Goal: Task Accomplishment & Management: Manage account settings

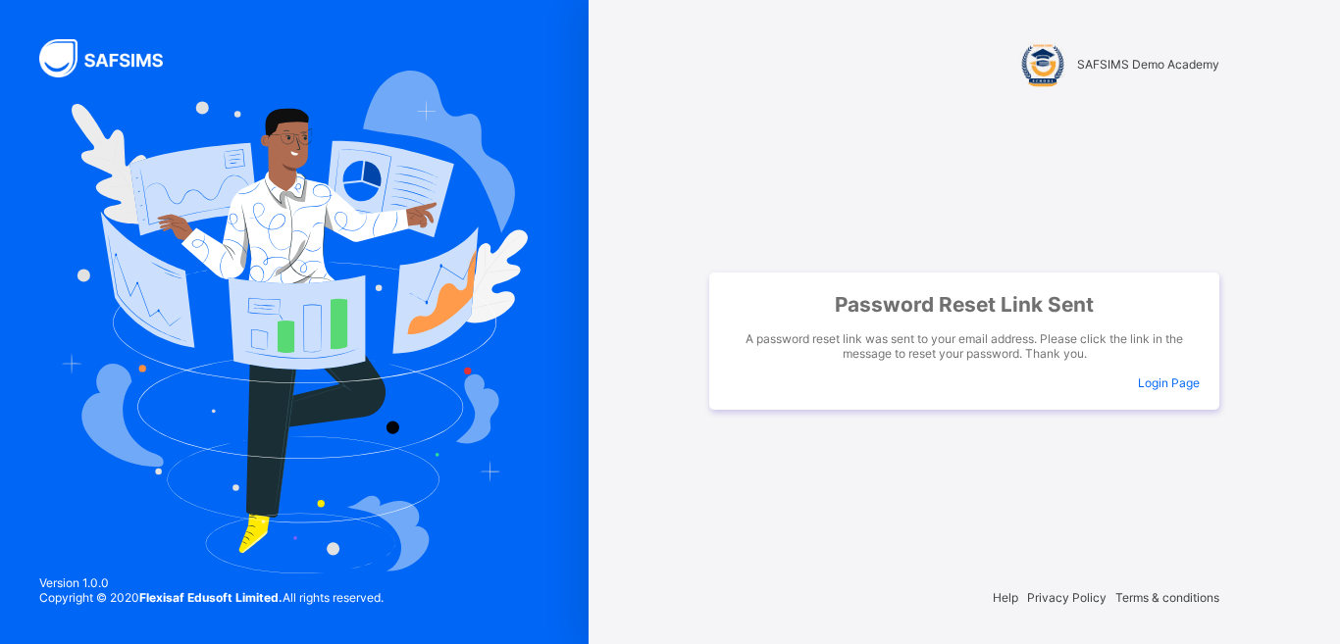
click at [1273, 98] on div "SAFSIMS Demo Academy Password Reset Link Sent A password reset link was sent to…" at bounding box center [964, 322] width 751 height 644
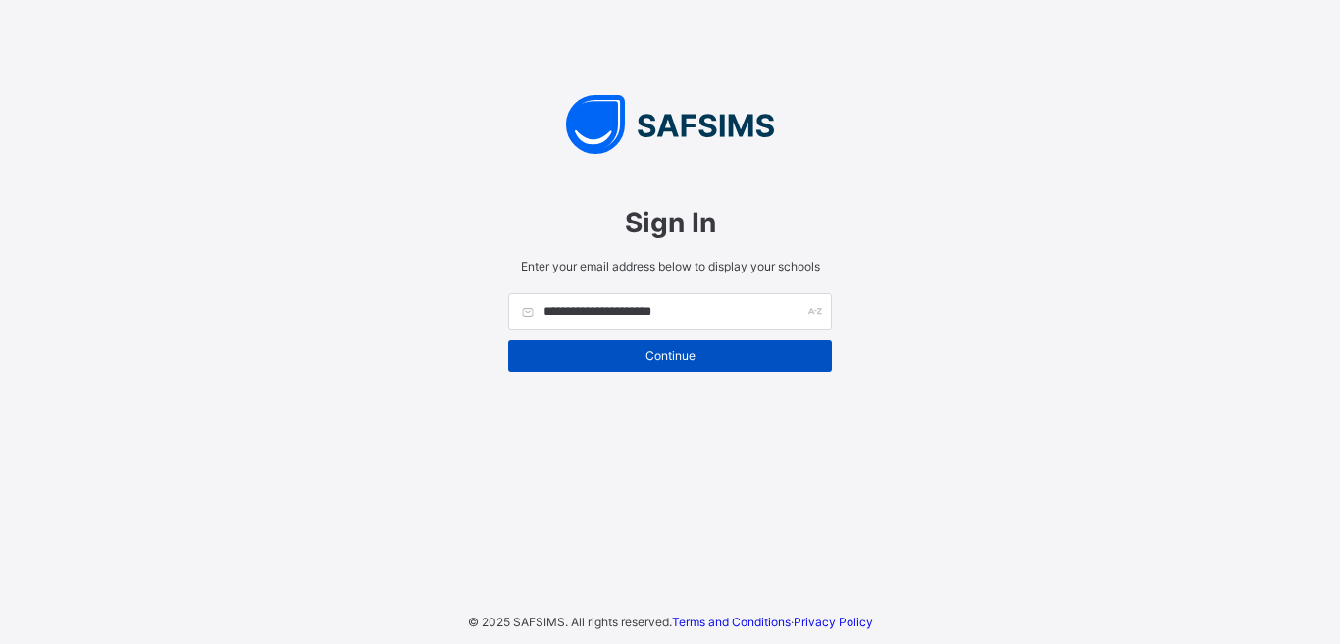
type input "**********"
click at [640, 360] on span "Continue" at bounding box center [670, 355] width 294 height 15
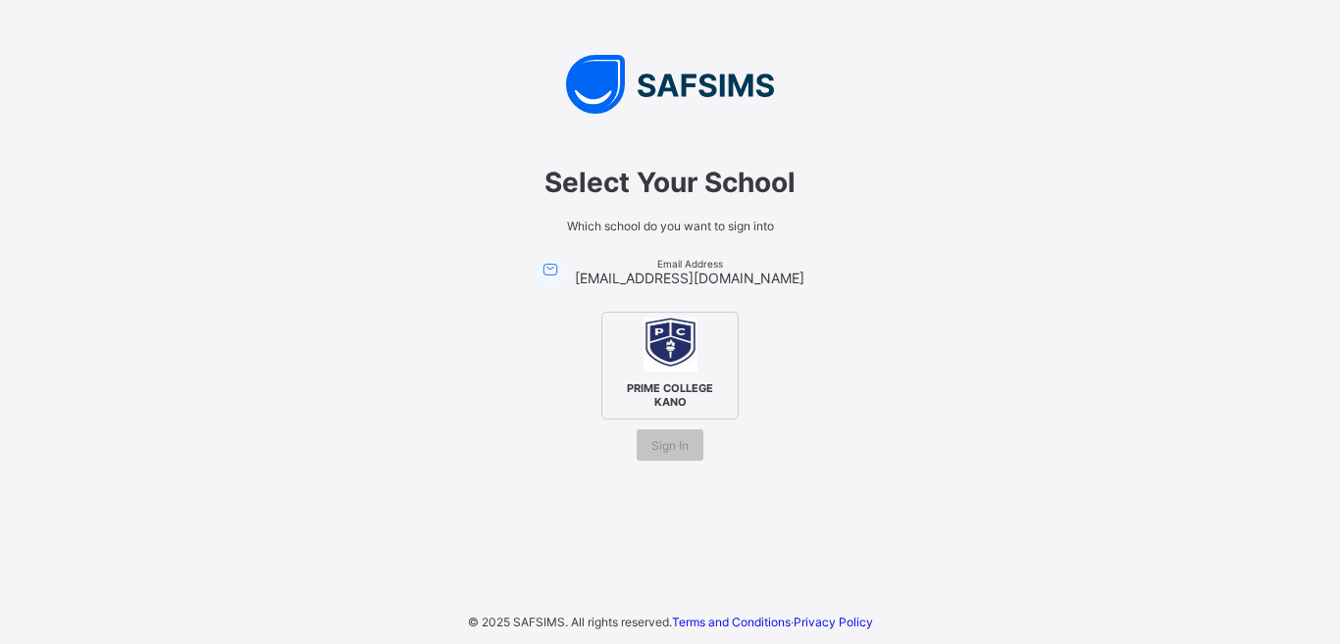
click at [658, 368] on img at bounding box center [670, 345] width 54 height 54
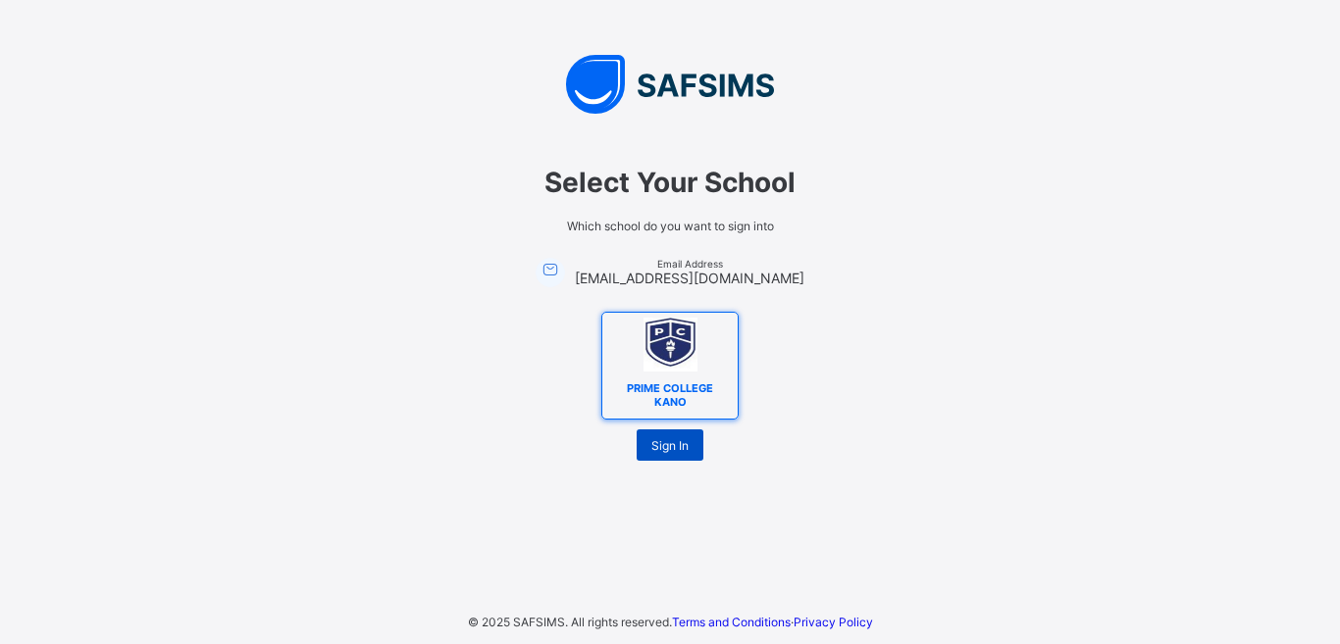
click at [669, 451] on span "Sign In" at bounding box center [669, 445] width 37 height 15
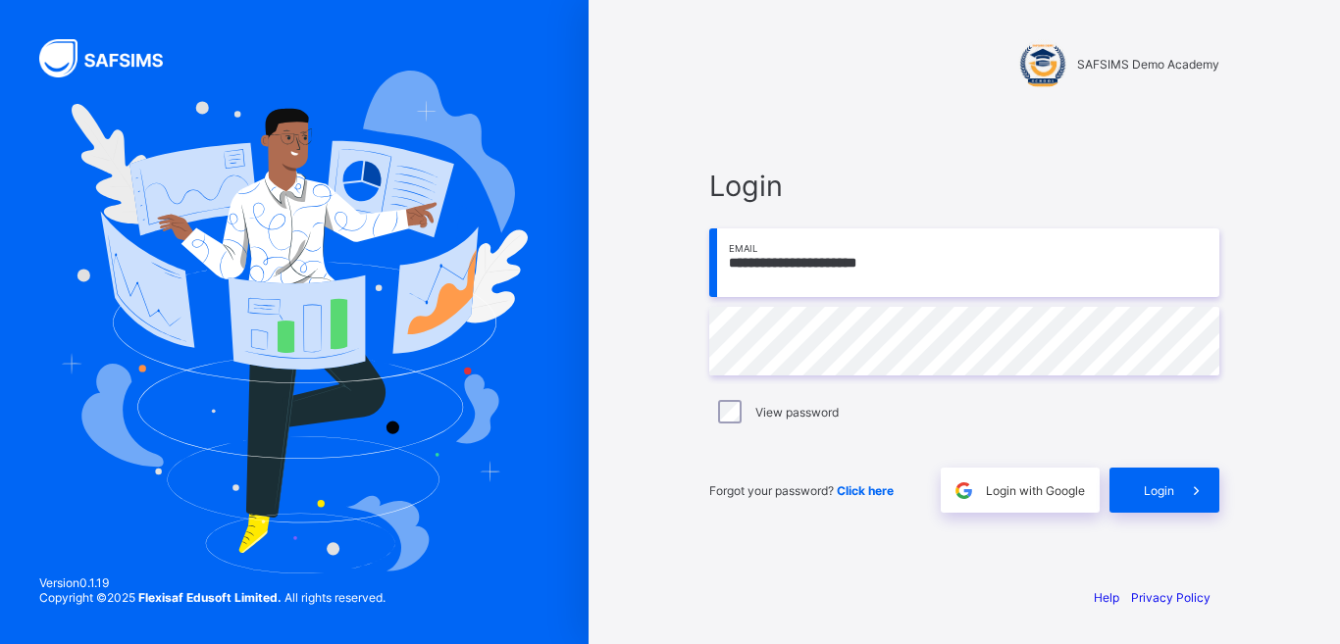
click at [978, 491] on span at bounding box center [963, 490] width 45 height 45
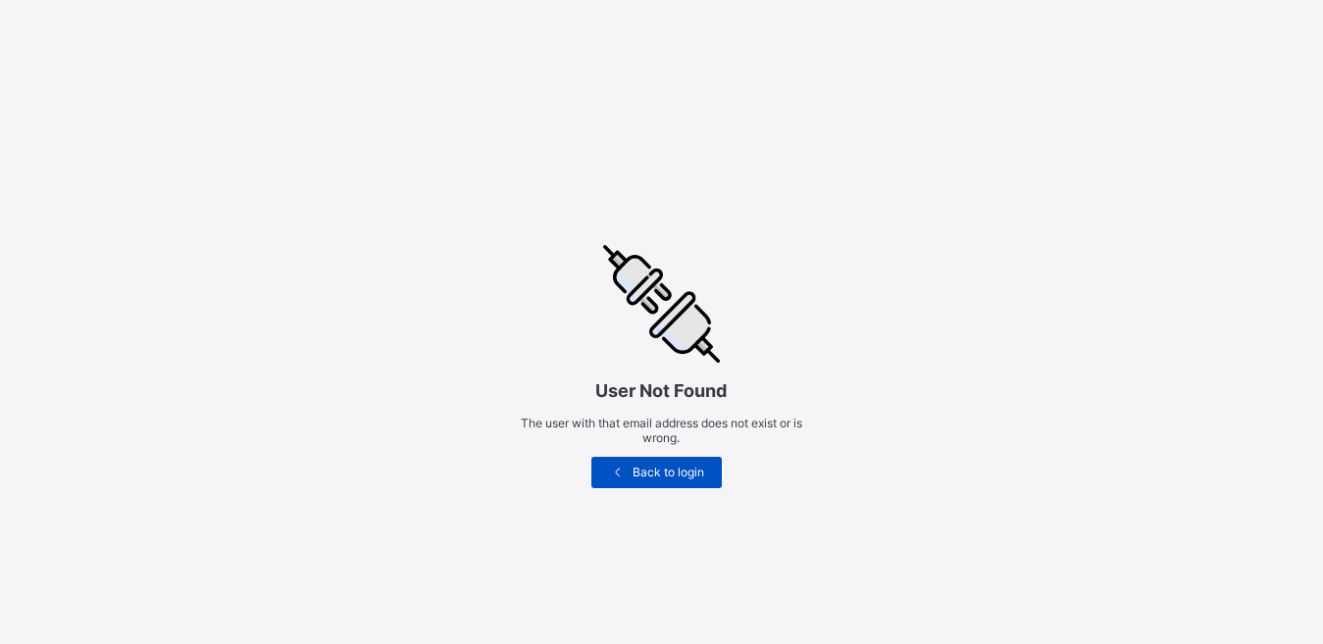
click at [629, 474] on span at bounding box center [617, 472] width 23 height 15
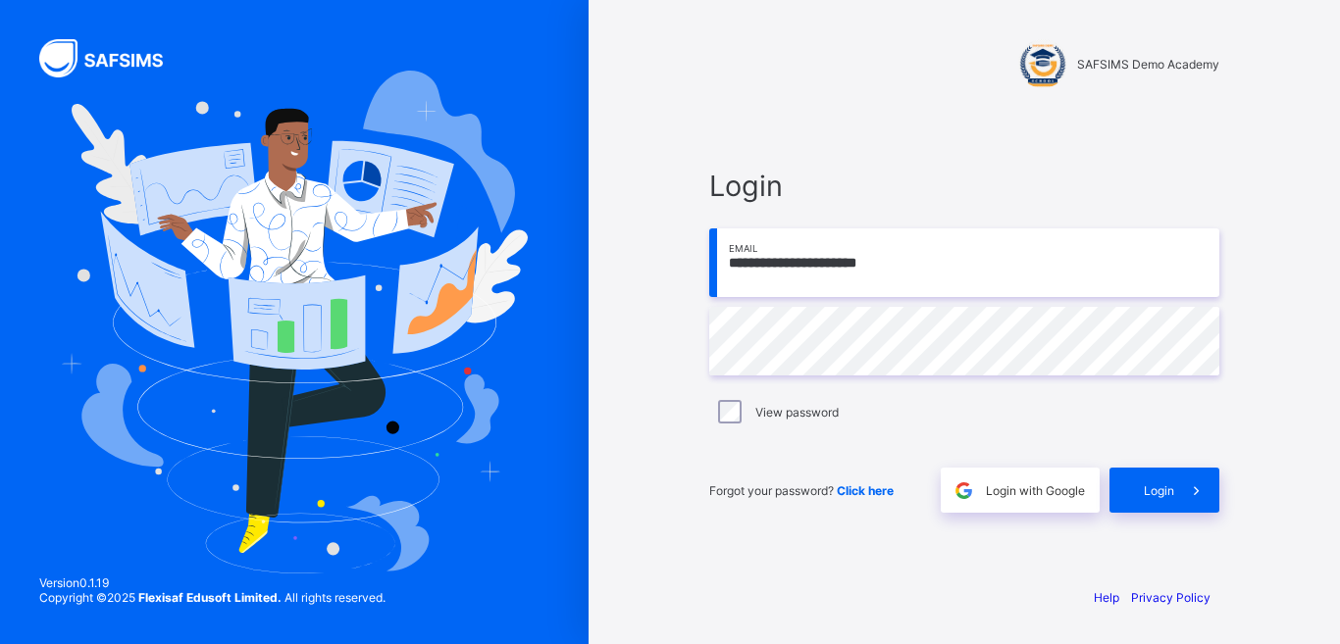
click at [750, 265] on input "**********" at bounding box center [964, 263] width 510 height 69
click at [843, 264] on input "**********" at bounding box center [964, 263] width 510 height 69
type input "**********"
click at [1001, 492] on span "Login with Google" at bounding box center [1035, 491] width 99 height 15
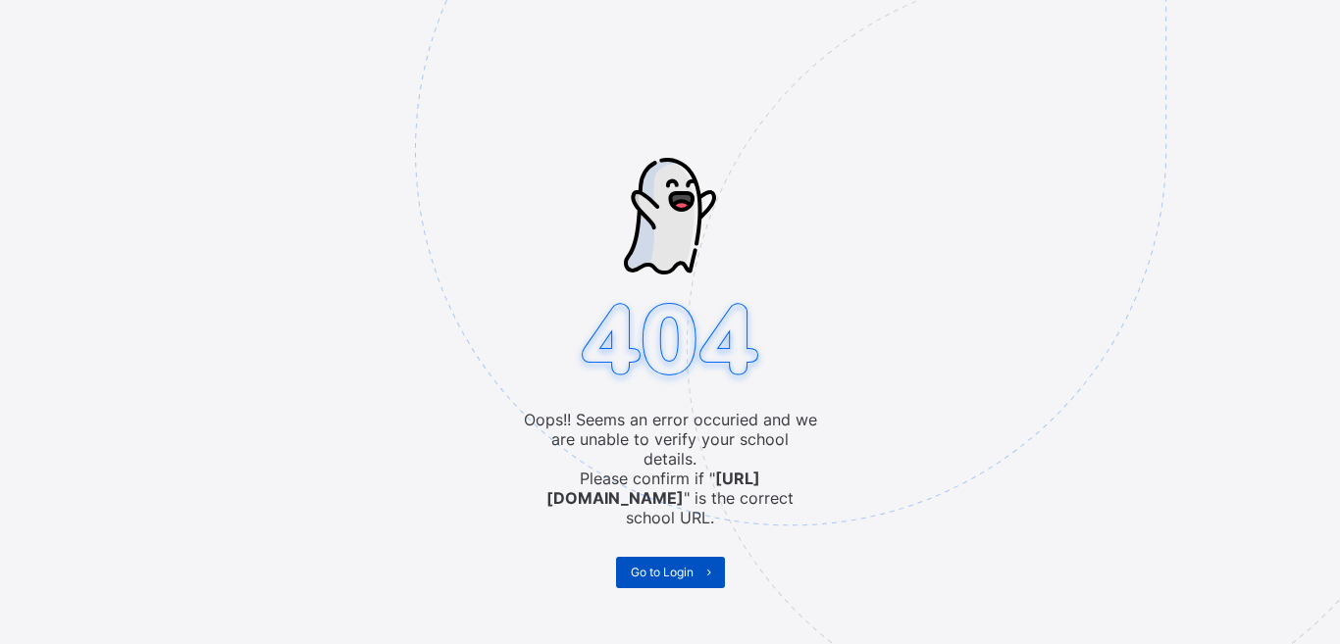
click at [698, 565] on span at bounding box center [708, 572] width 31 height 31
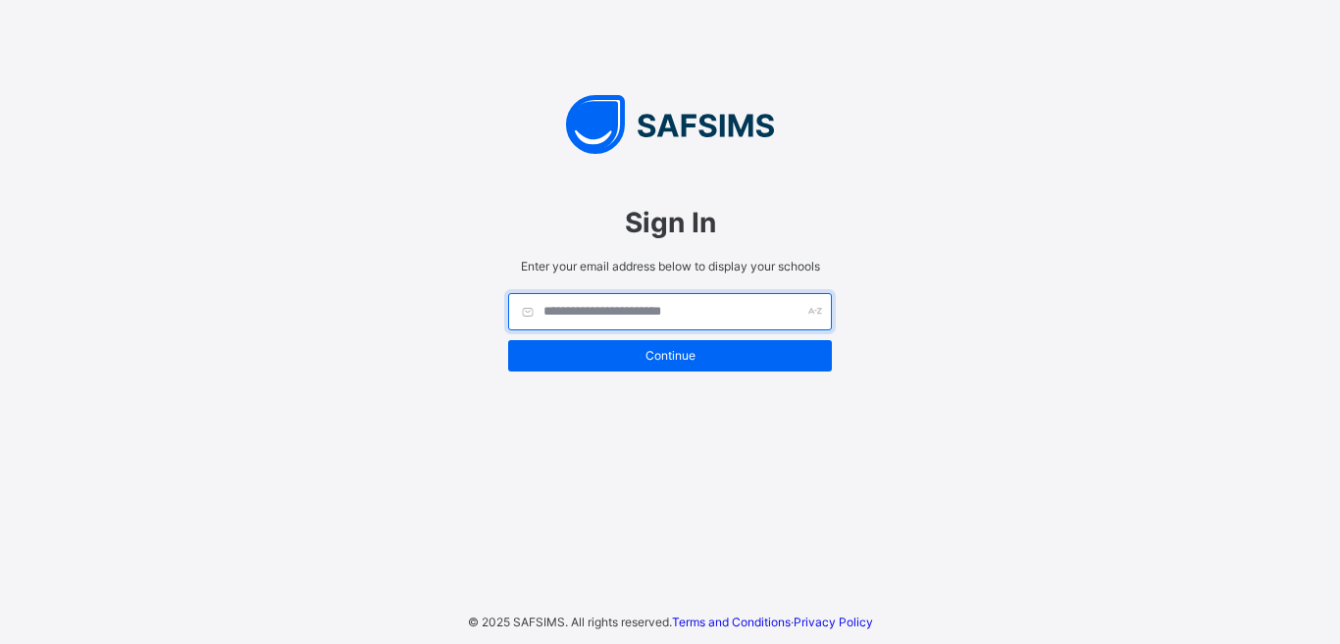
click at [571, 311] on input "text" at bounding box center [670, 311] width 324 height 37
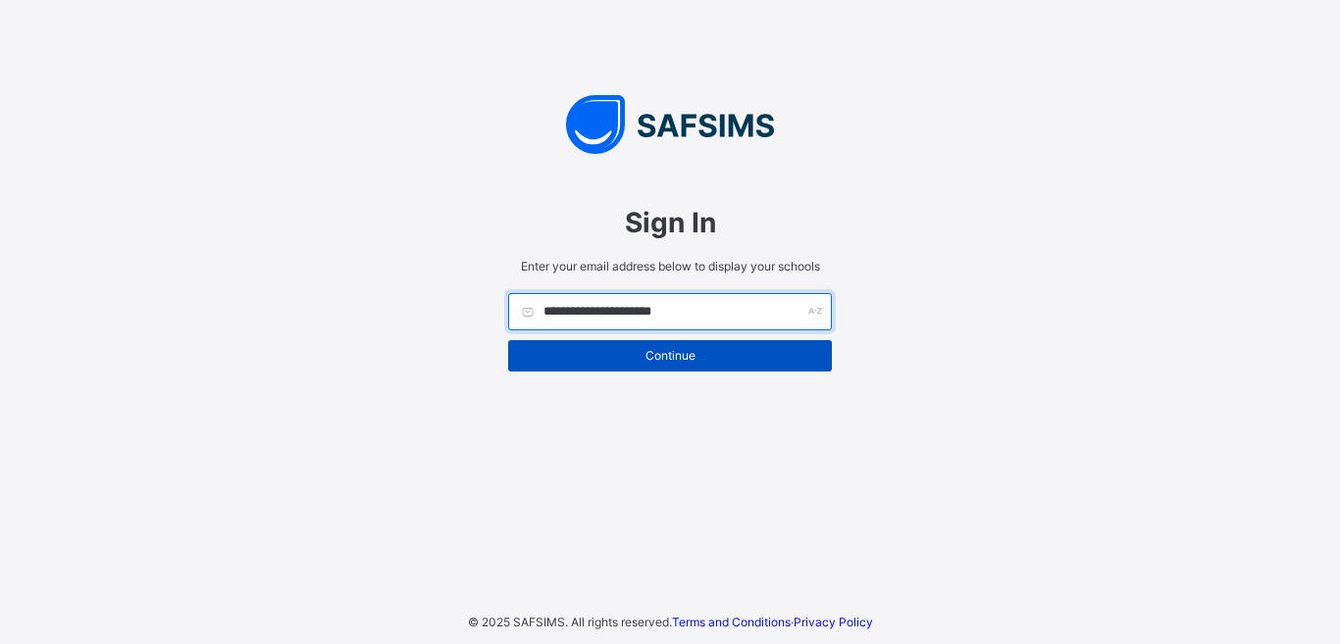
type input "**********"
click at [646, 365] on div "Continue" at bounding box center [670, 355] width 324 height 31
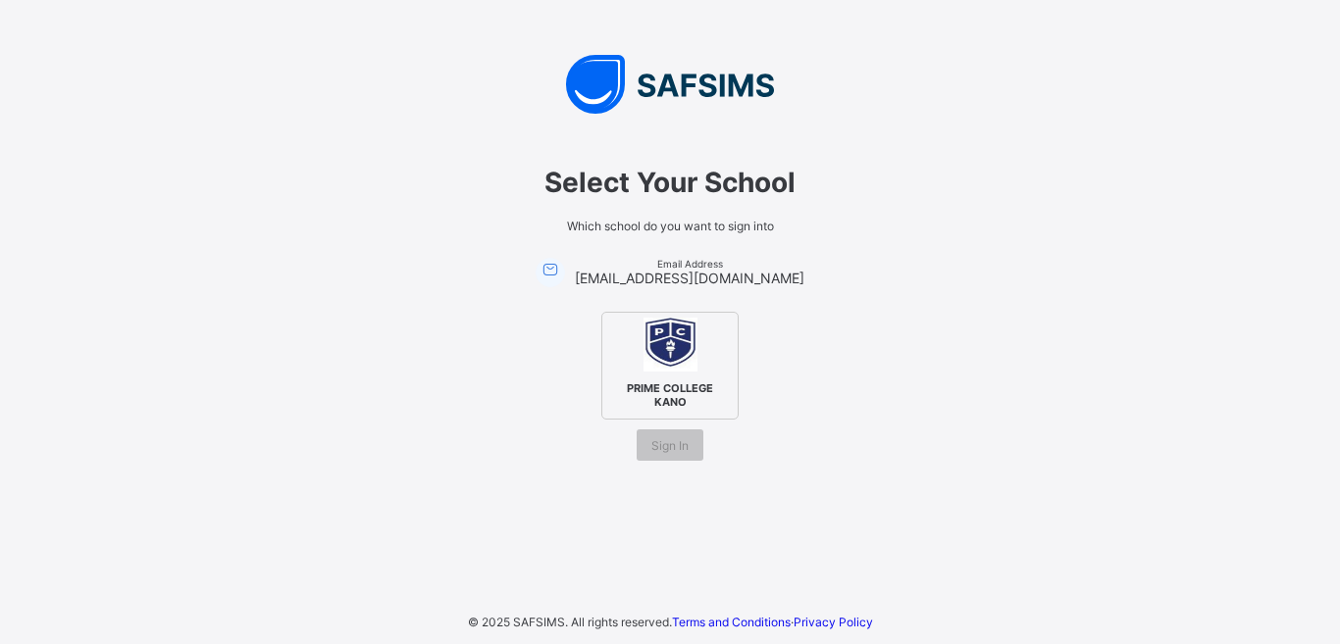
click at [646, 365] on img at bounding box center [670, 345] width 54 height 54
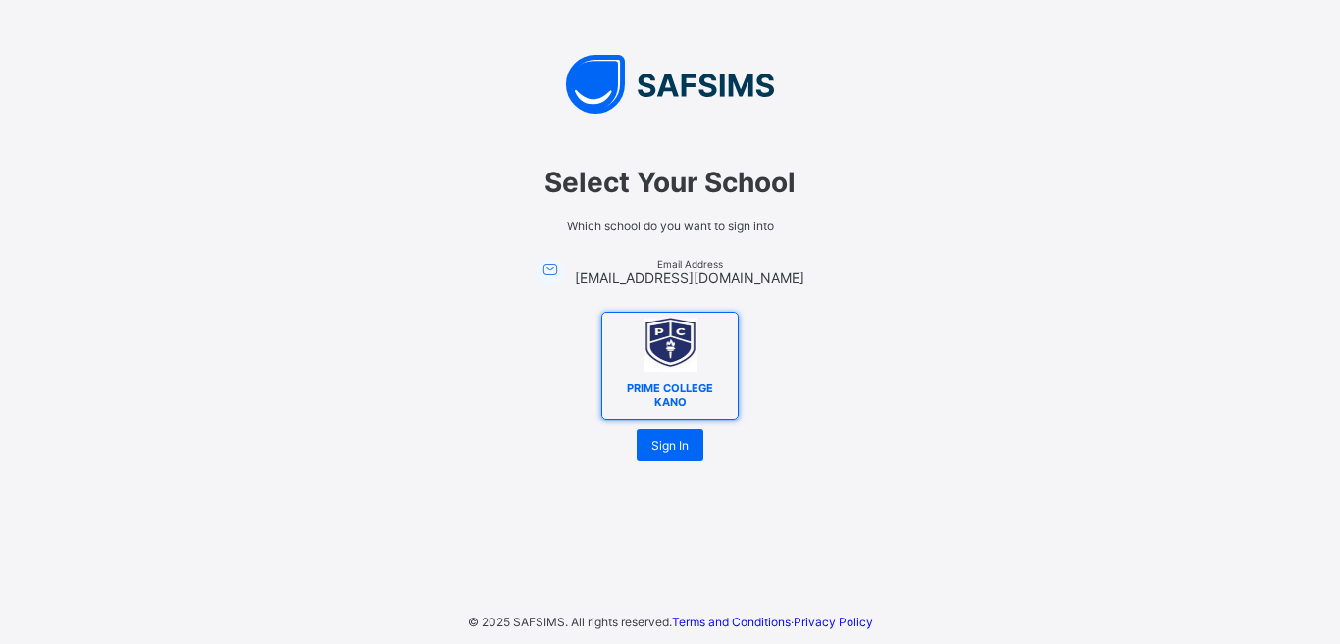
click at [646, 363] on img at bounding box center [670, 345] width 54 height 54
click at [679, 444] on span "Sign In" at bounding box center [669, 445] width 37 height 15
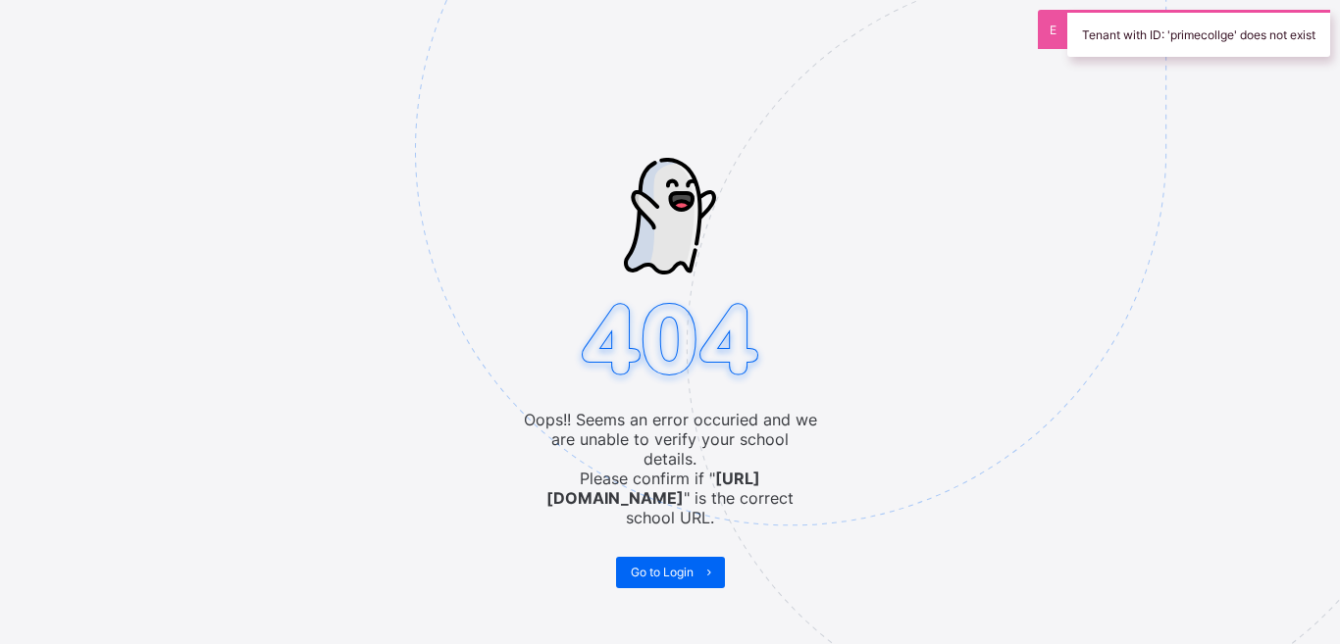
click at [1254, 32] on div "Tenant with ID: 'primecollge' does not exist" at bounding box center [1198, 33] width 263 height 47
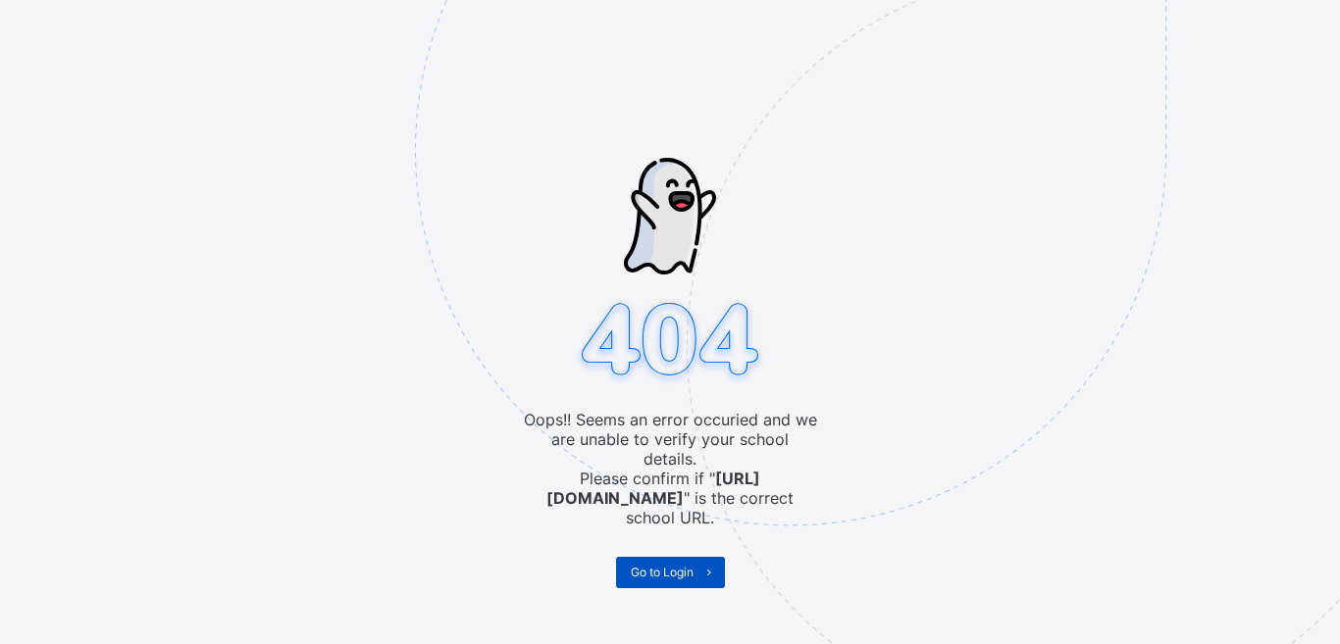
click at [690, 565] on span "Go to Login" at bounding box center [662, 572] width 63 height 15
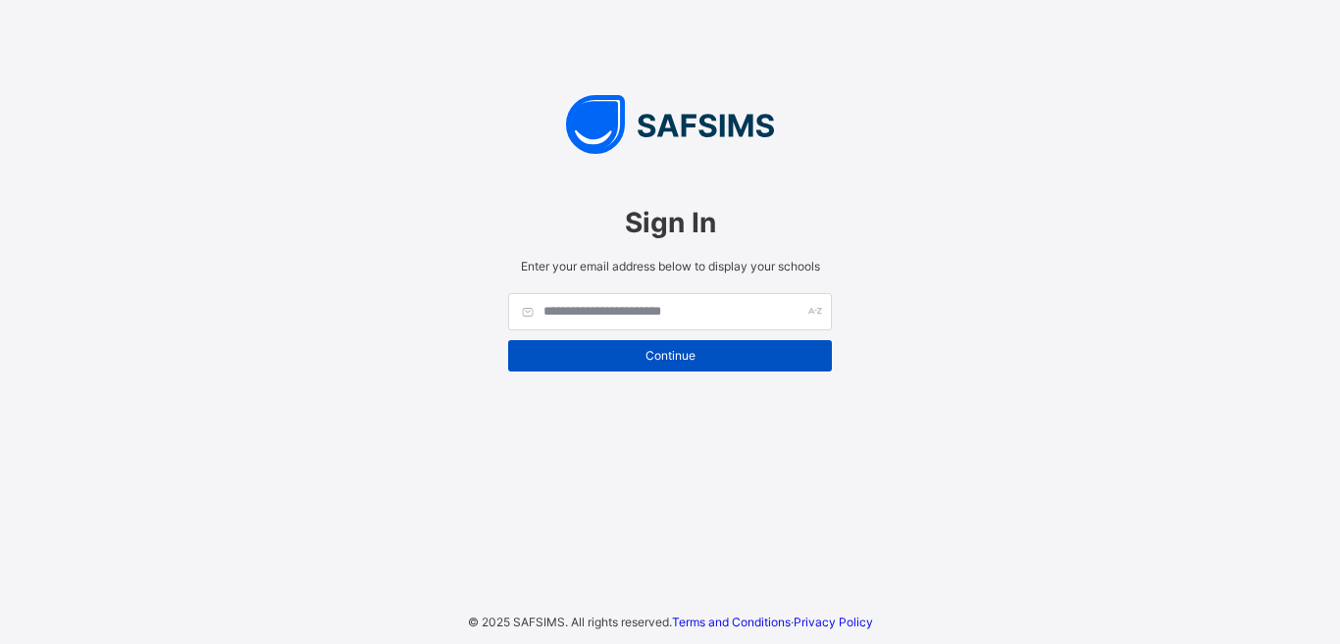
click at [718, 356] on span "Continue" at bounding box center [670, 355] width 294 height 15
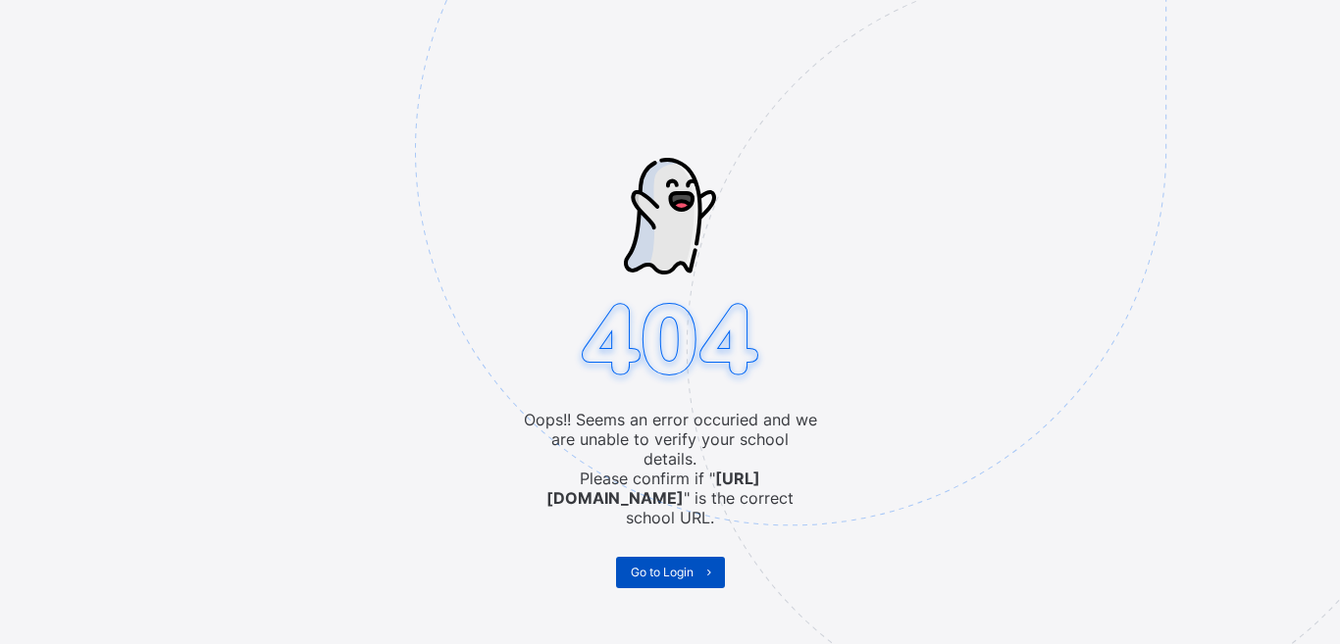
click at [701, 557] on span at bounding box center [708, 572] width 31 height 31
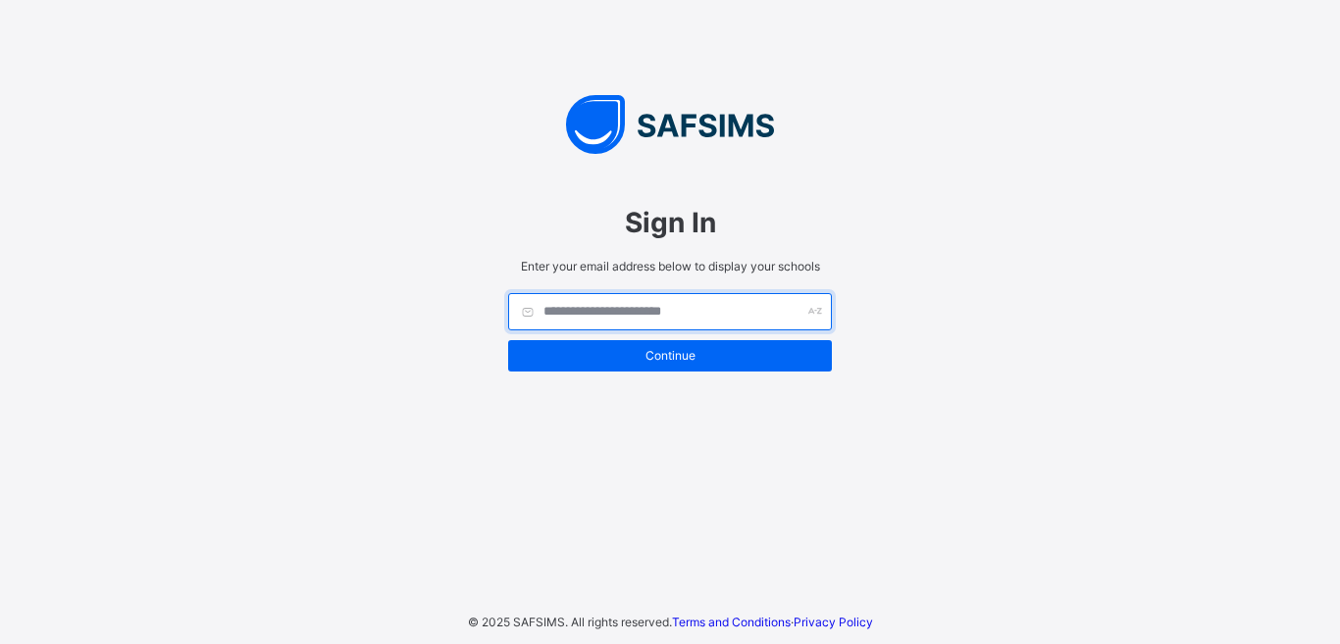
click at [817, 309] on div at bounding box center [670, 311] width 324 height 37
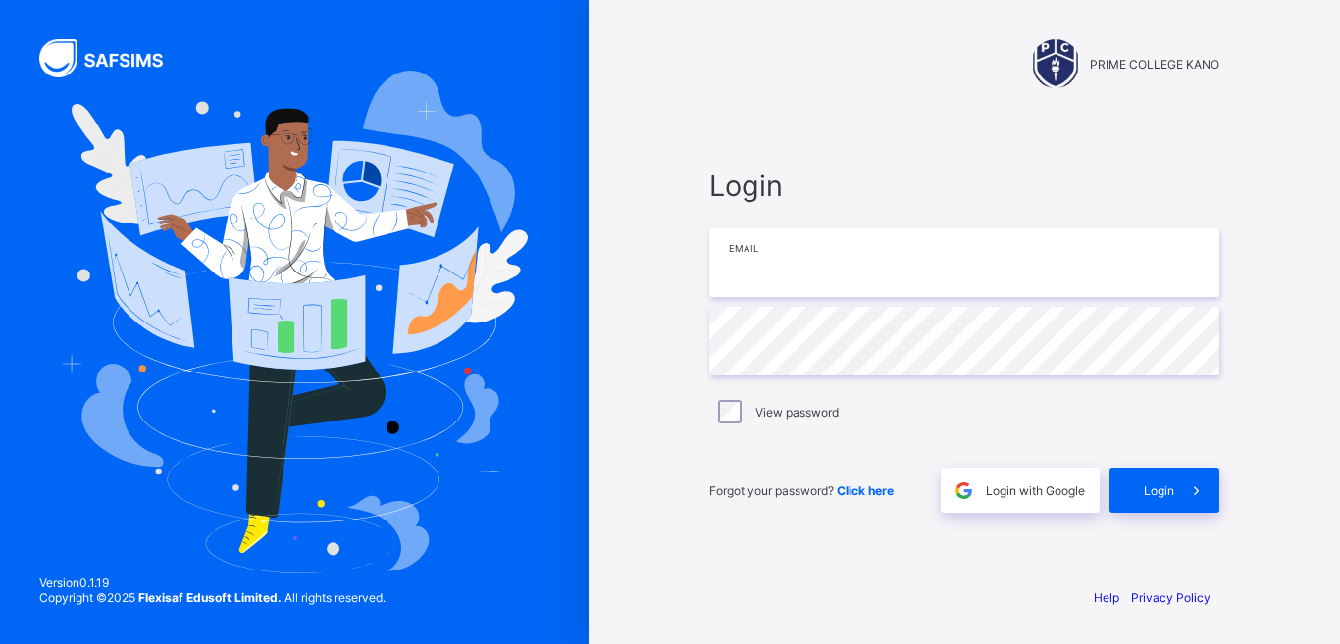
type input "**********"
click at [868, 488] on span "Click here" at bounding box center [865, 491] width 57 height 15
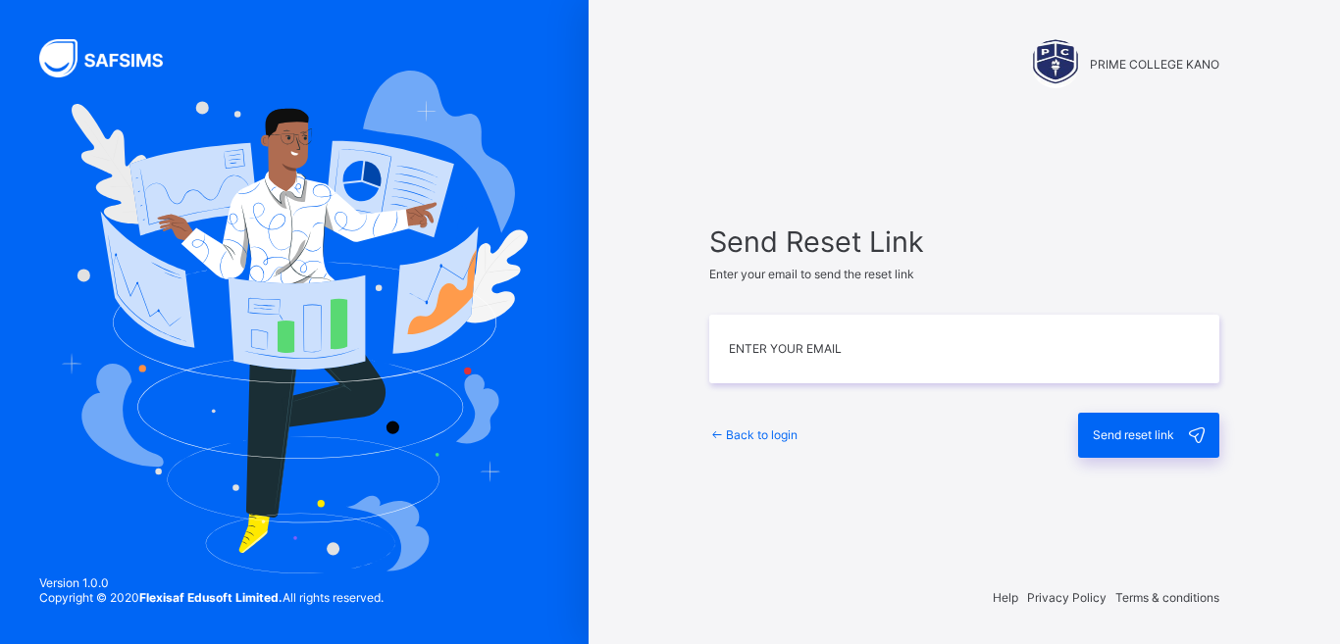
type input "**********"
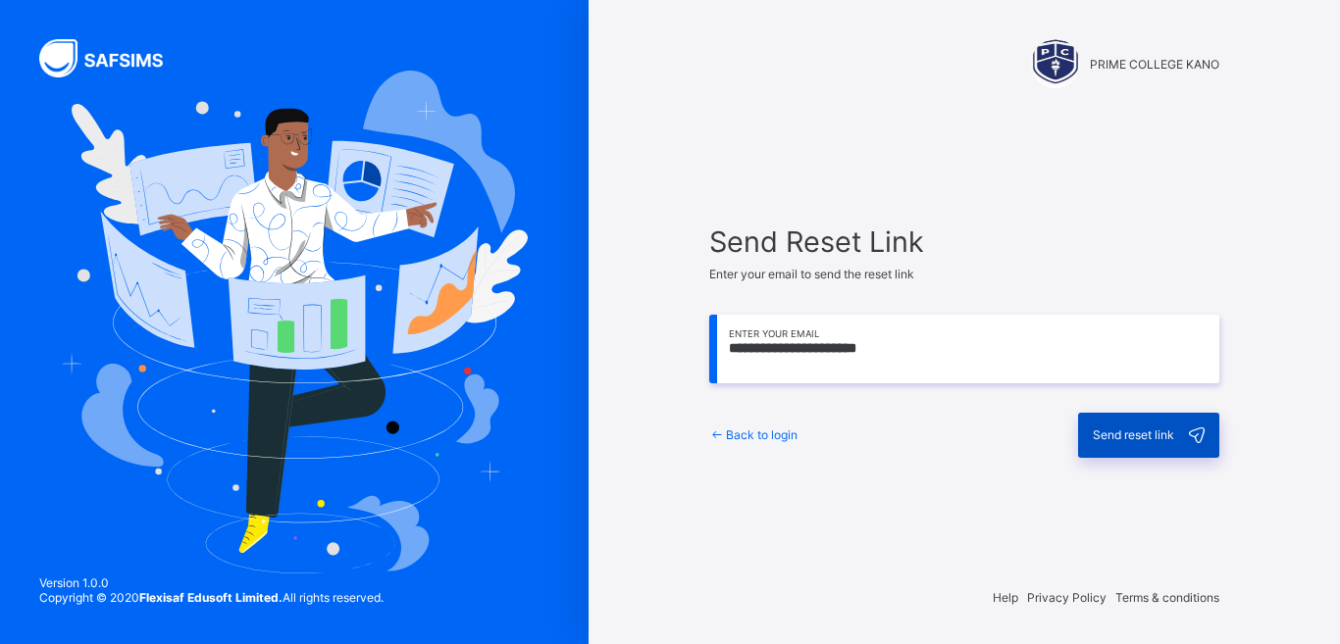
click at [1114, 439] on span "Send reset link" at bounding box center [1133, 435] width 81 height 15
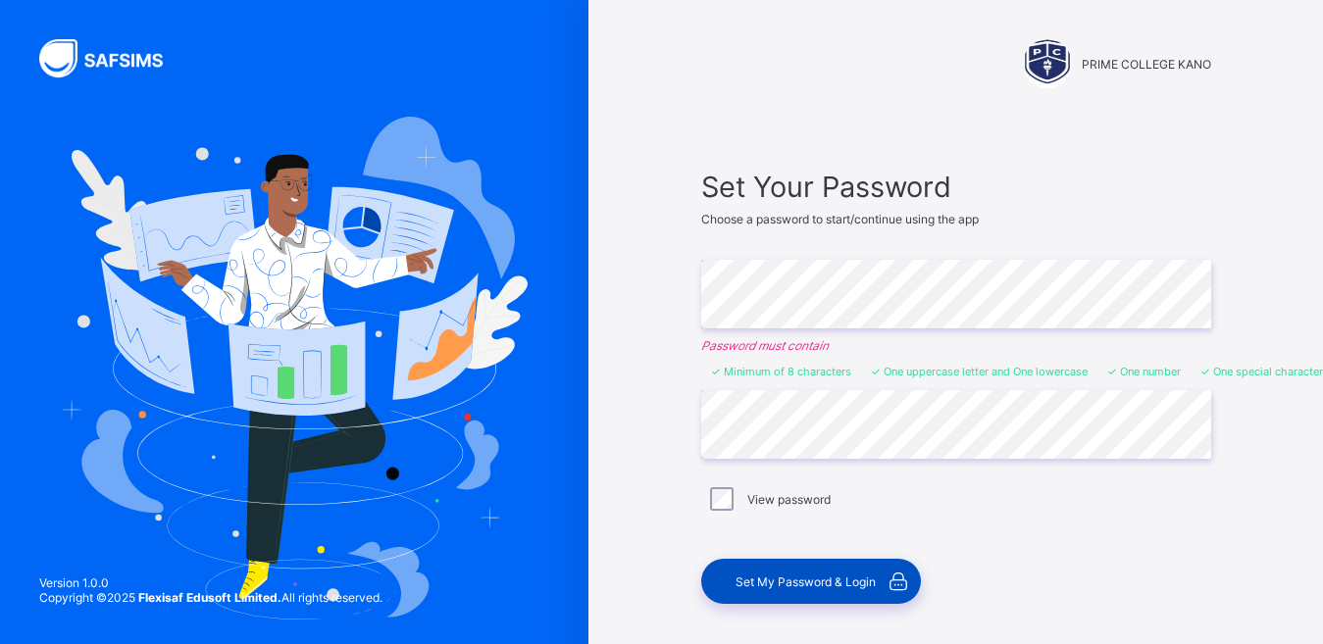
click at [767, 582] on span "Set My Password & Login" at bounding box center [806, 582] width 140 height 15
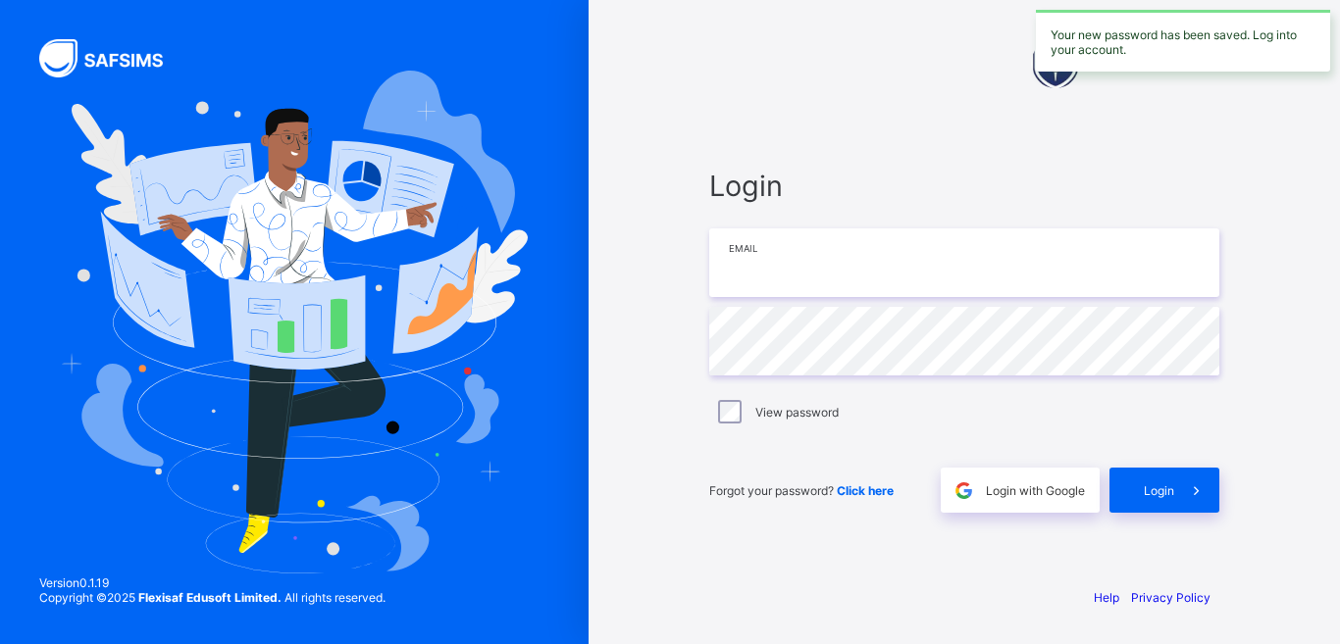
type input "**********"
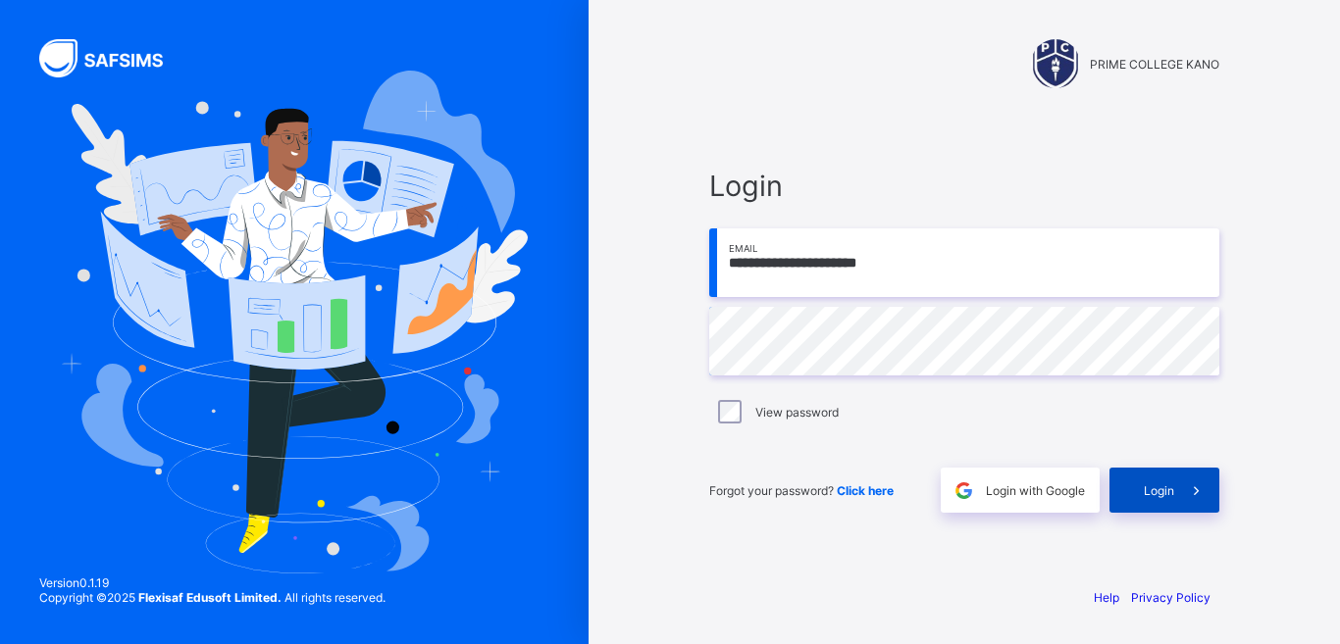
click at [1160, 499] on div "Login" at bounding box center [1164, 490] width 110 height 45
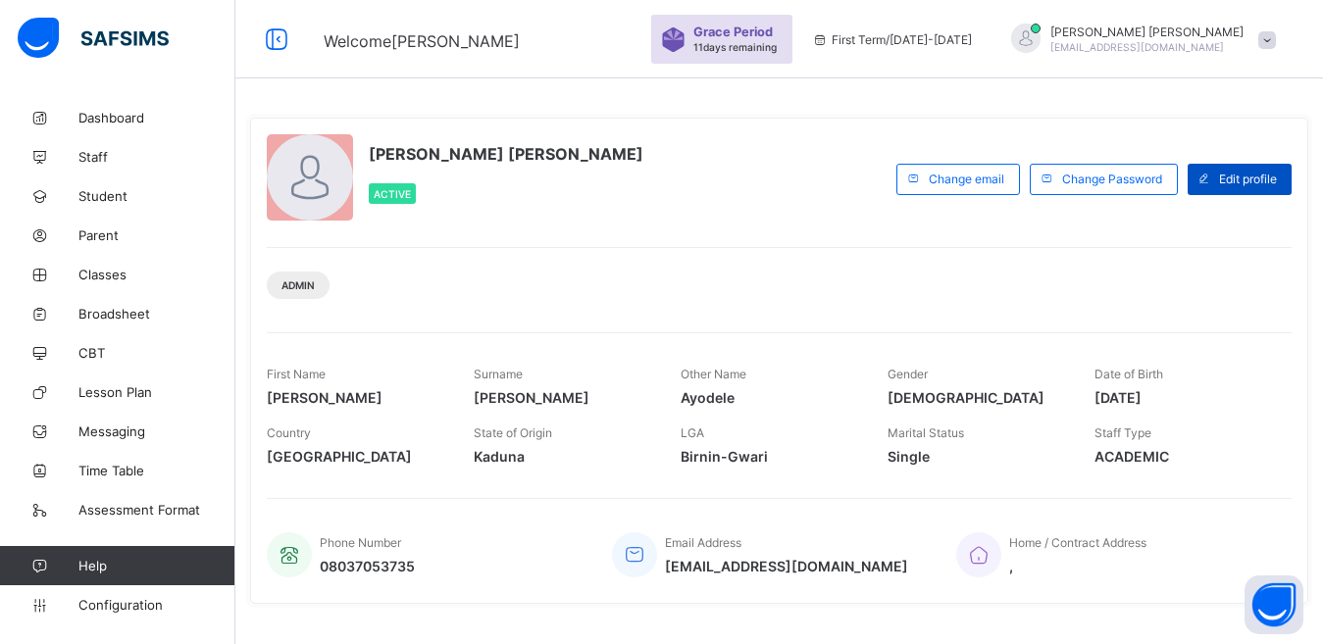
click at [1274, 174] on span "Edit profile" at bounding box center [1248, 179] width 58 height 15
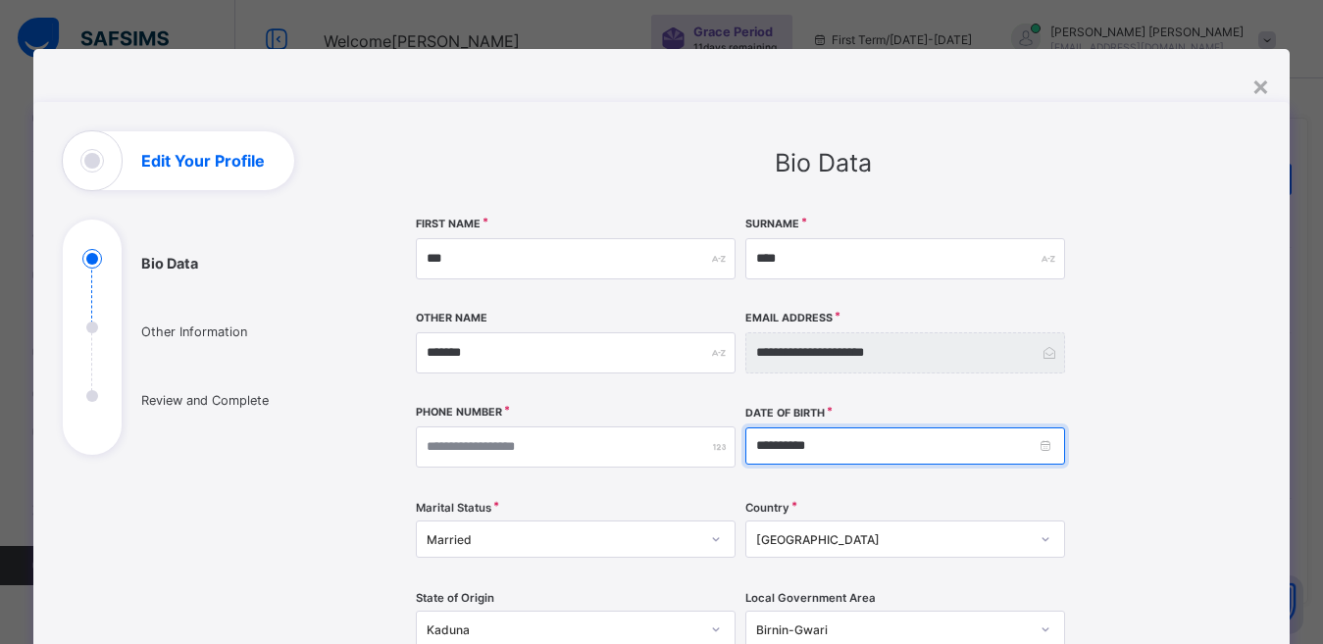
click at [801, 443] on input "**********" at bounding box center [905, 446] width 320 height 37
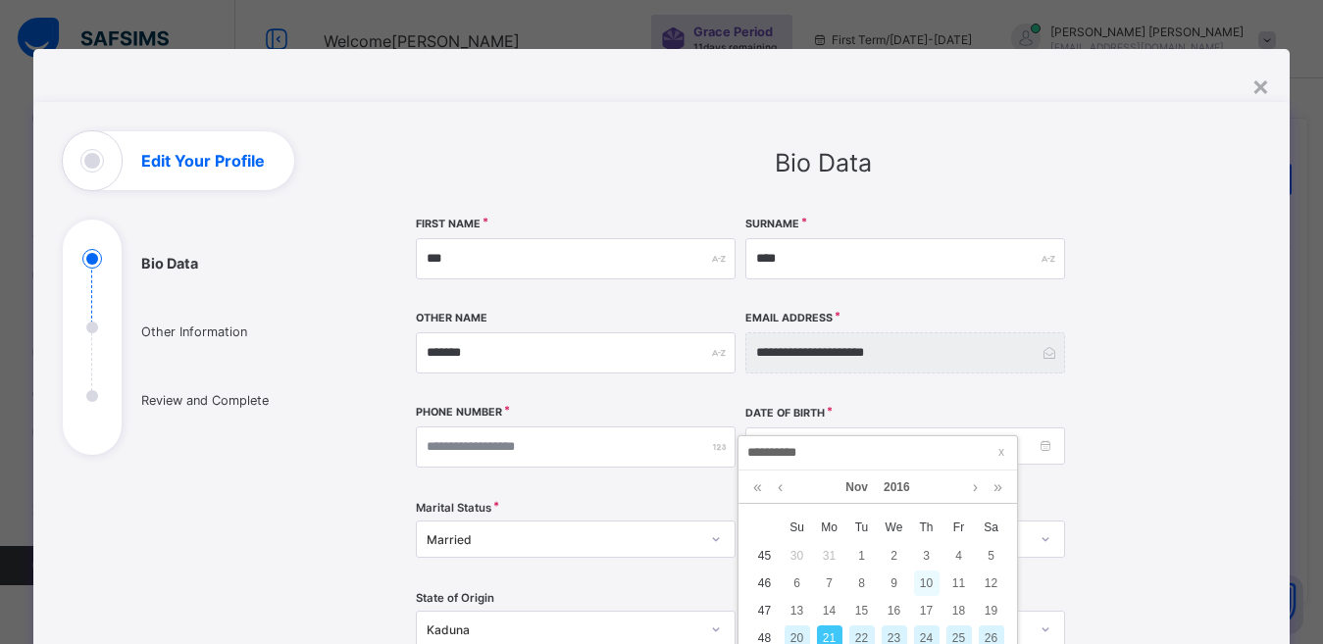
click at [927, 583] on div "10" at bounding box center [927, 584] width 26 height 26
type input "**********"
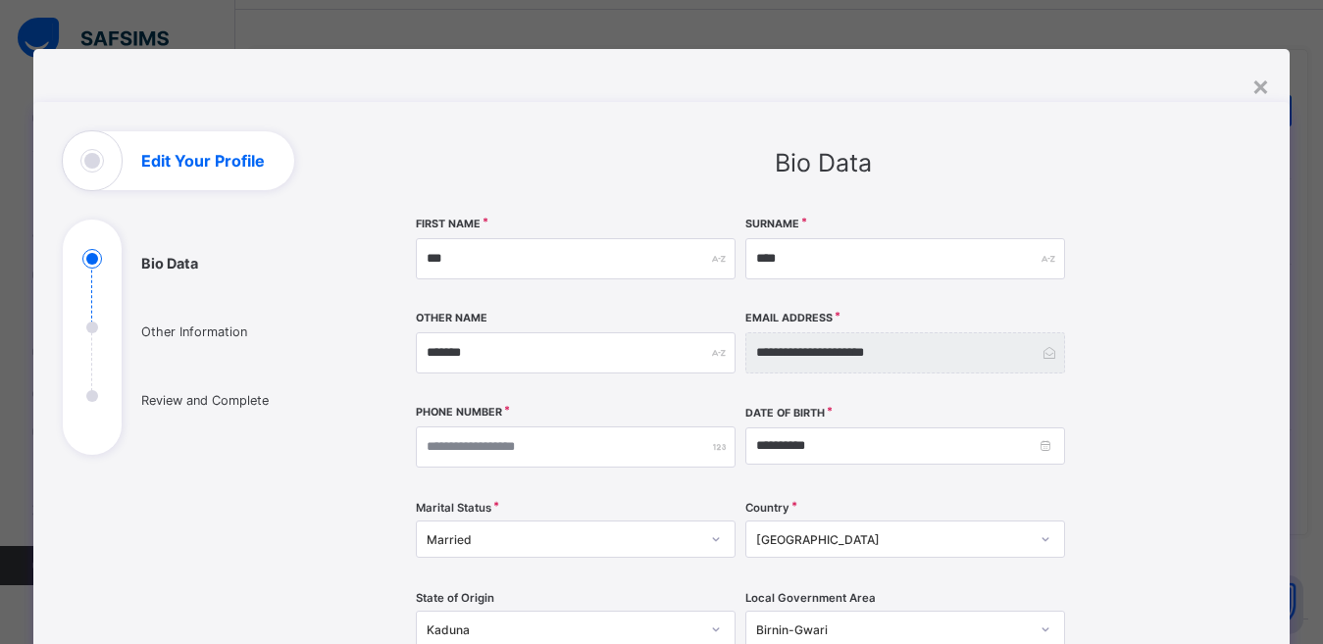
scroll to position [71, 0]
drag, startPoint x: 1302, startPoint y: 274, endPoint x: 1281, endPoint y: 292, distance: 27.8
click at [1293, 300] on div "**********" at bounding box center [661, 322] width 1323 height 644
click at [466, 626] on div "Kaduna" at bounding box center [576, 629] width 320 height 37
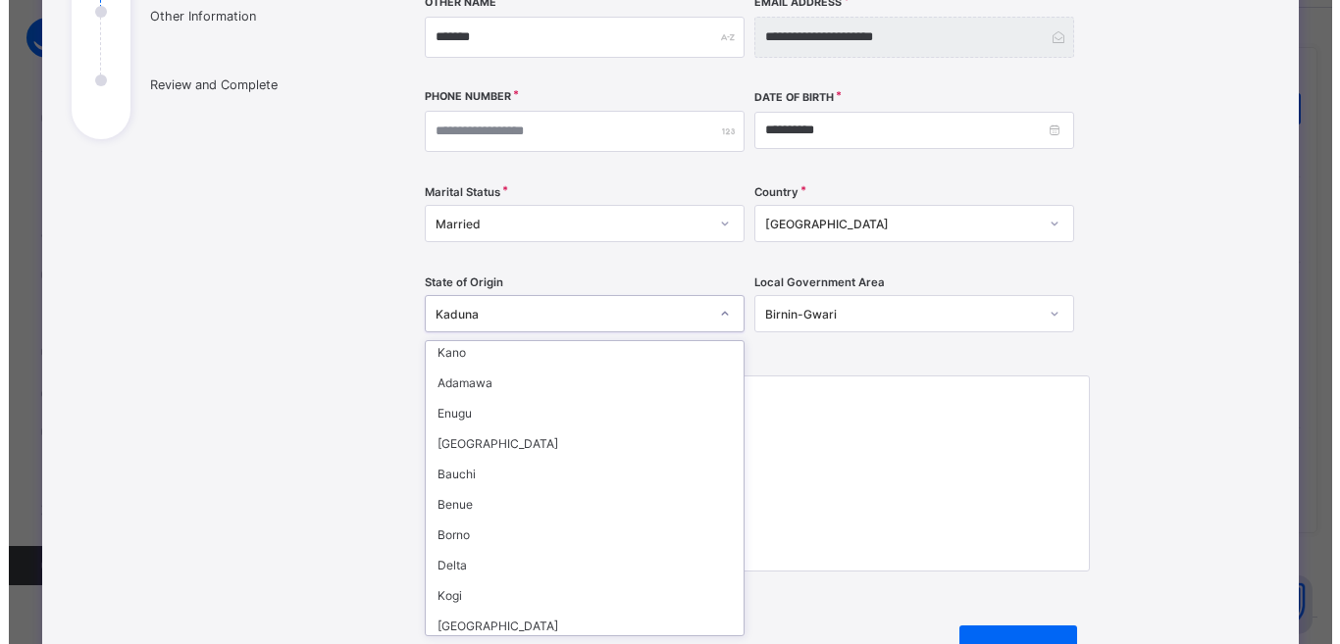
scroll to position [695, 0]
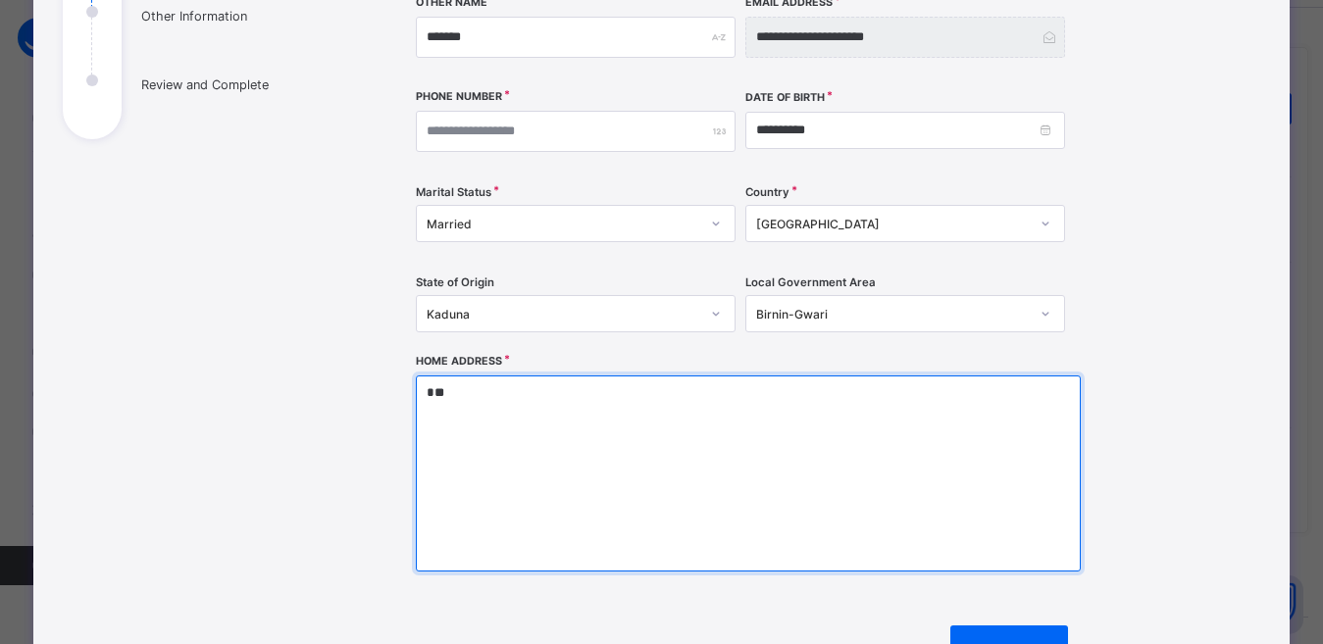
click at [766, 520] on textarea "*" at bounding box center [748, 474] width 665 height 196
type textarea "******"
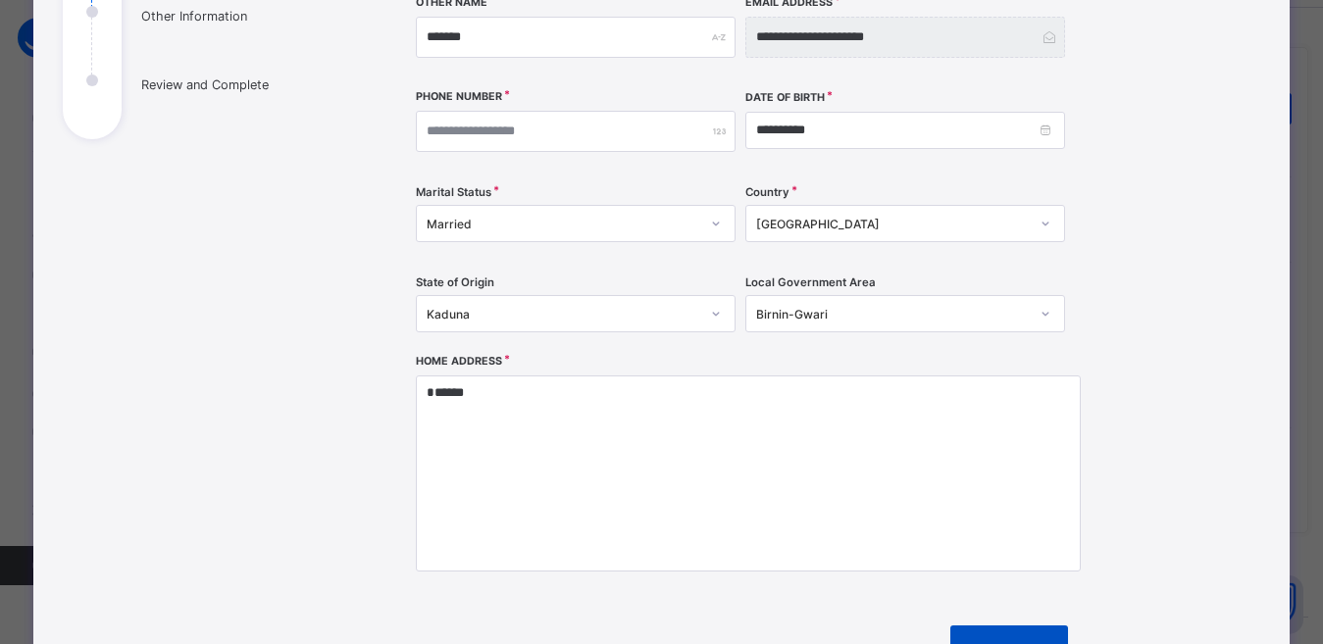
click at [972, 635] on div "Next" at bounding box center [1009, 649] width 118 height 47
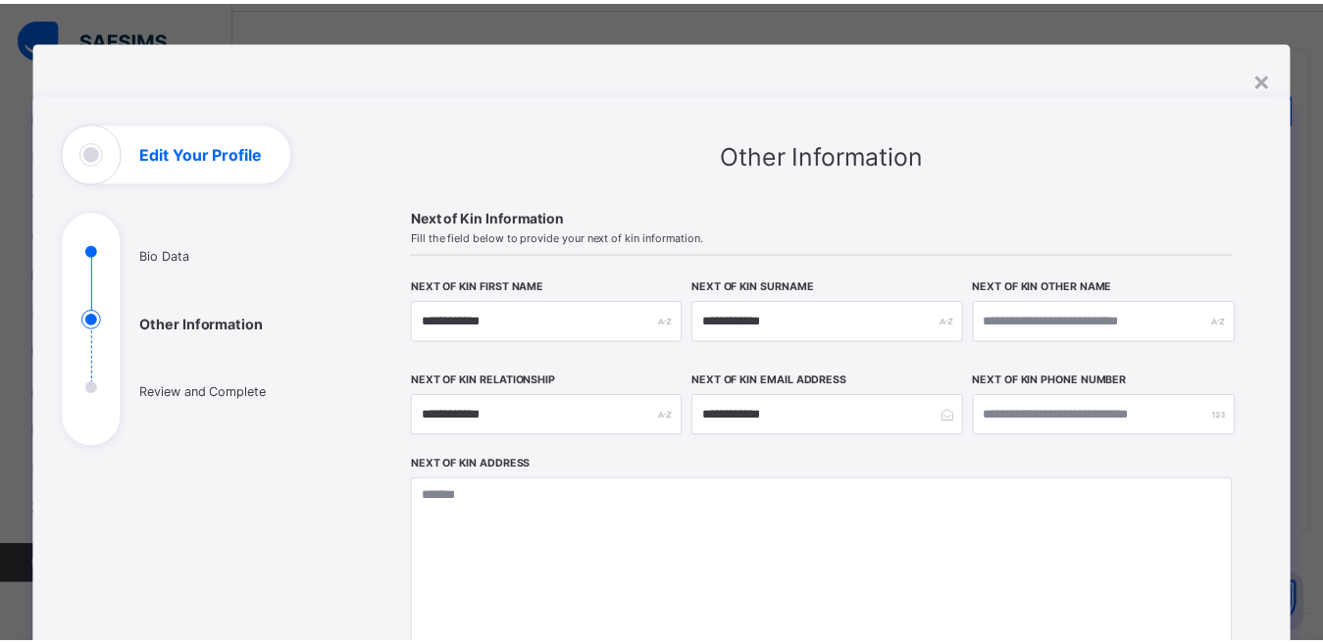
scroll to position [0, 0]
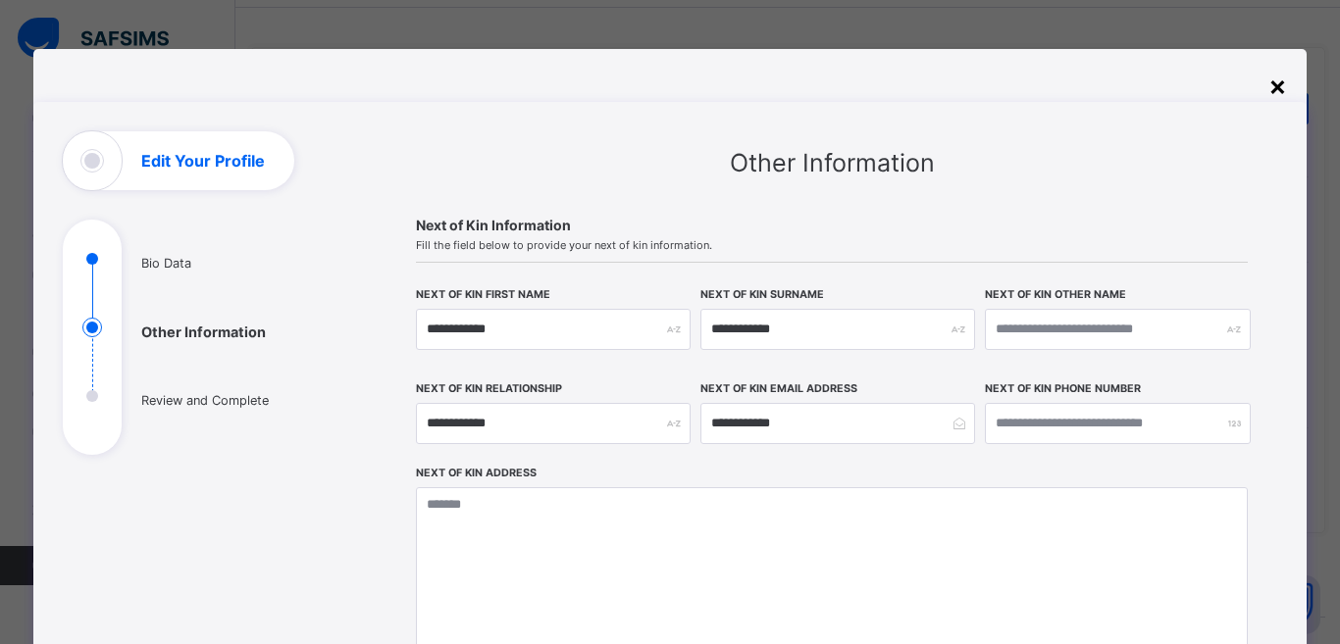
click at [1269, 89] on div "×" at bounding box center [1277, 85] width 19 height 33
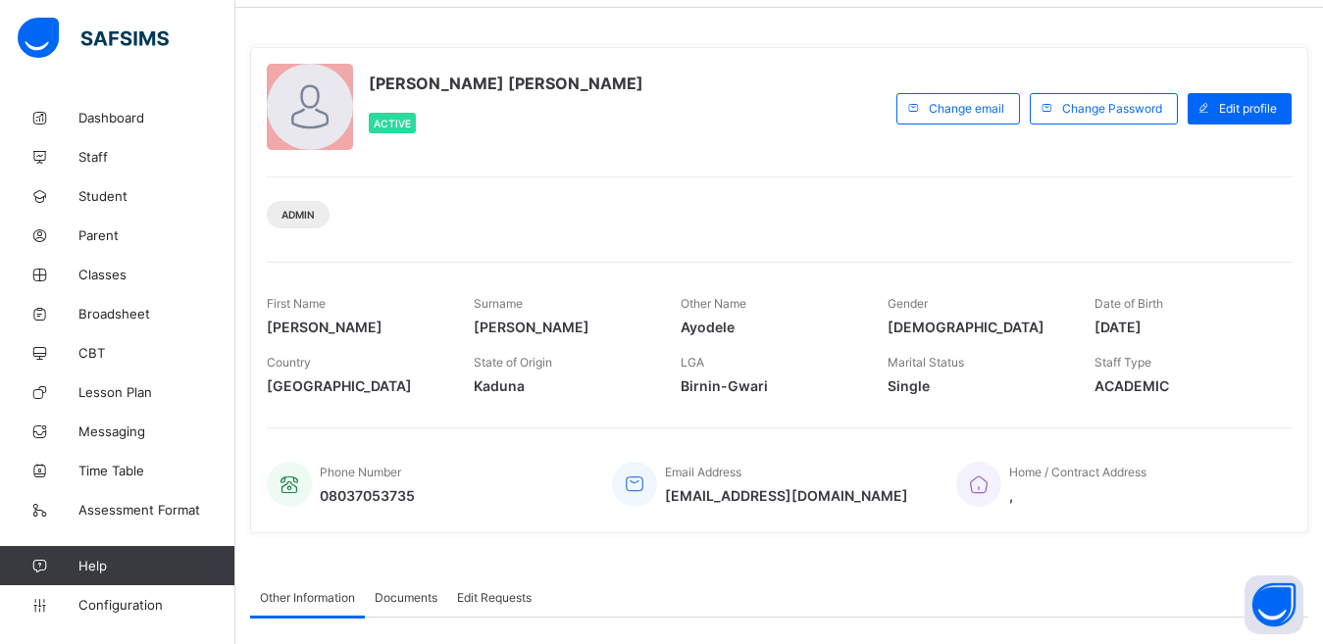
click at [310, 103] on div at bounding box center [310, 107] width 86 height 86
click at [92, 200] on span "Student" at bounding box center [156, 196] width 157 height 16
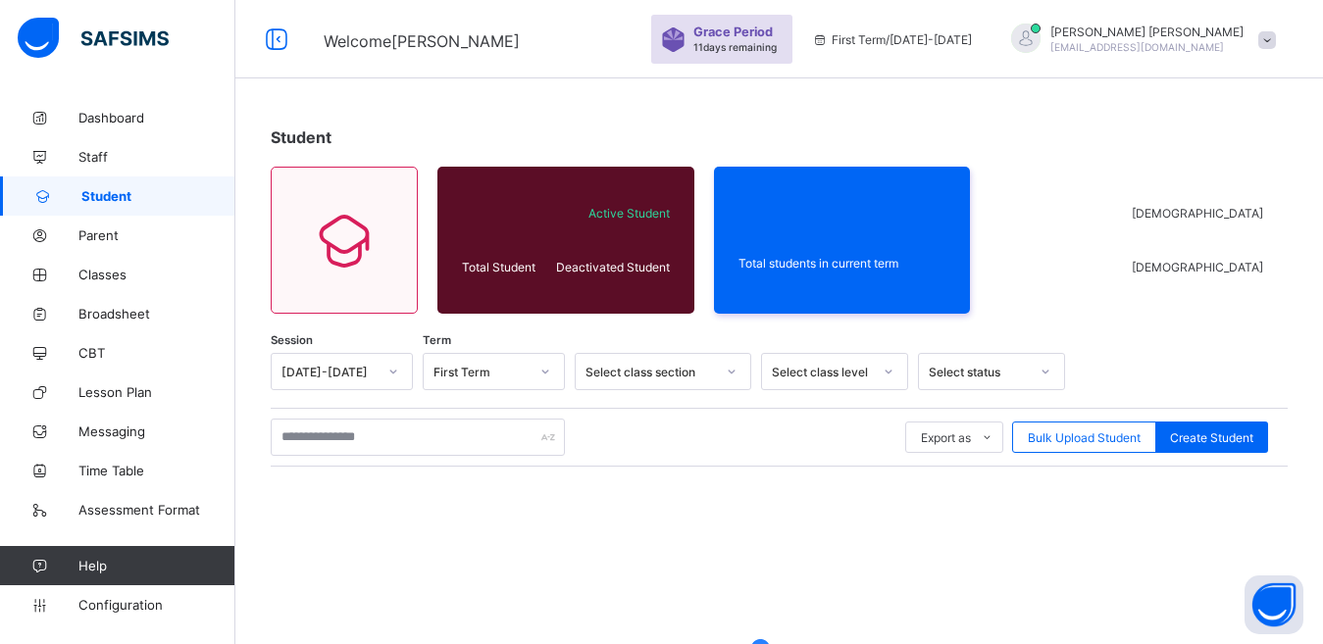
click at [92, 200] on span "Student" at bounding box center [158, 196] width 154 height 16
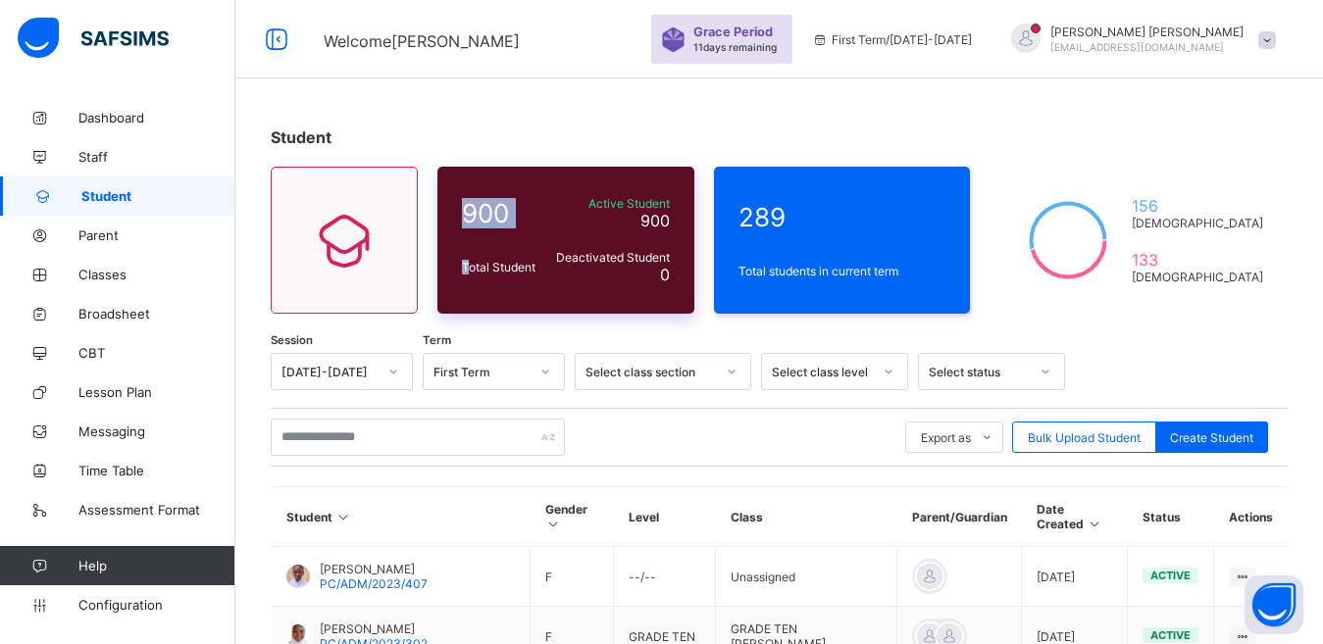
drag, startPoint x: 440, startPoint y: 269, endPoint x: 460, endPoint y: 283, distance: 24.5
click at [460, 283] on div "900 Total Student Active Student 900 Deactivated Student 0 289 Total students i…" at bounding box center [779, 240] width 1017 height 147
click at [463, 284] on div "900 Total Student Active Student 900 Deactivated Student 0" at bounding box center [565, 240] width 257 height 147
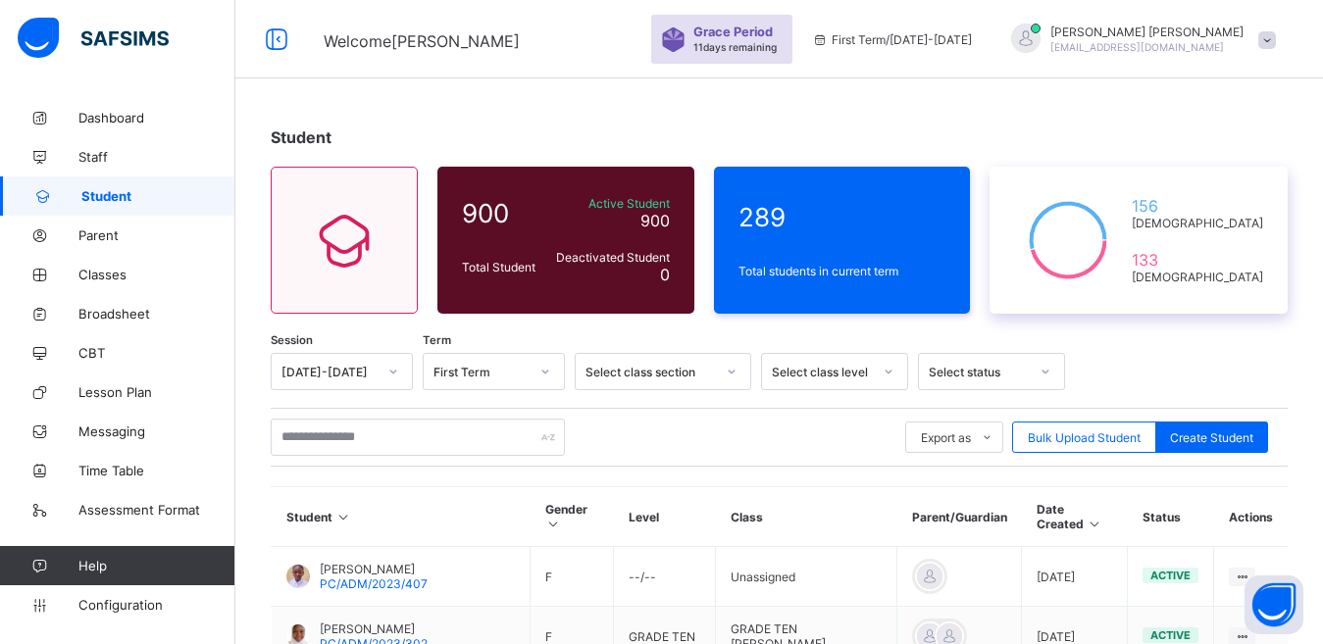
drag, startPoint x: 1141, startPoint y: 202, endPoint x: 1171, endPoint y: 199, distance: 30.5
click at [1171, 199] on div "156 Male 133 Female" at bounding box center [1139, 240] width 298 height 147
click at [1253, 190] on div "156 Male 133 Female" at bounding box center [1139, 240] width 298 height 147
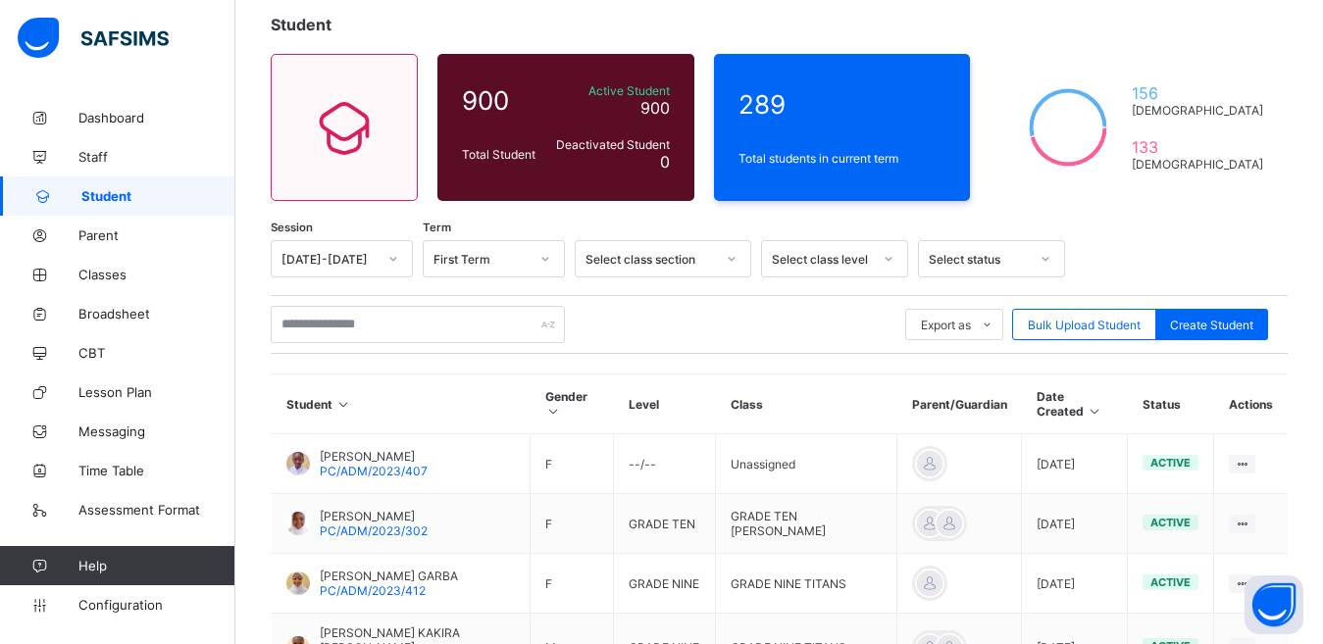
scroll to position [115, 0]
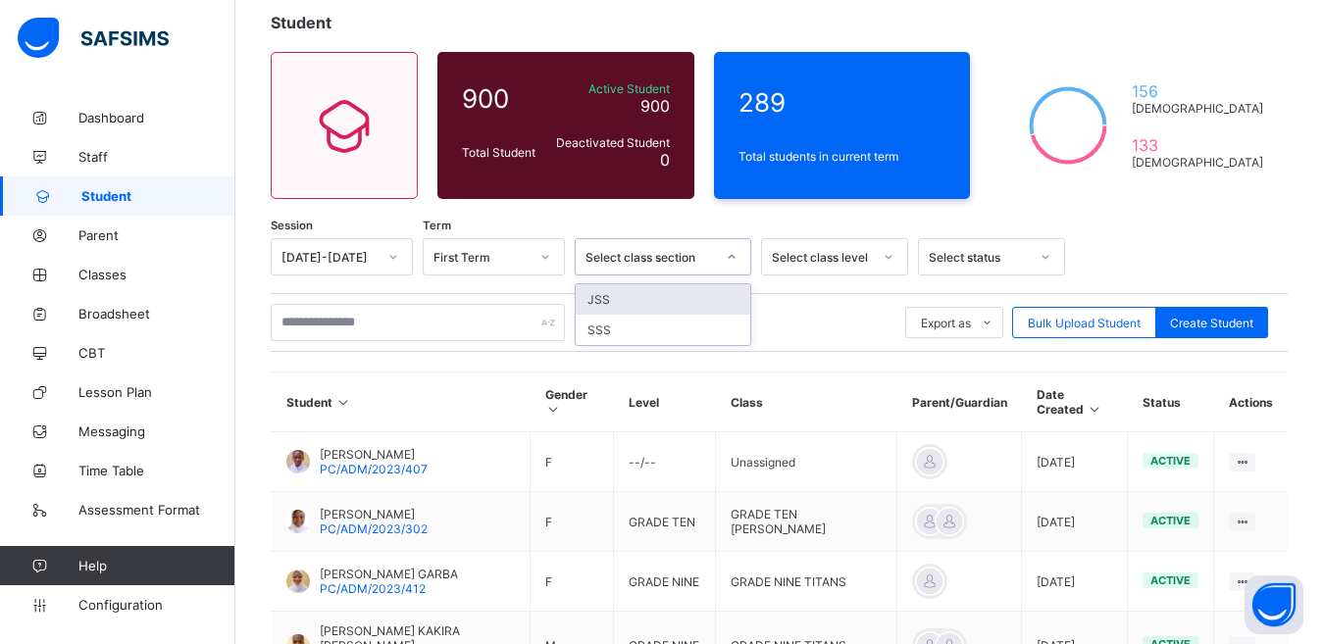
click at [718, 259] on div at bounding box center [731, 256] width 33 height 31
click at [707, 289] on div "JSS" at bounding box center [663, 299] width 175 height 30
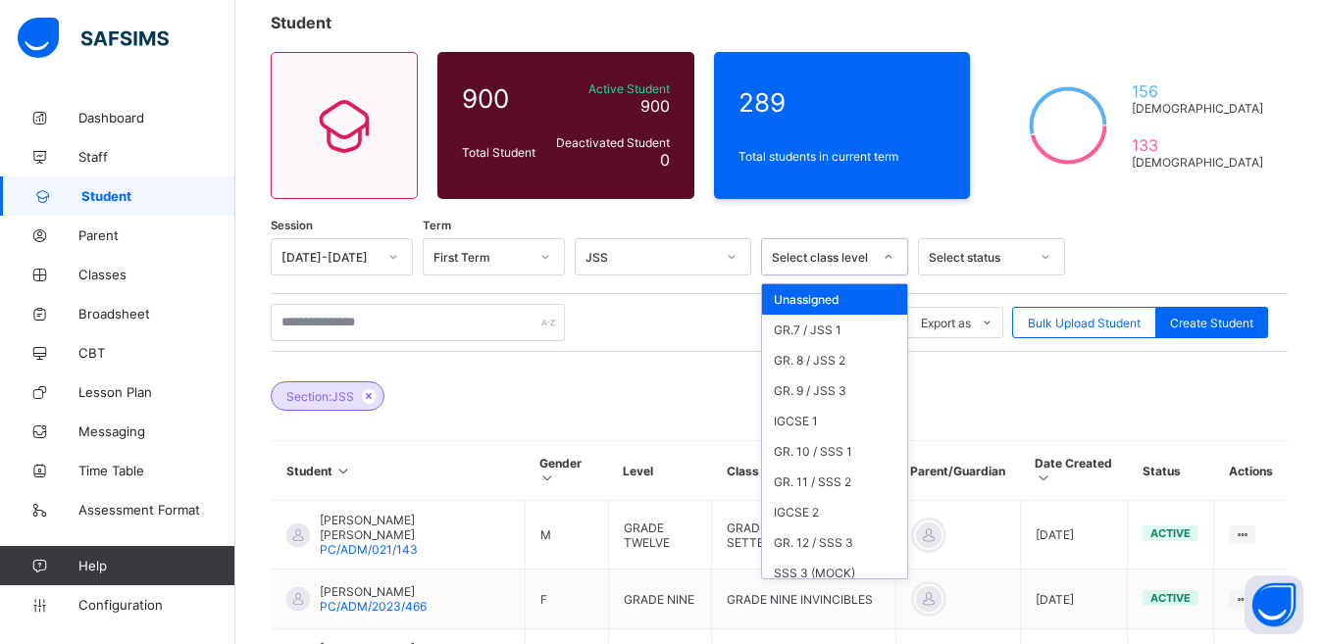
click at [842, 256] on div "Select class level" at bounding box center [822, 257] width 100 height 15
click at [832, 327] on div "GR.7 / JSS 1" at bounding box center [834, 330] width 145 height 30
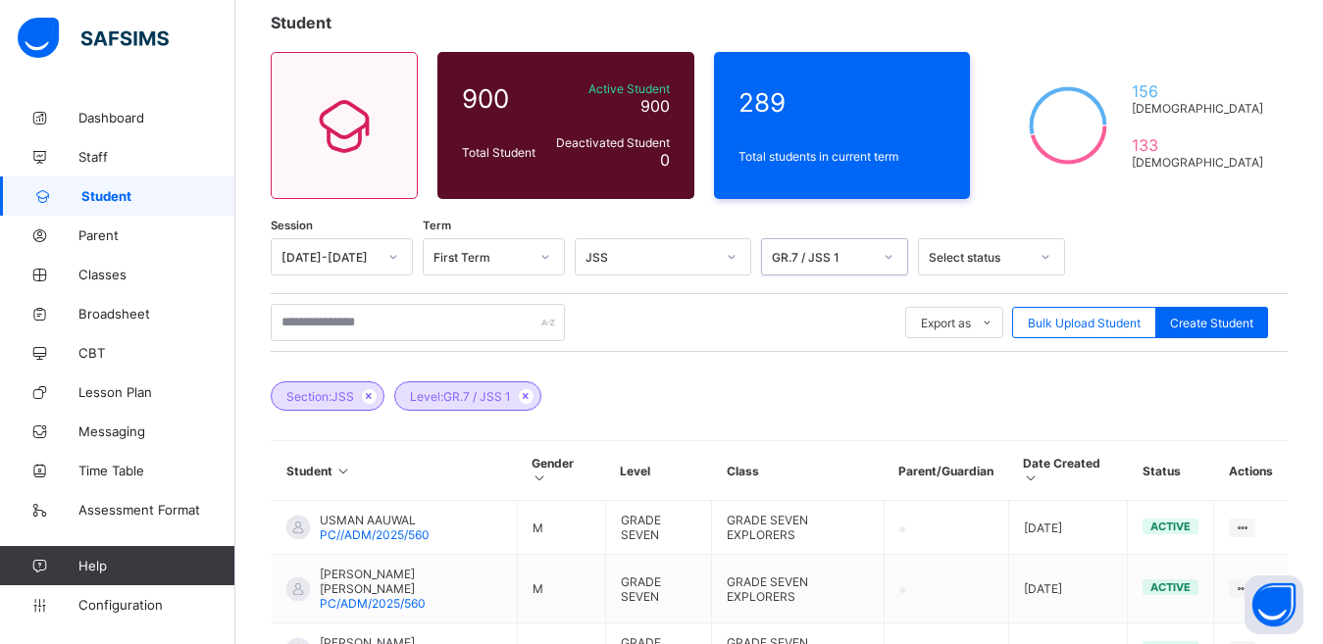
click at [984, 263] on div "Select status" at bounding box center [979, 257] width 100 height 15
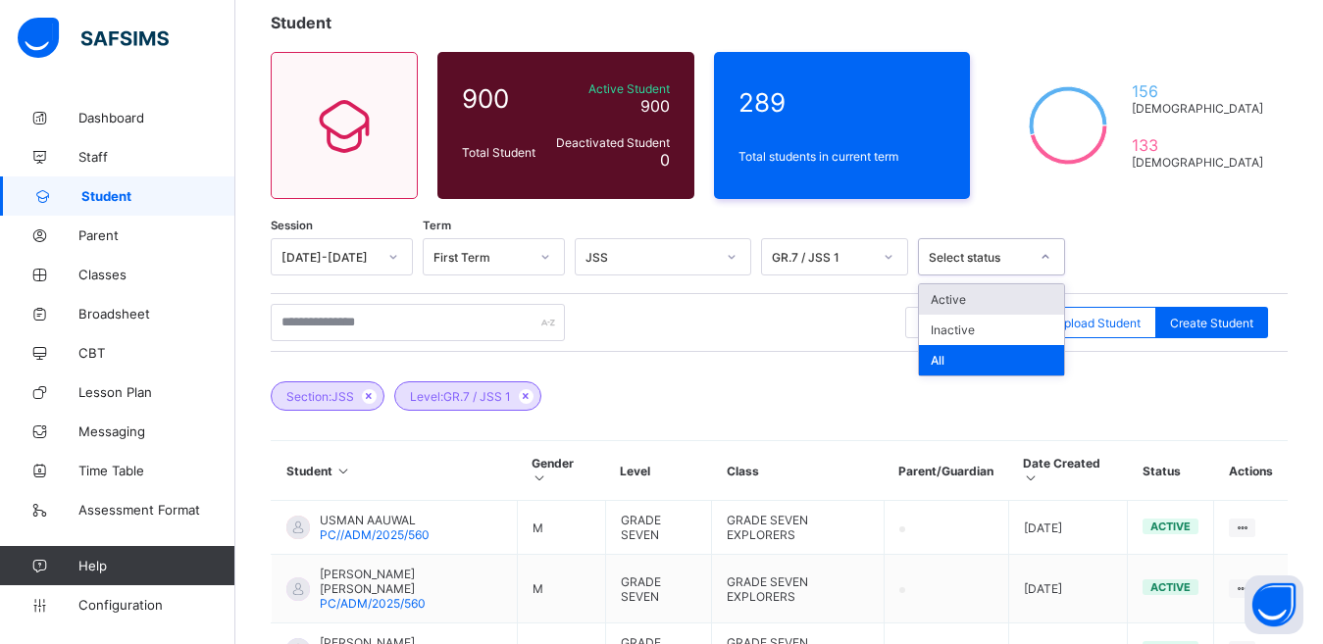
click at [977, 296] on div "Active" at bounding box center [991, 299] width 145 height 30
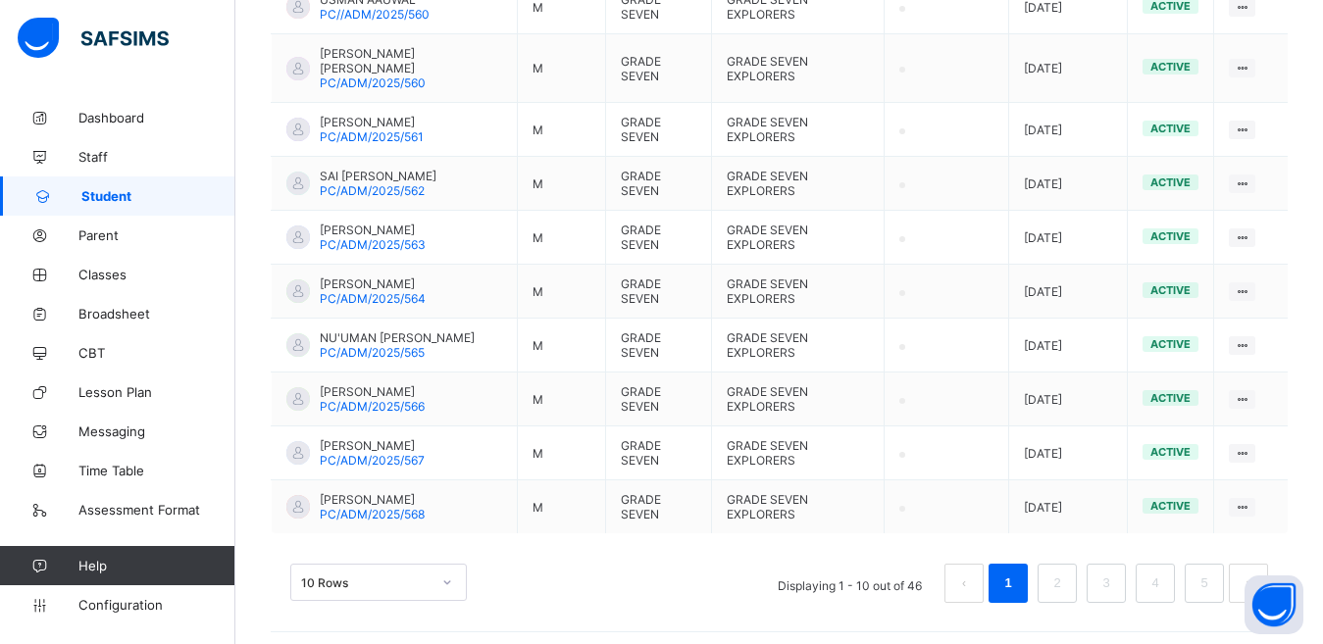
scroll to position [658, 0]
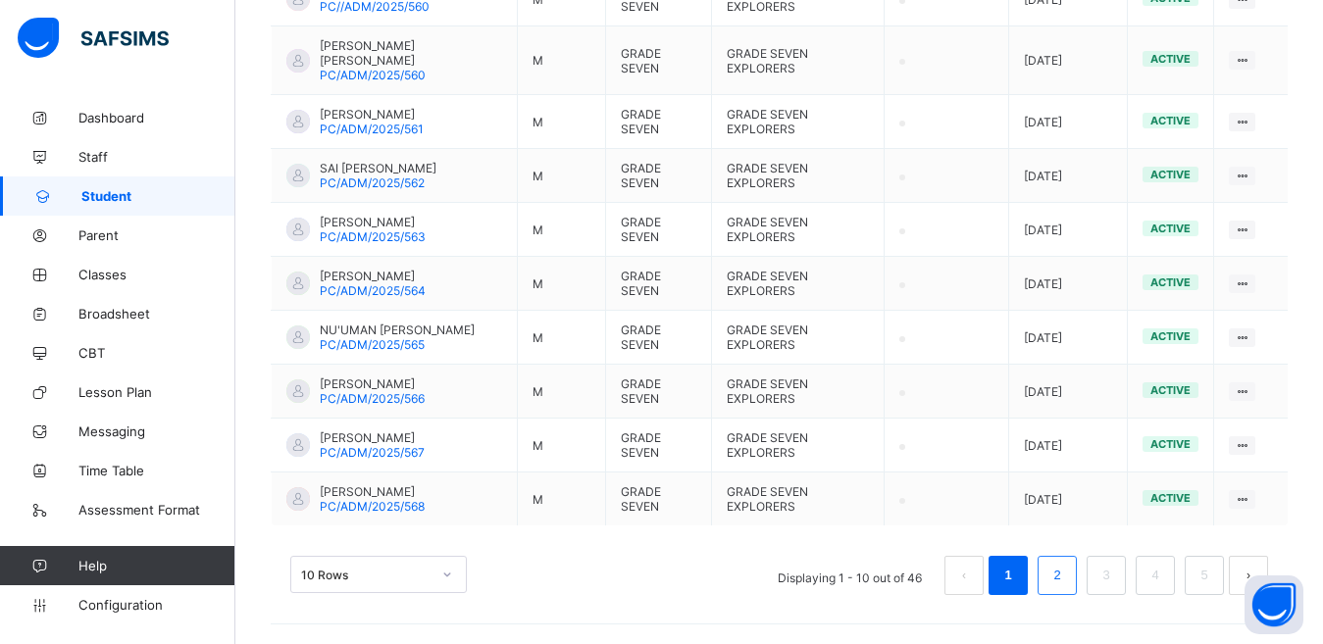
click at [1066, 565] on link "2" at bounding box center [1057, 576] width 19 height 26
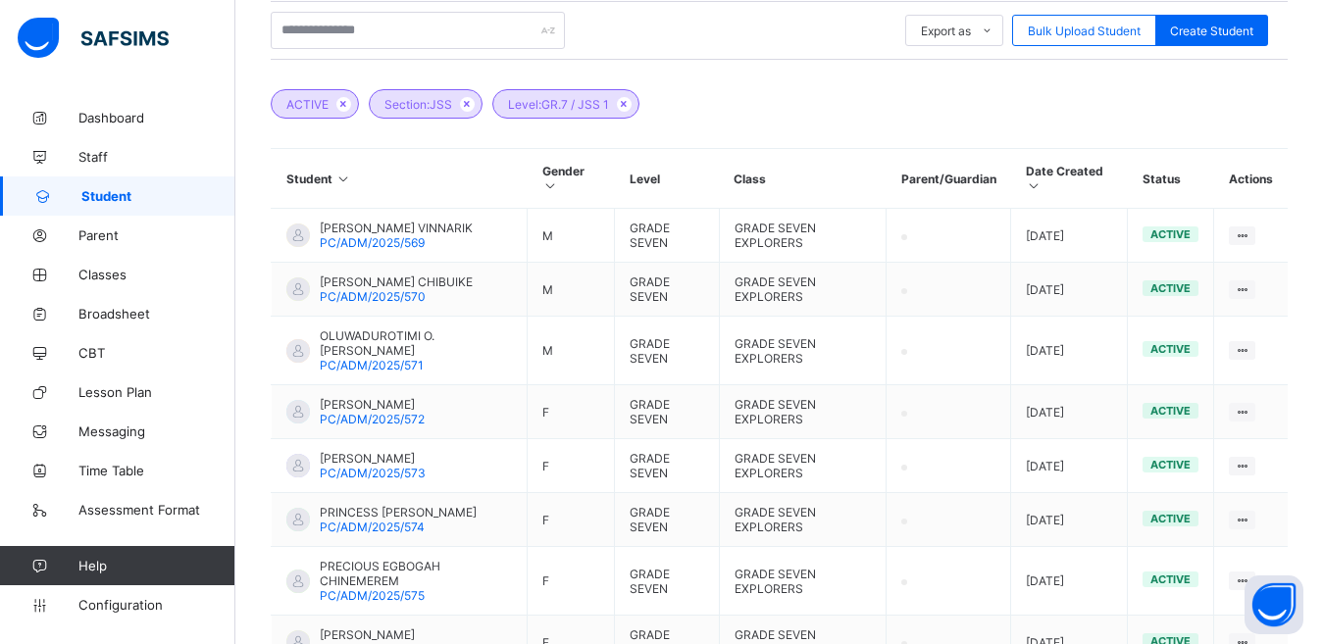
scroll to position [399, 0]
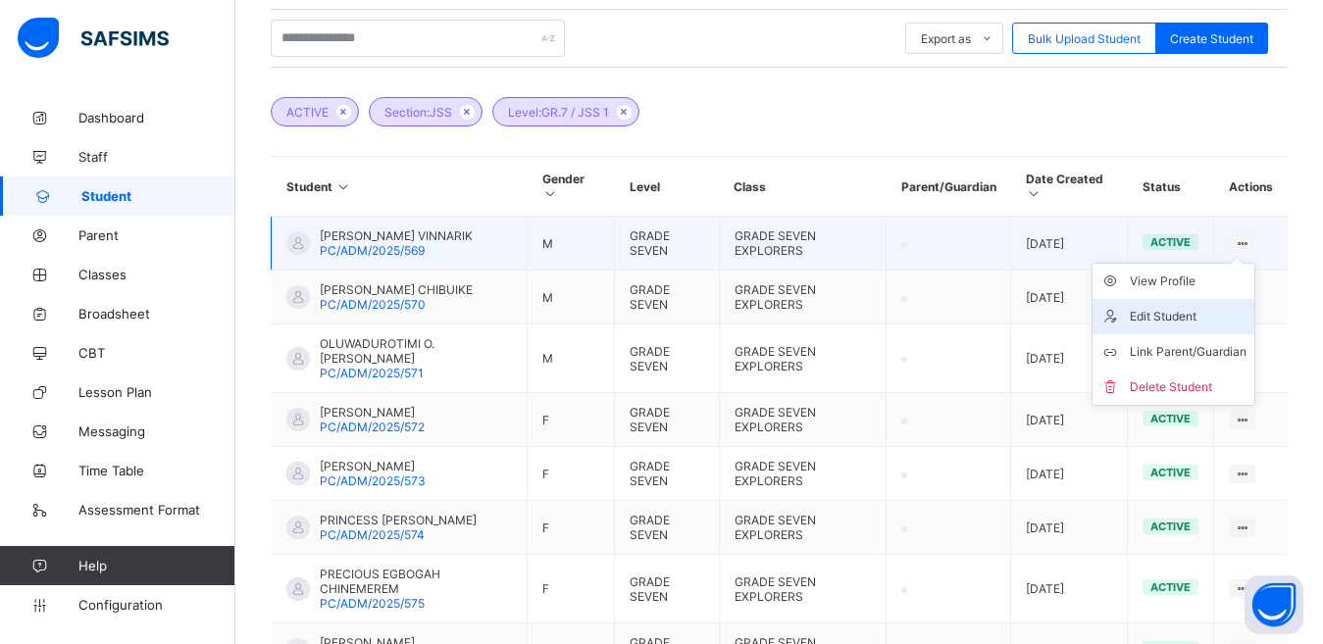
click at [1190, 313] on div "Edit Student" at bounding box center [1188, 317] width 117 height 20
select select "**"
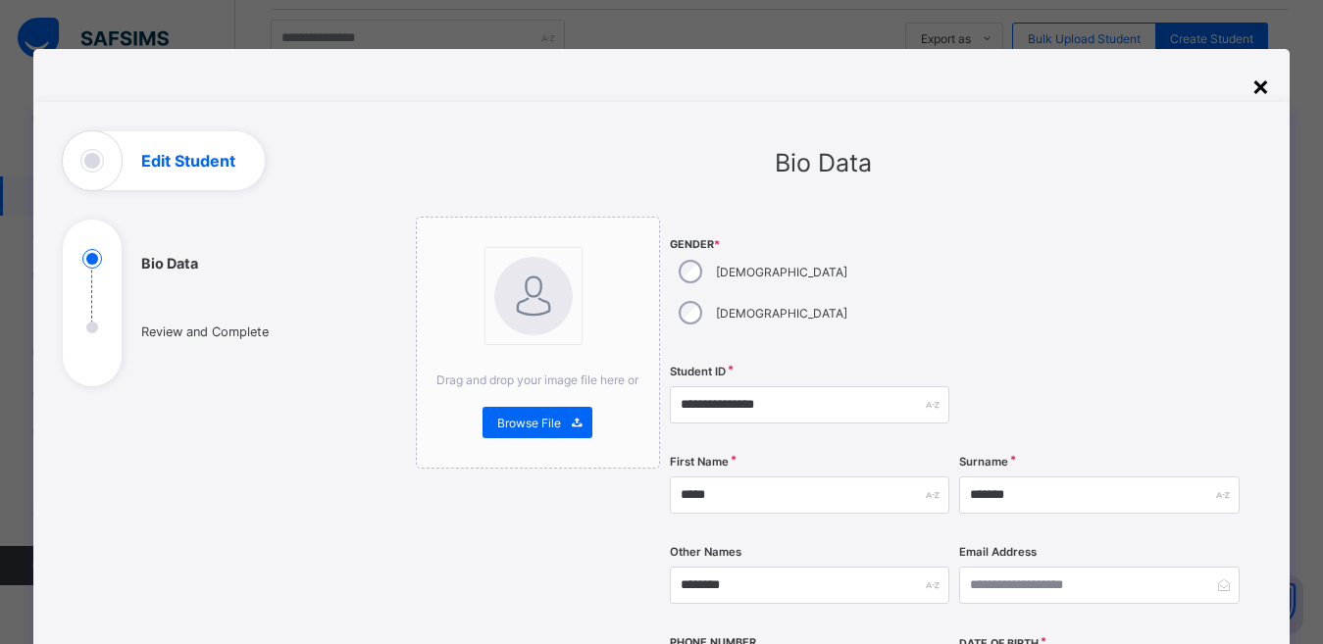
click at [1256, 83] on div "×" at bounding box center [1261, 85] width 19 height 33
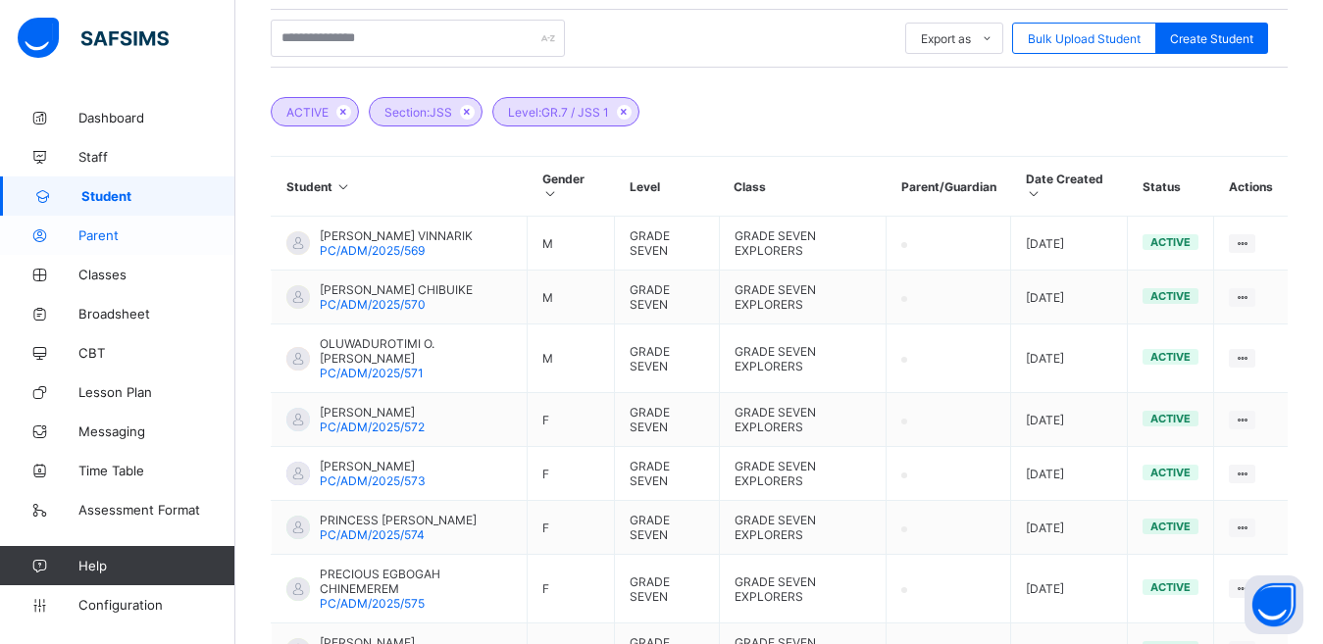
click at [109, 234] on span "Parent" at bounding box center [156, 236] width 157 height 16
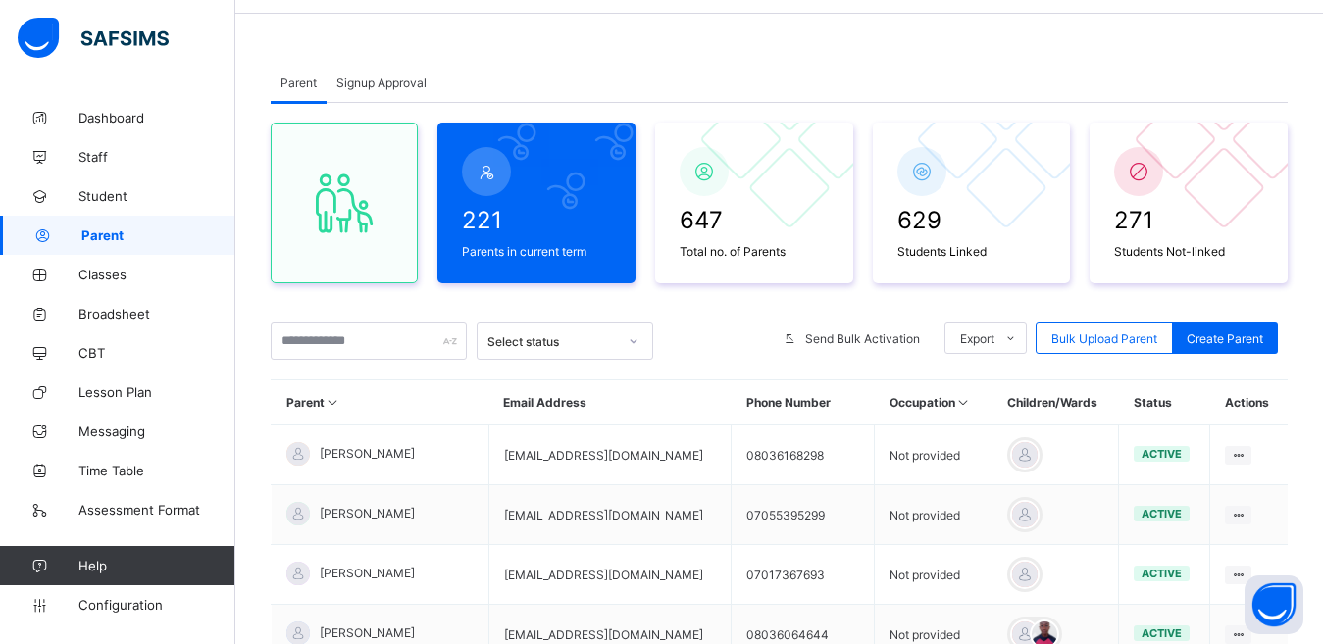
scroll to position [63, 0]
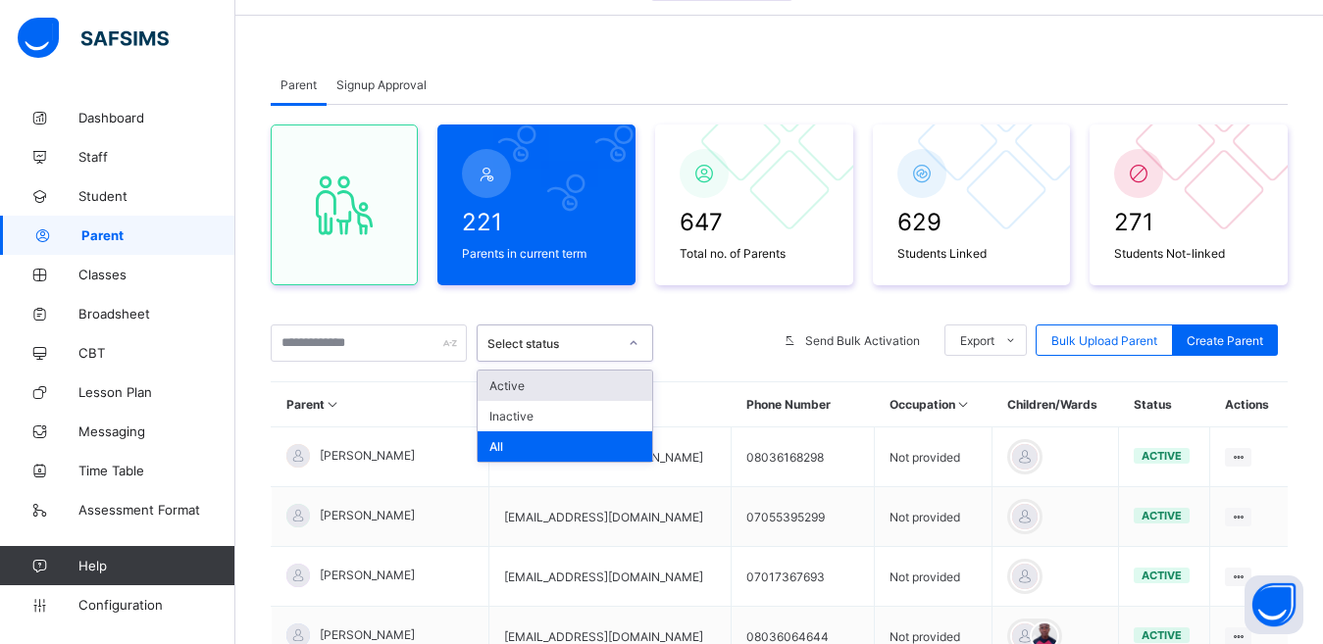
click at [629, 346] on icon at bounding box center [634, 343] width 12 height 20
click at [630, 378] on div "Active" at bounding box center [565, 386] width 175 height 30
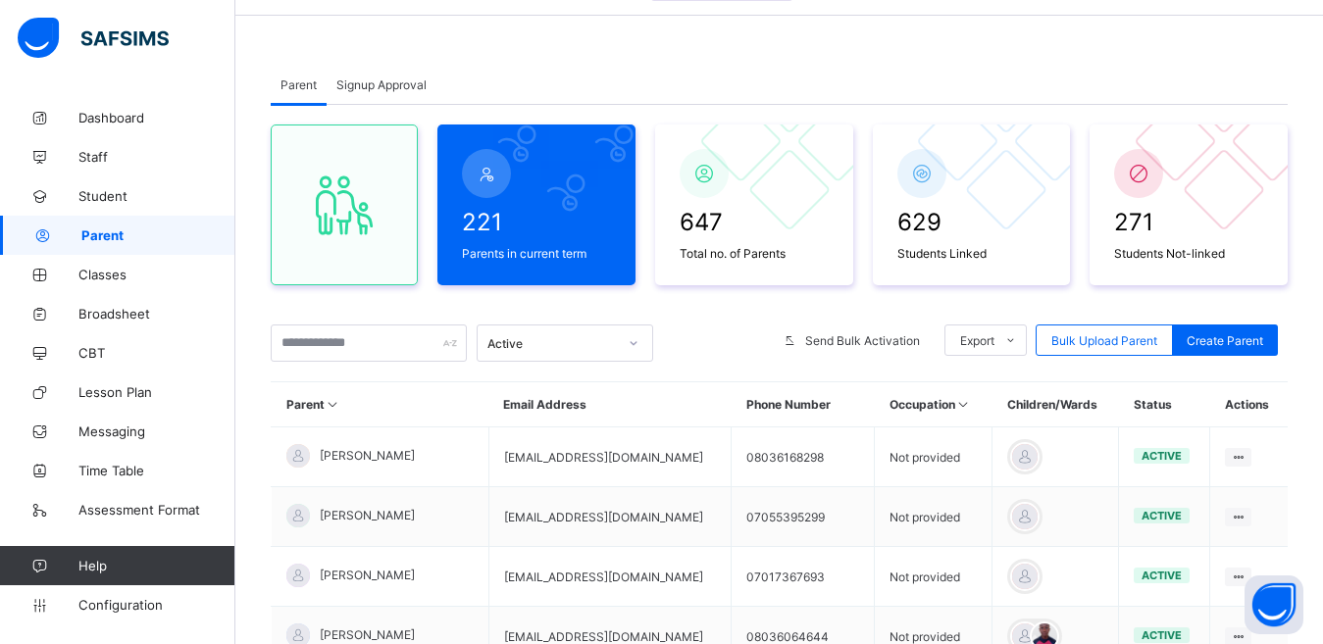
click at [630, 378] on div "221 Parents in current term 647 Total no. of Parents 629 Students Linked 271 St…" at bounding box center [779, 619] width 1017 height 1029
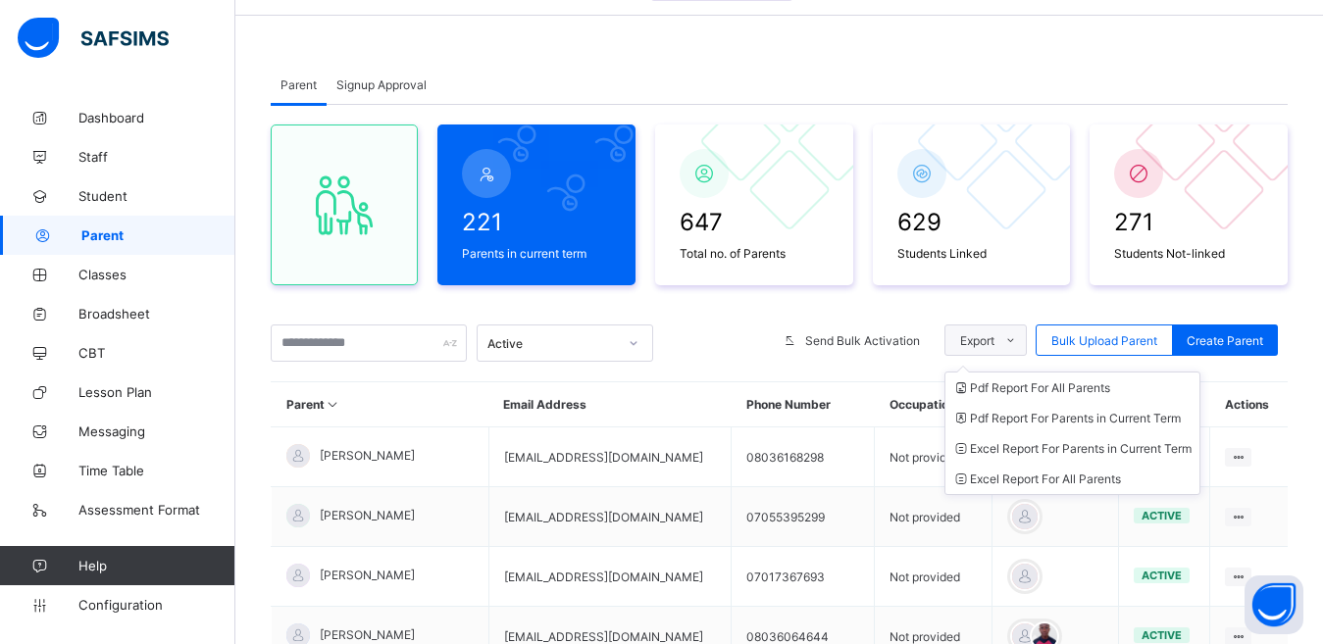
click at [1025, 347] on span at bounding box center [1010, 340] width 31 height 31
click at [1018, 342] on icon at bounding box center [1010, 340] width 15 height 13
click at [1028, 422] on li "Pdf Report For Parents in Current Term" at bounding box center [1073, 418] width 254 height 30
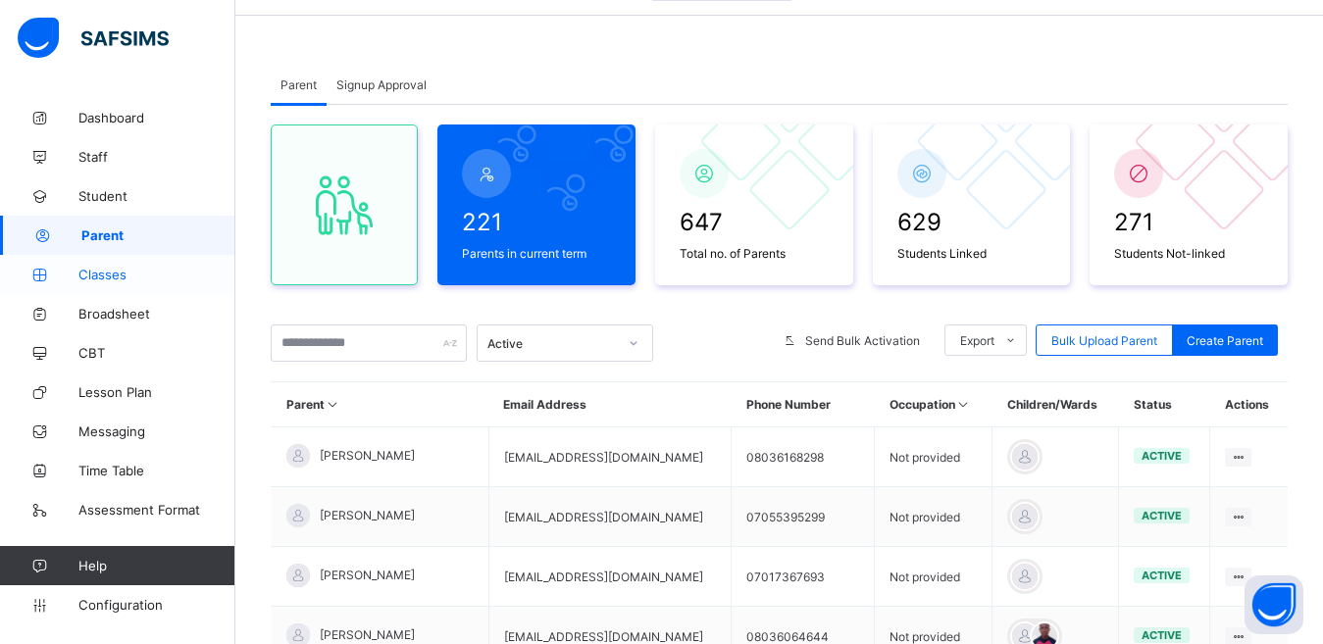
click at [95, 278] on span "Classes" at bounding box center [156, 275] width 157 height 16
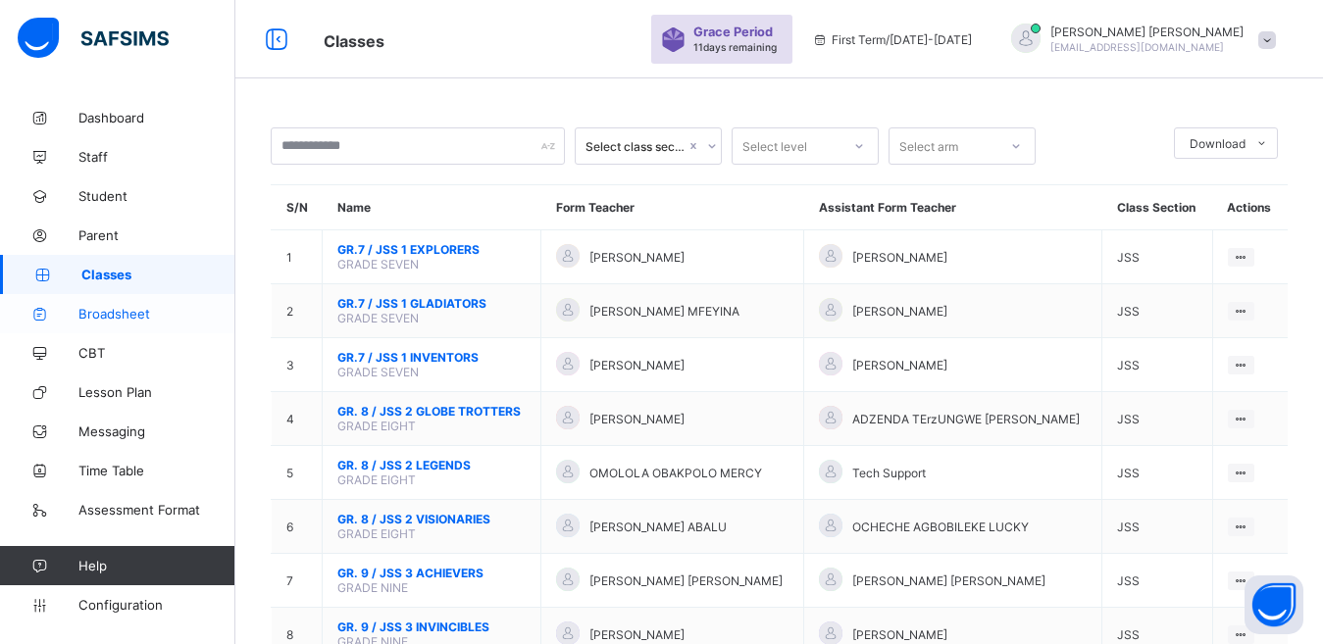
click at [133, 319] on span "Broadsheet" at bounding box center [156, 314] width 157 height 16
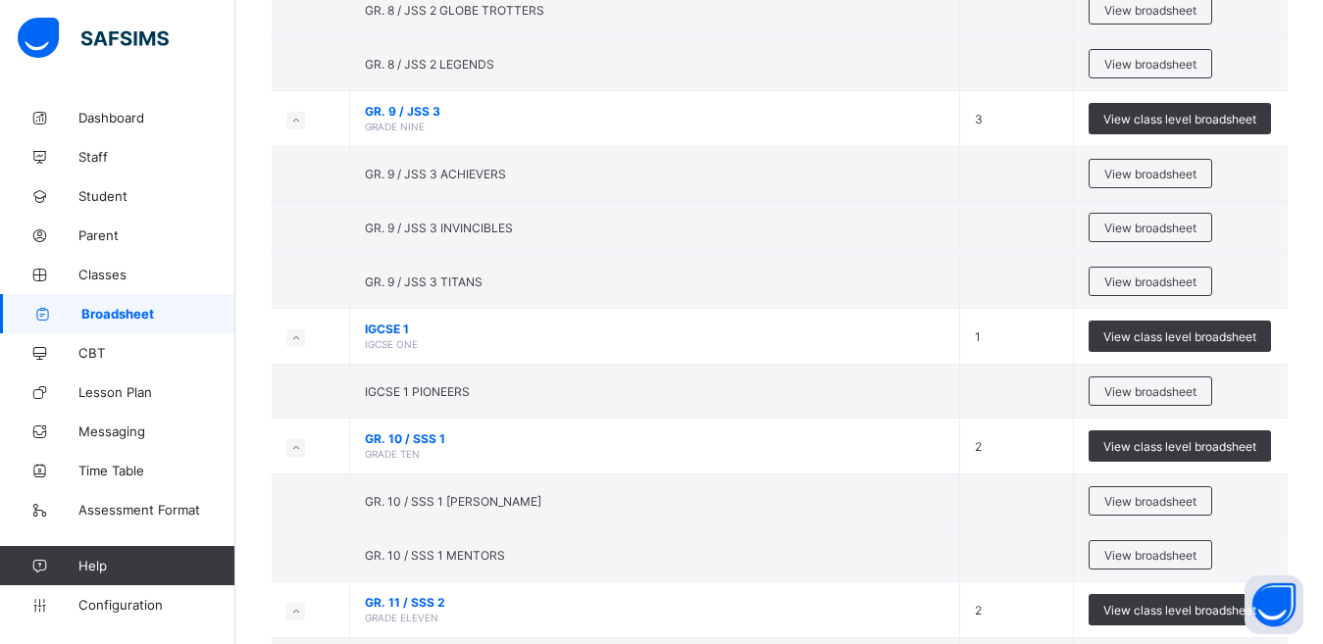
scroll to position [578, 0]
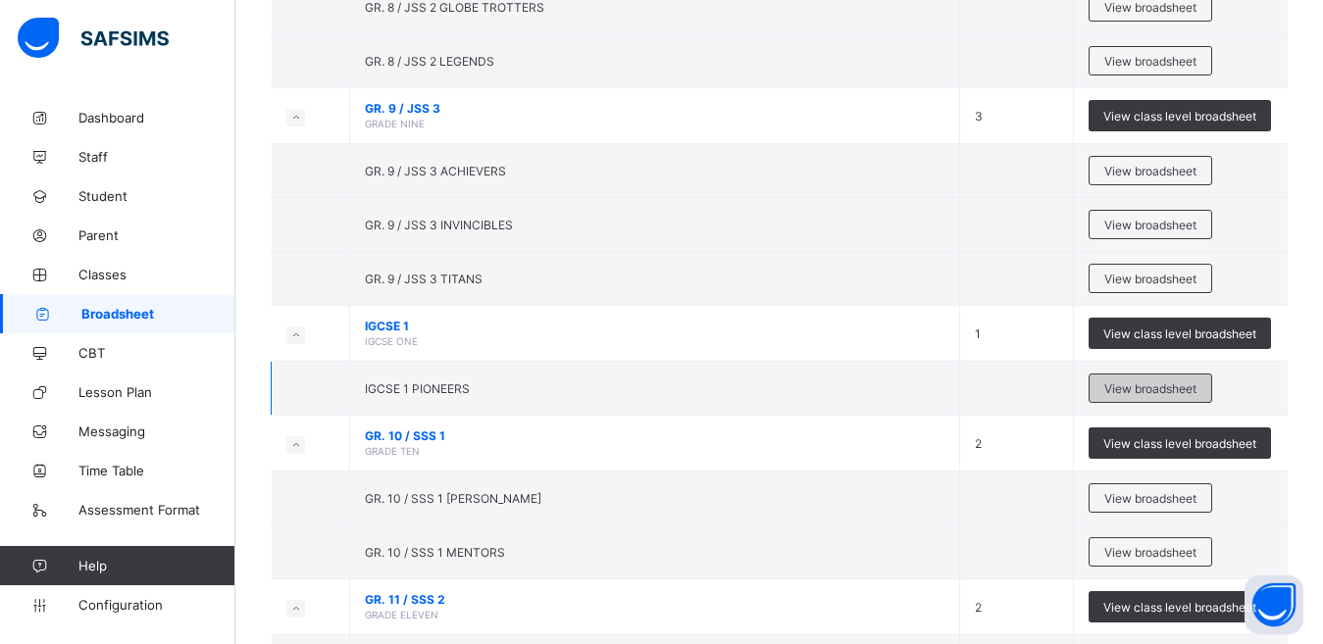
click at [1128, 386] on span "View broadsheet" at bounding box center [1150, 389] width 92 height 15
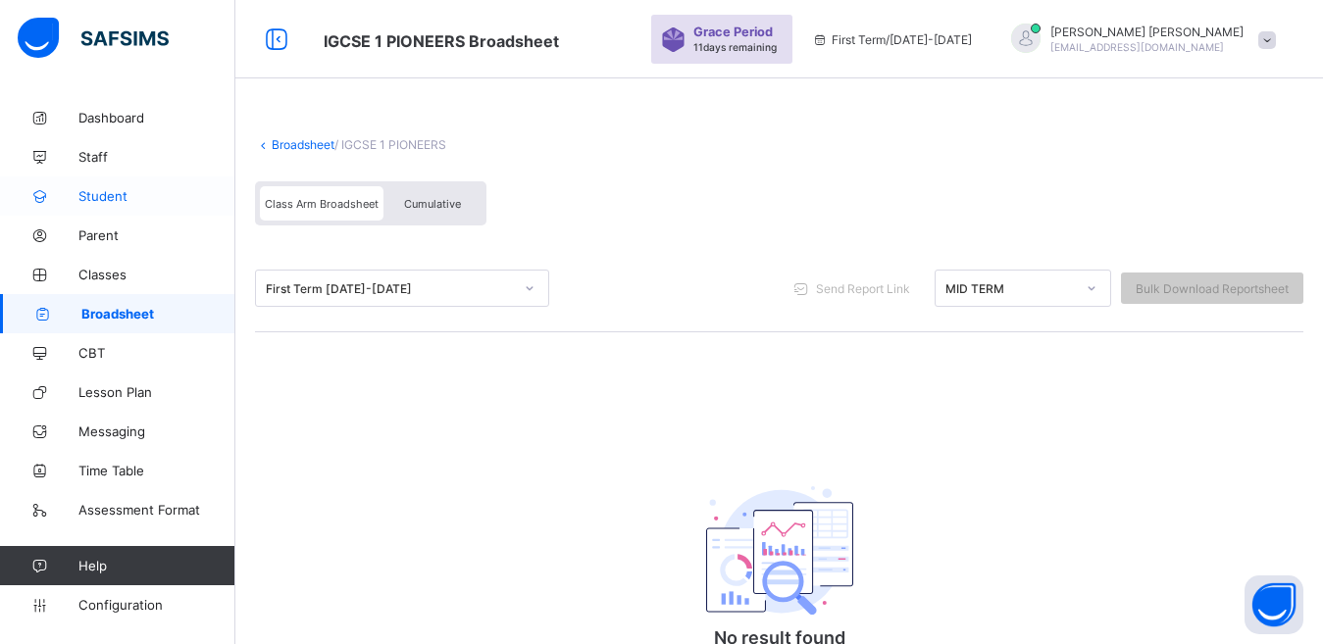
click at [193, 184] on link "Student" at bounding box center [117, 196] width 235 height 39
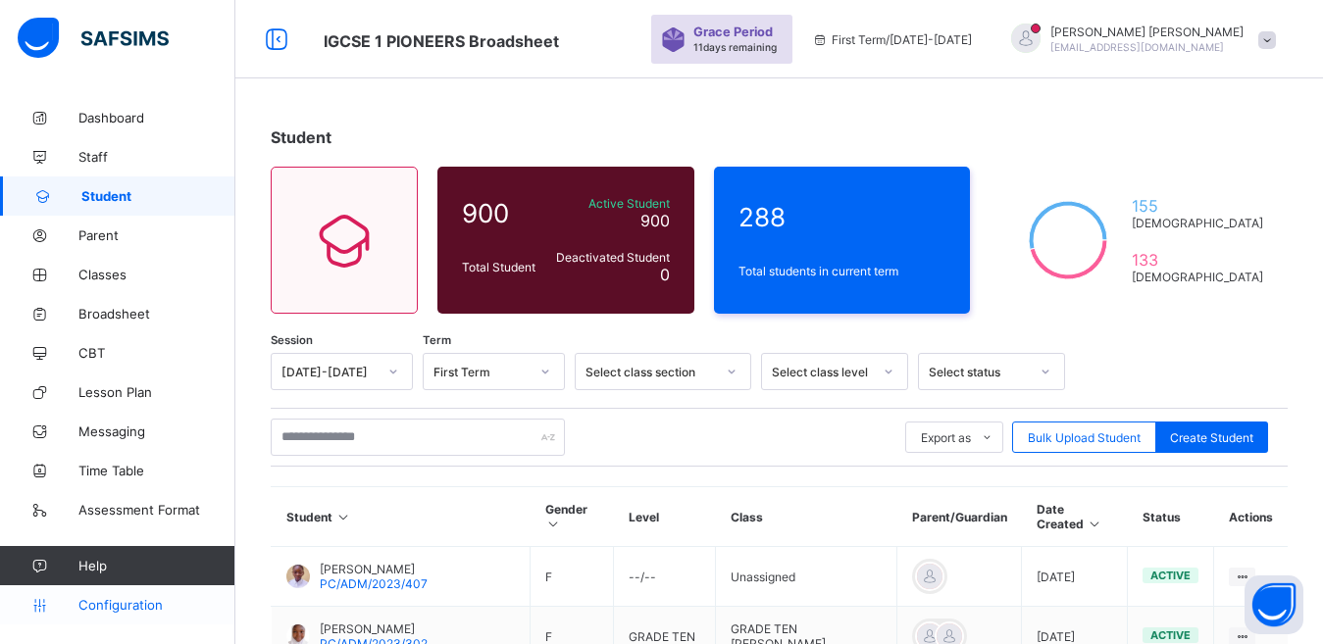
click at [93, 606] on span "Configuration" at bounding box center [156, 605] width 156 height 16
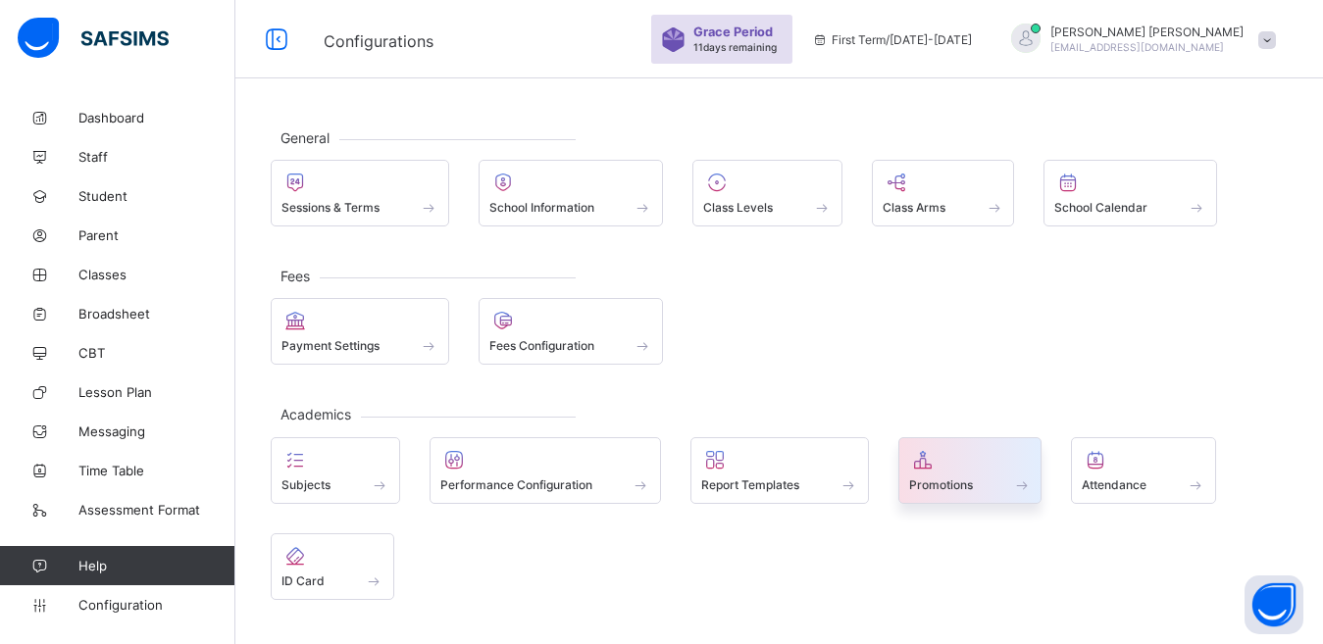
click at [1014, 490] on span at bounding box center [1022, 485] width 20 height 17
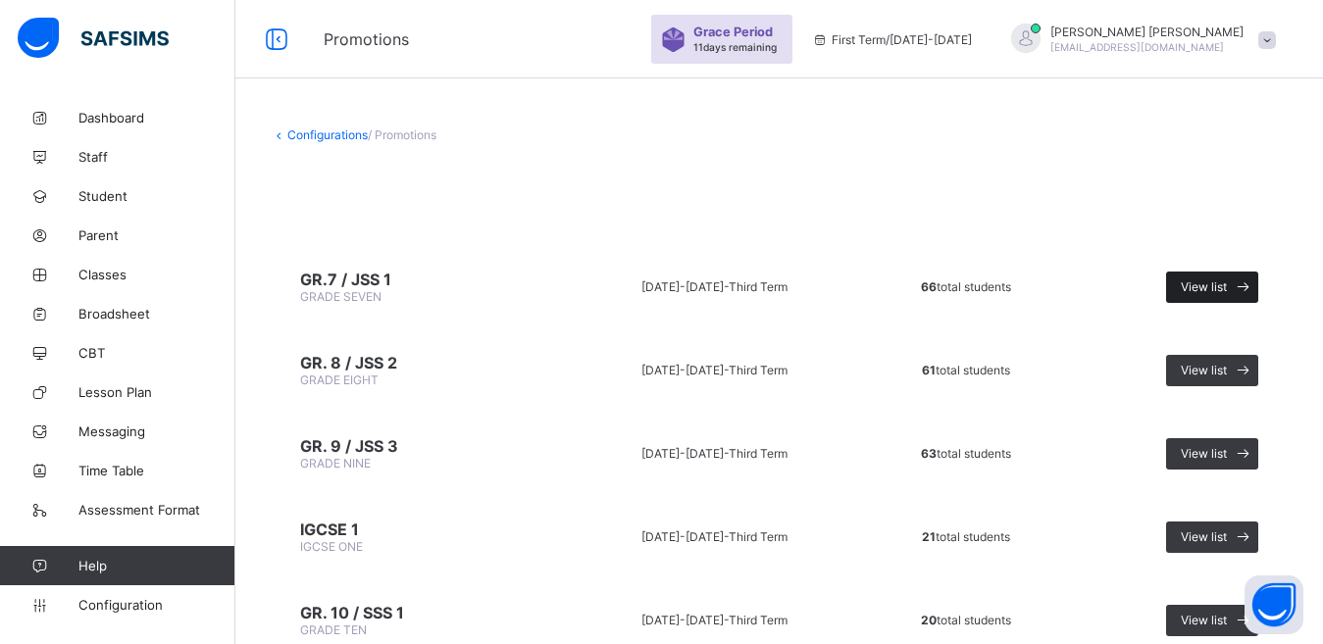
click at [1223, 282] on span "View list" at bounding box center [1204, 287] width 46 height 15
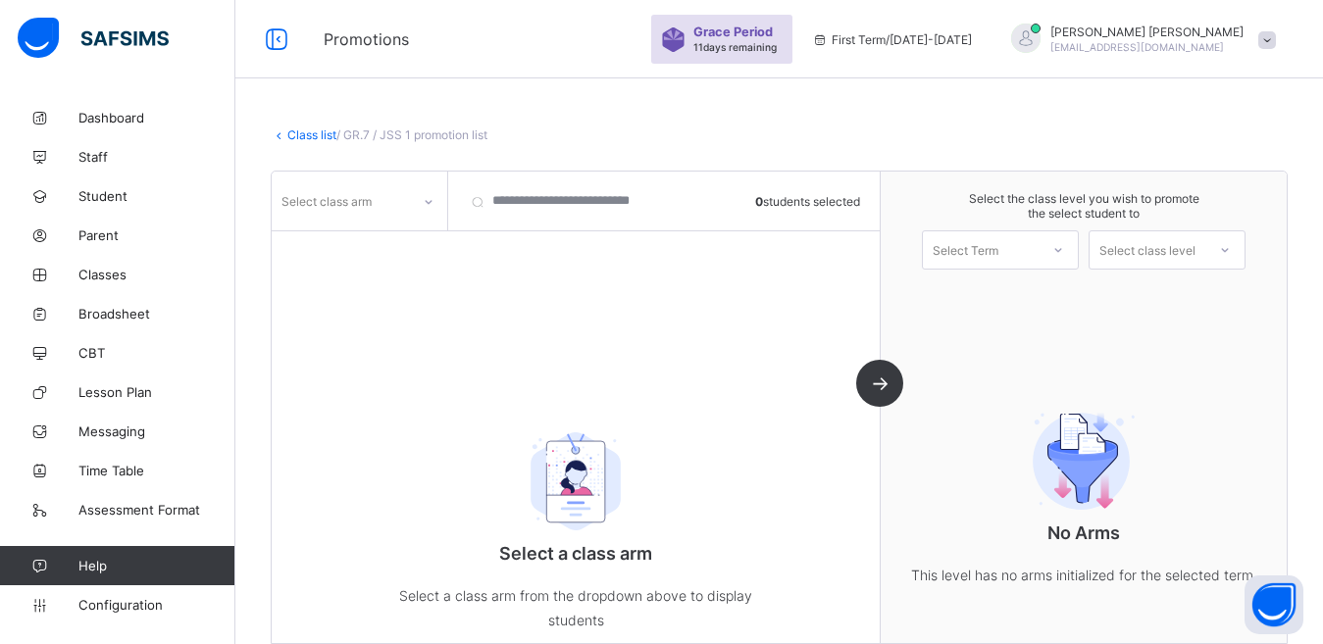
click at [425, 203] on icon at bounding box center [429, 202] width 12 height 20
click at [393, 244] on div "EXPLORERS" at bounding box center [360, 244] width 174 height 30
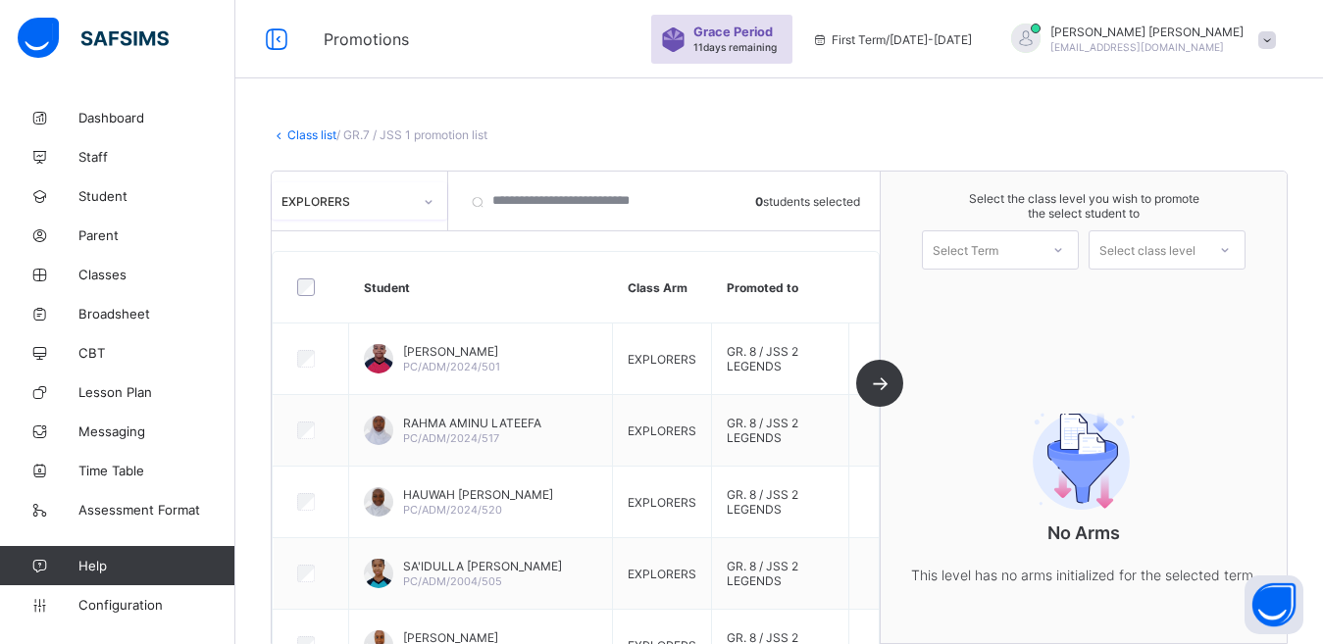
click at [1064, 249] on icon at bounding box center [1058, 250] width 12 height 20
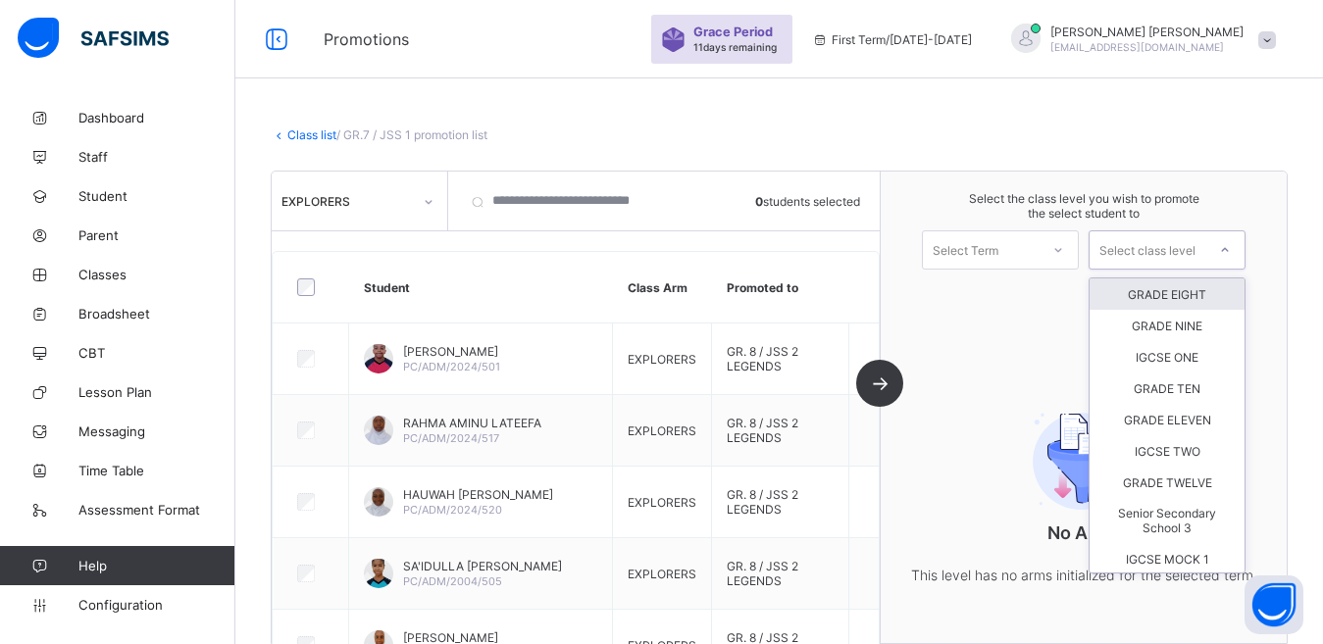
click at [1183, 251] on div "Select class level" at bounding box center [1148, 249] width 96 height 39
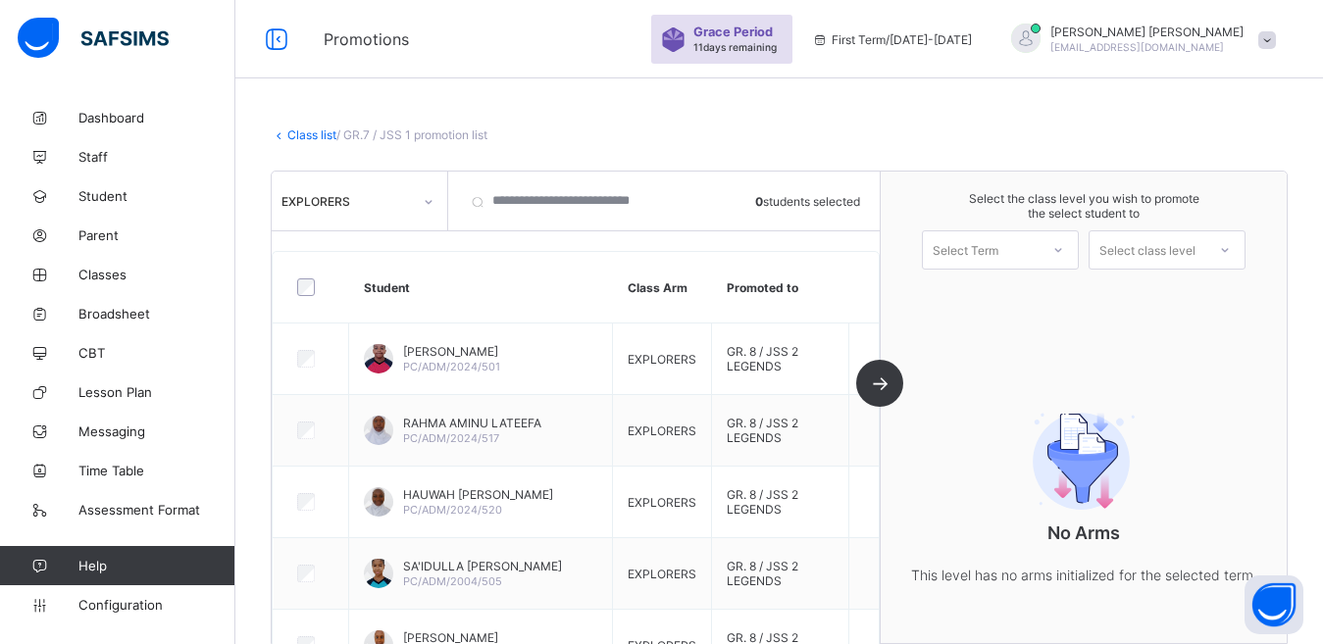
click at [1060, 304] on div "Select the class level you wish to promote the select student to Select Term Se…" at bounding box center [1084, 408] width 406 height 472
click at [278, 134] on icon at bounding box center [279, 135] width 17 height 15
click at [284, 134] on icon at bounding box center [279, 135] width 17 height 15
click at [280, 135] on icon at bounding box center [279, 135] width 17 height 15
click at [104, 611] on span "Configuration" at bounding box center [156, 605] width 156 height 16
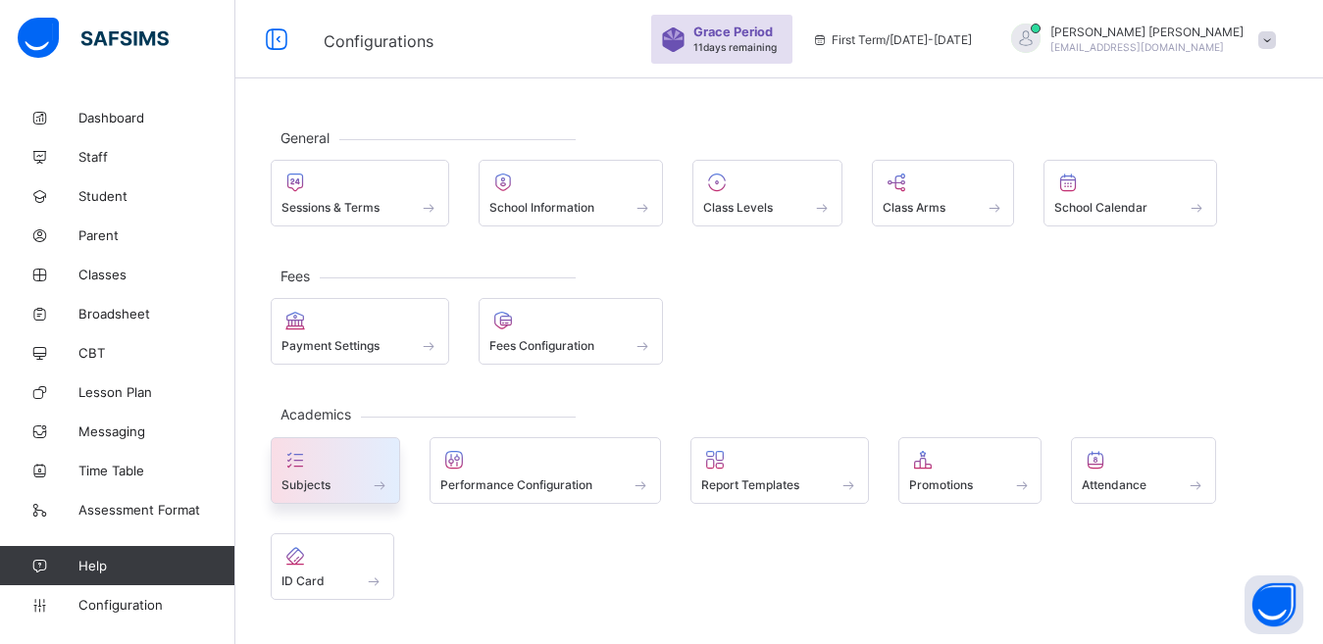
click at [334, 478] on div "Subjects" at bounding box center [336, 485] width 108 height 17
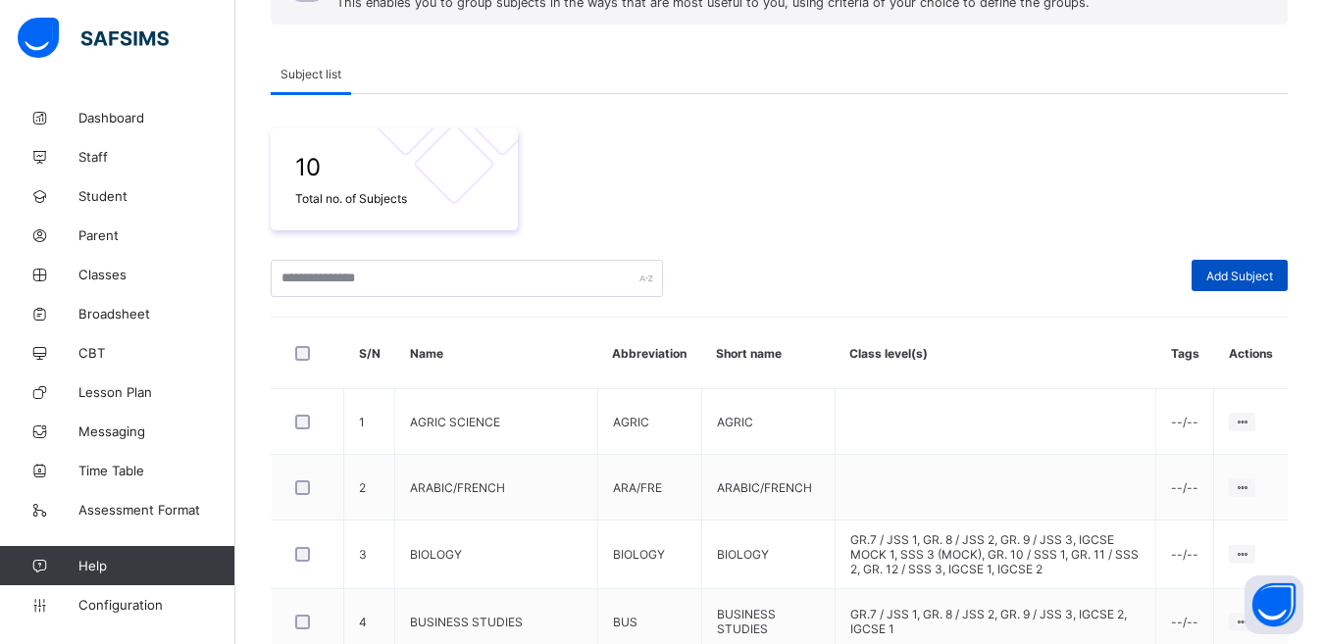
scroll to position [230, 0]
click at [1248, 286] on div "Add Subject" at bounding box center [1240, 277] width 96 height 31
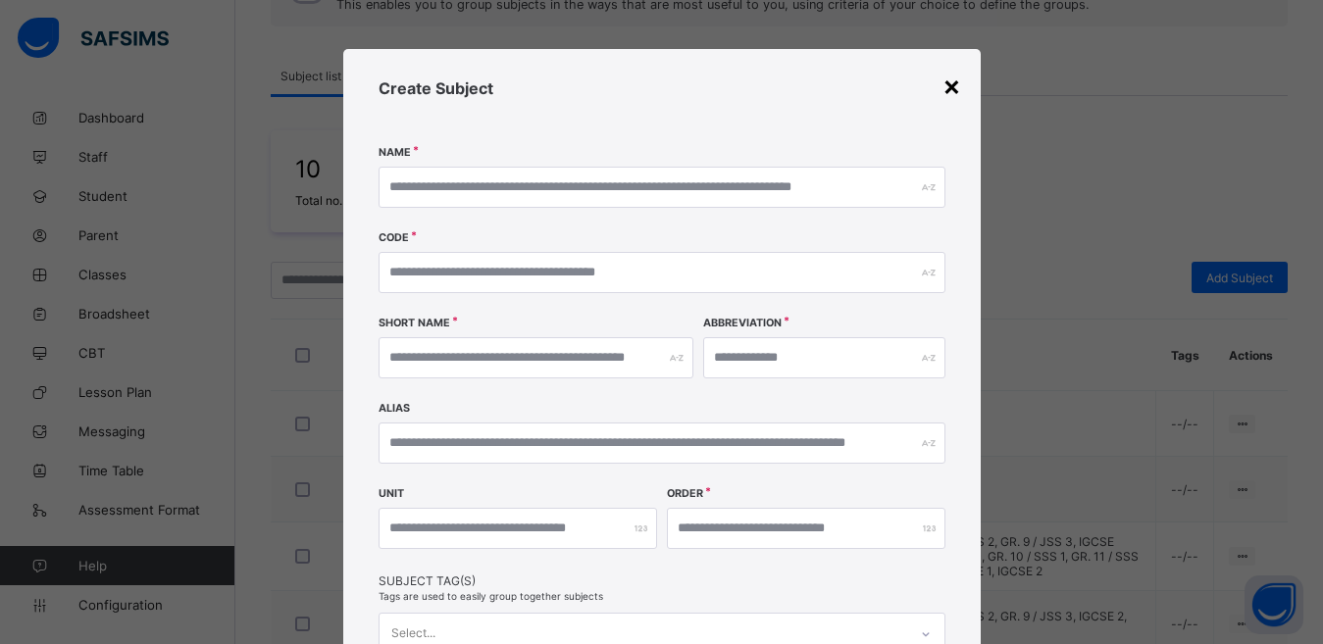
click at [943, 85] on div "×" at bounding box center [952, 85] width 19 height 33
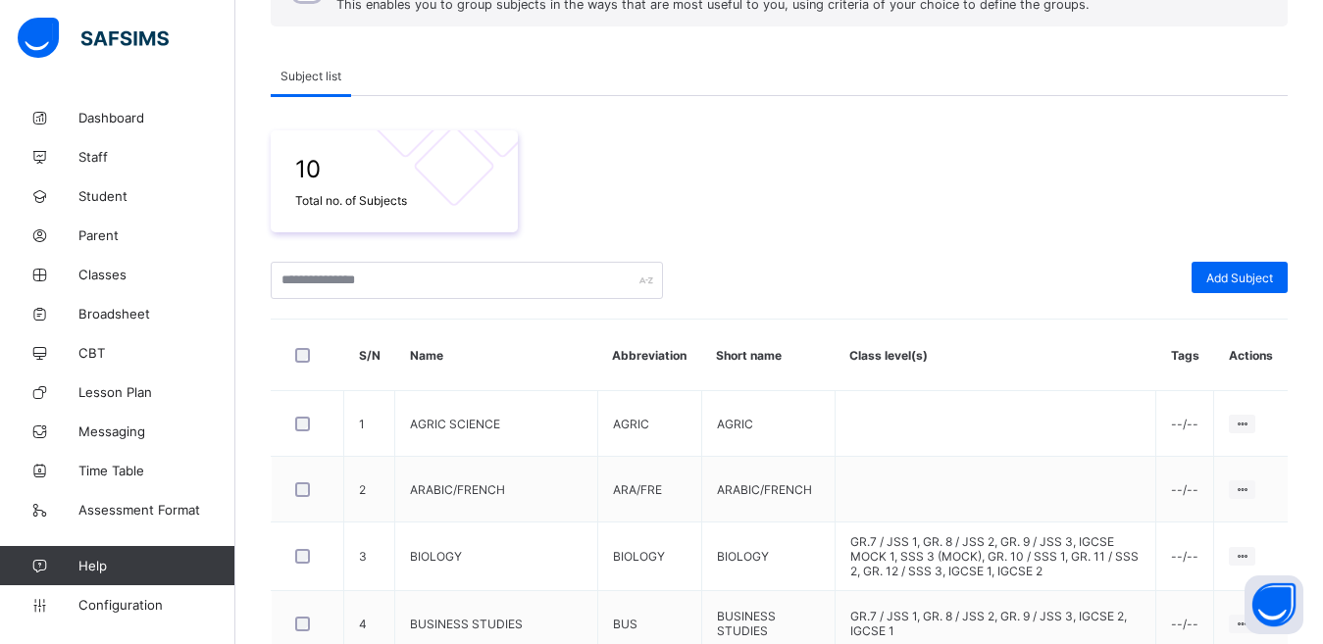
click at [943, 85] on div "Subject list" at bounding box center [779, 76] width 1017 height 40
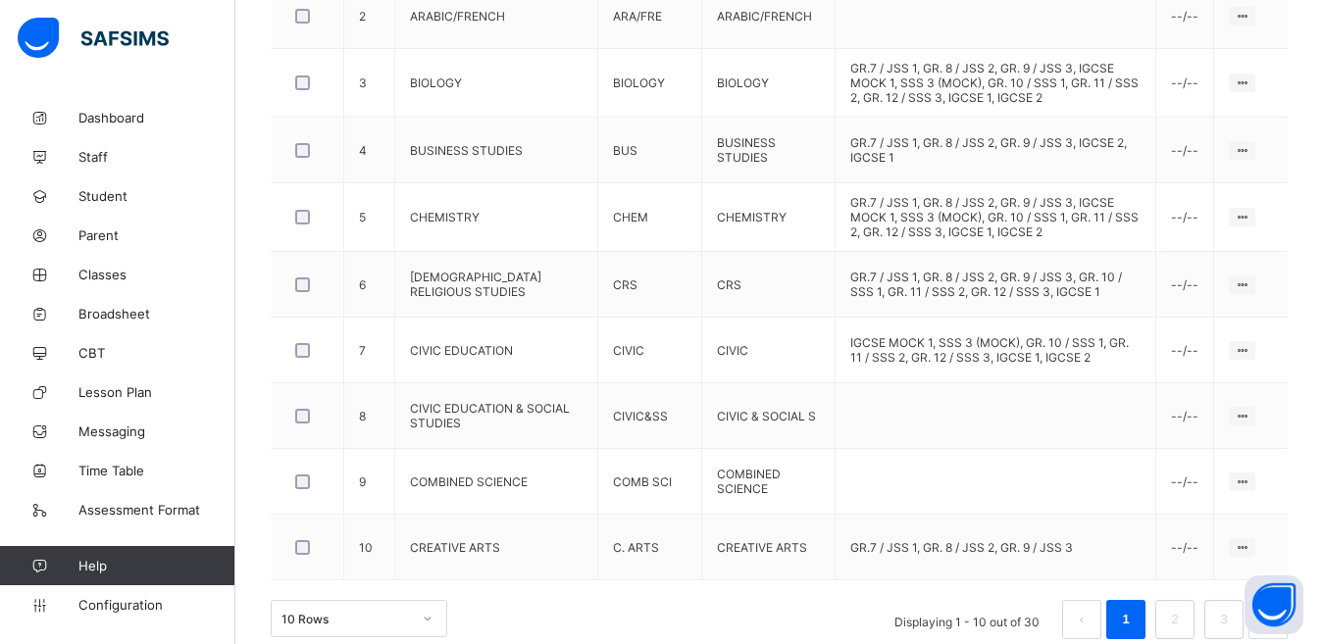
scroll to position [728, 0]
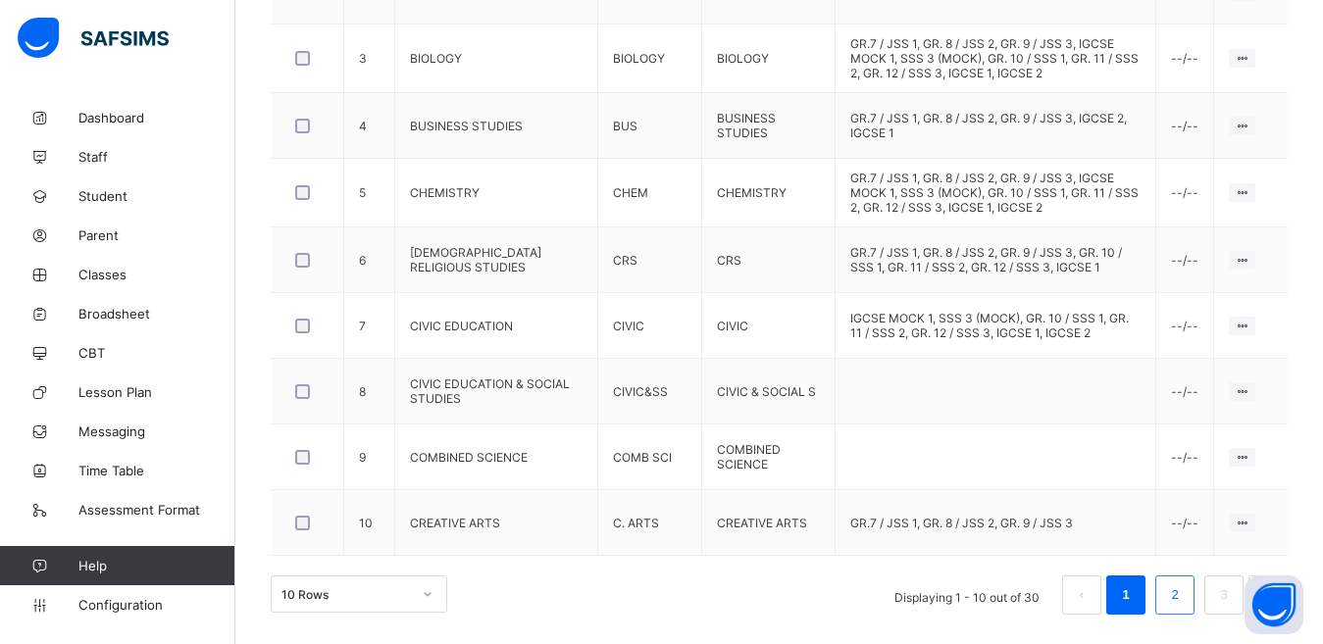
click at [1184, 600] on link "2" at bounding box center [1174, 596] width 19 height 26
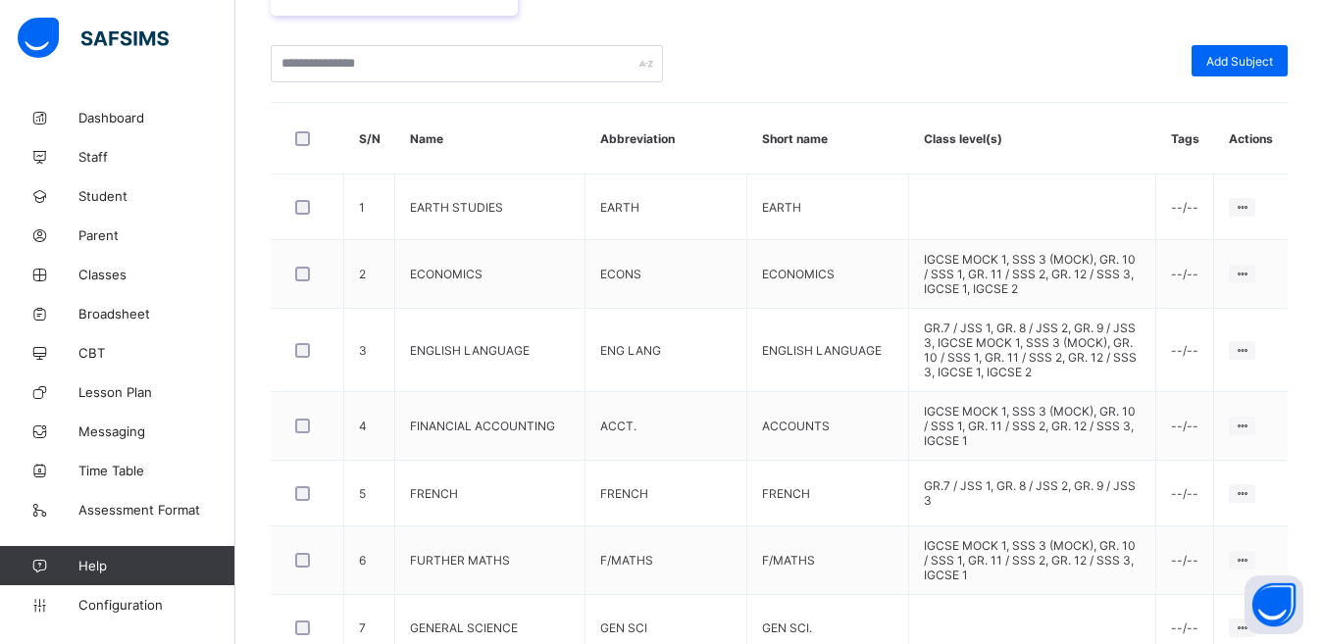
scroll to position [441, 0]
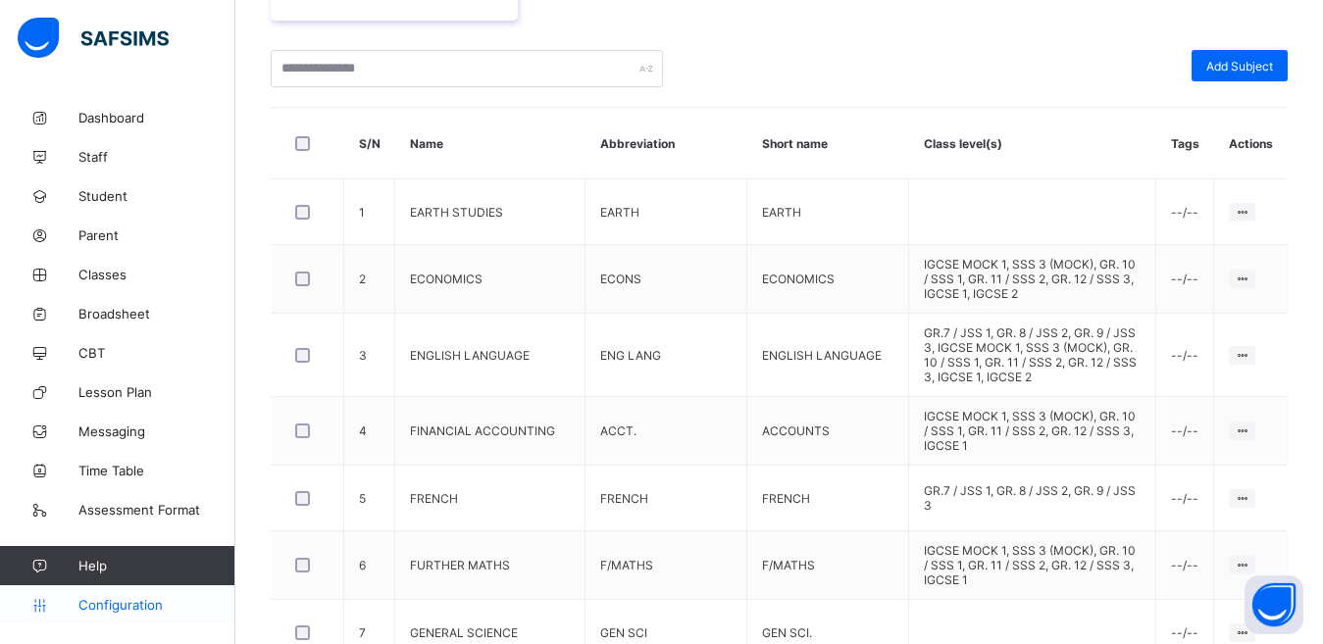
click at [100, 607] on span "Configuration" at bounding box center [156, 605] width 156 height 16
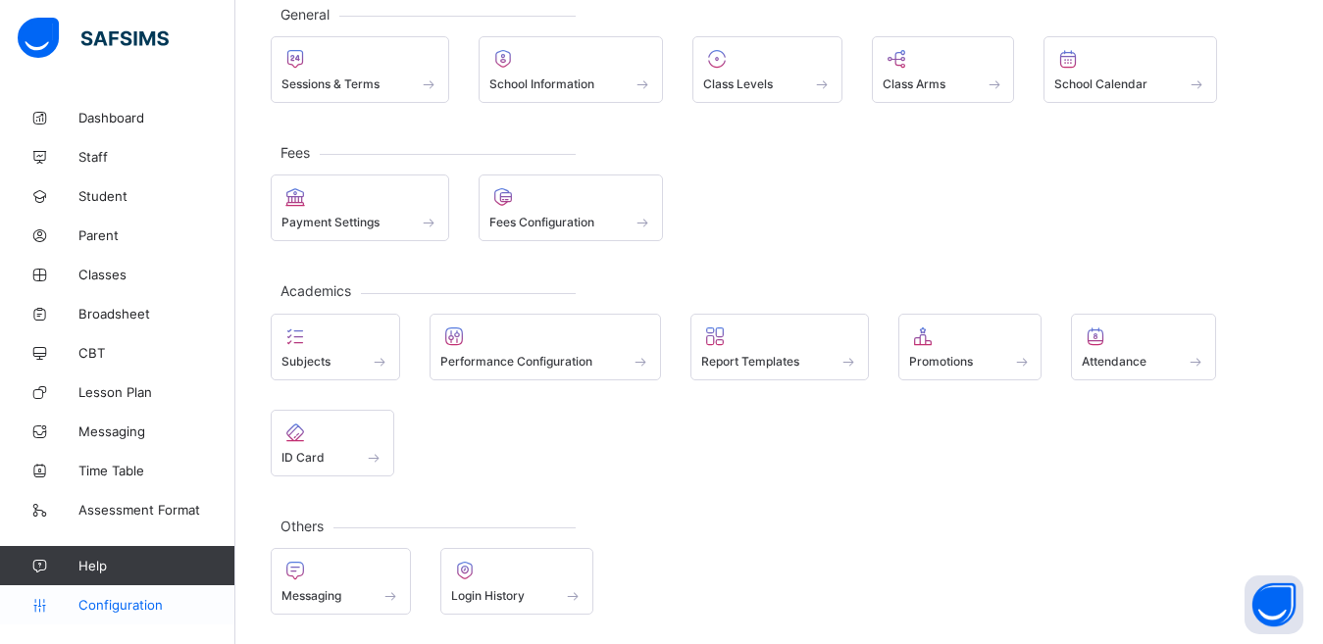
scroll to position [124, 0]
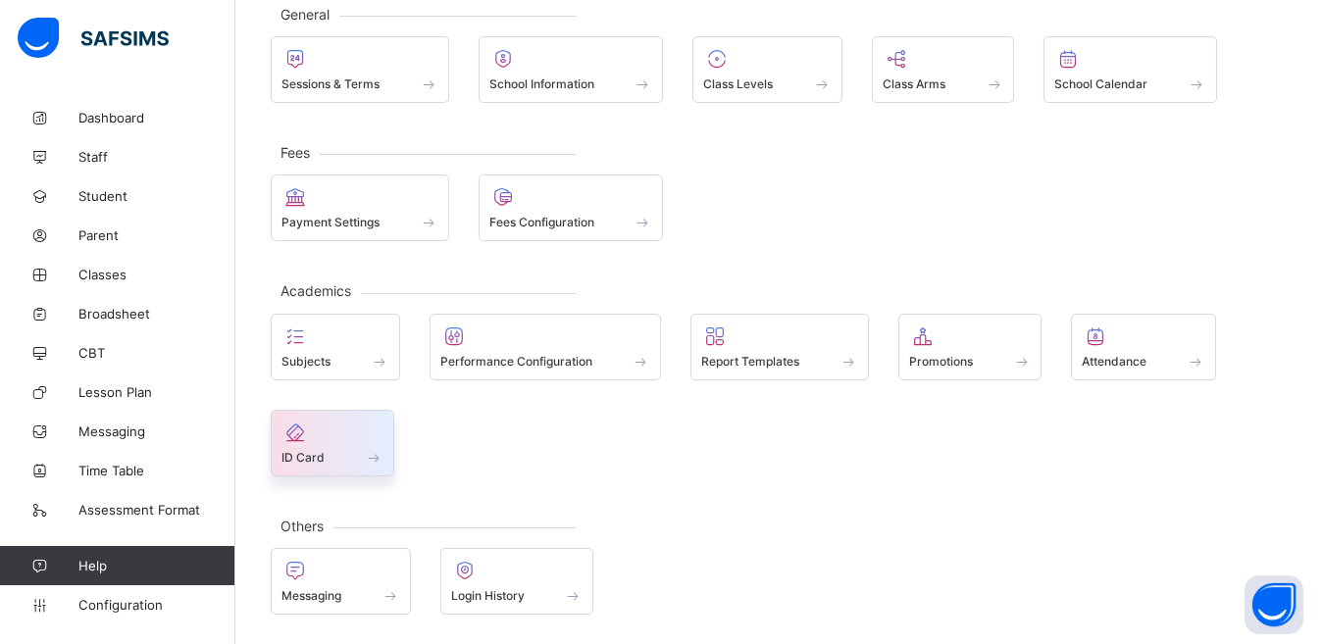
click at [323, 456] on span "ID Card" at bounding box center [303, 457] width 43 height 15
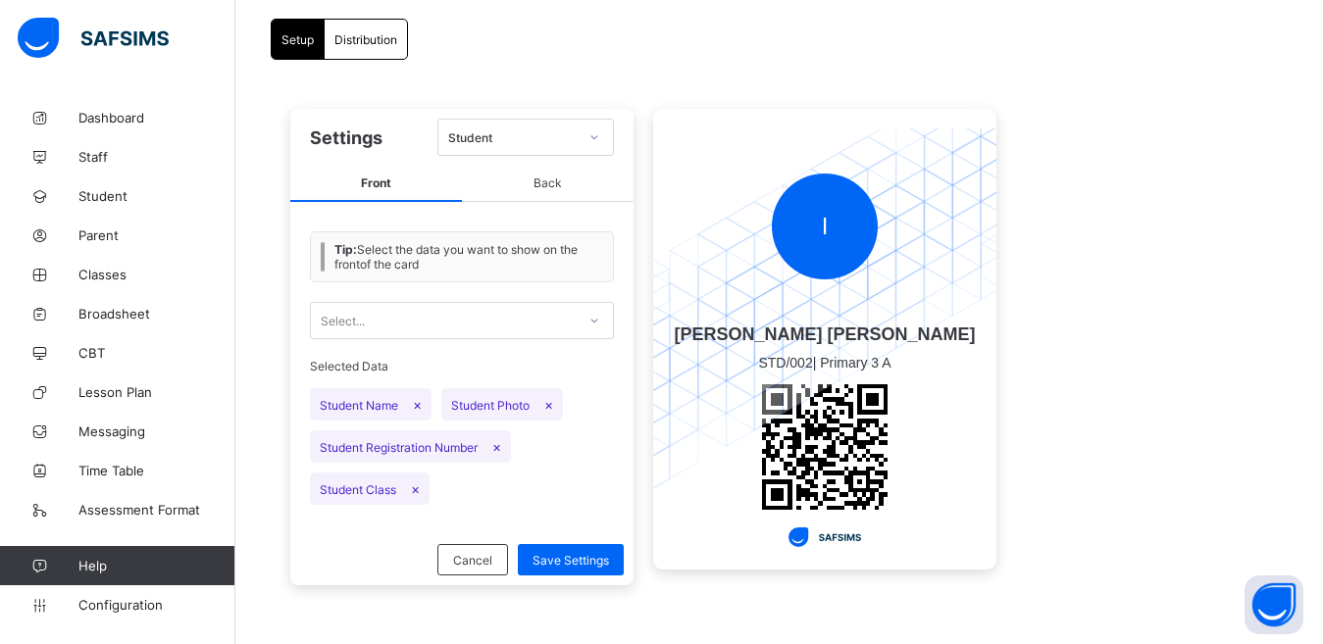
scroll to position [143, 0]
click at [592, 140] on icon at bounding box center [595, 138] width 12 height 20
click at [571, 189] on div "Student" at bounding box center [525, 180] width 175 height 30
click at [528, 327] on div "Select..." at bounding box center [443, 320] width 265 height 27
click at [615, 389] on div "Tip: Select the data you want to show on the front of the card 0 results availa…" at bounding box center [461, 368] width 343 height 333
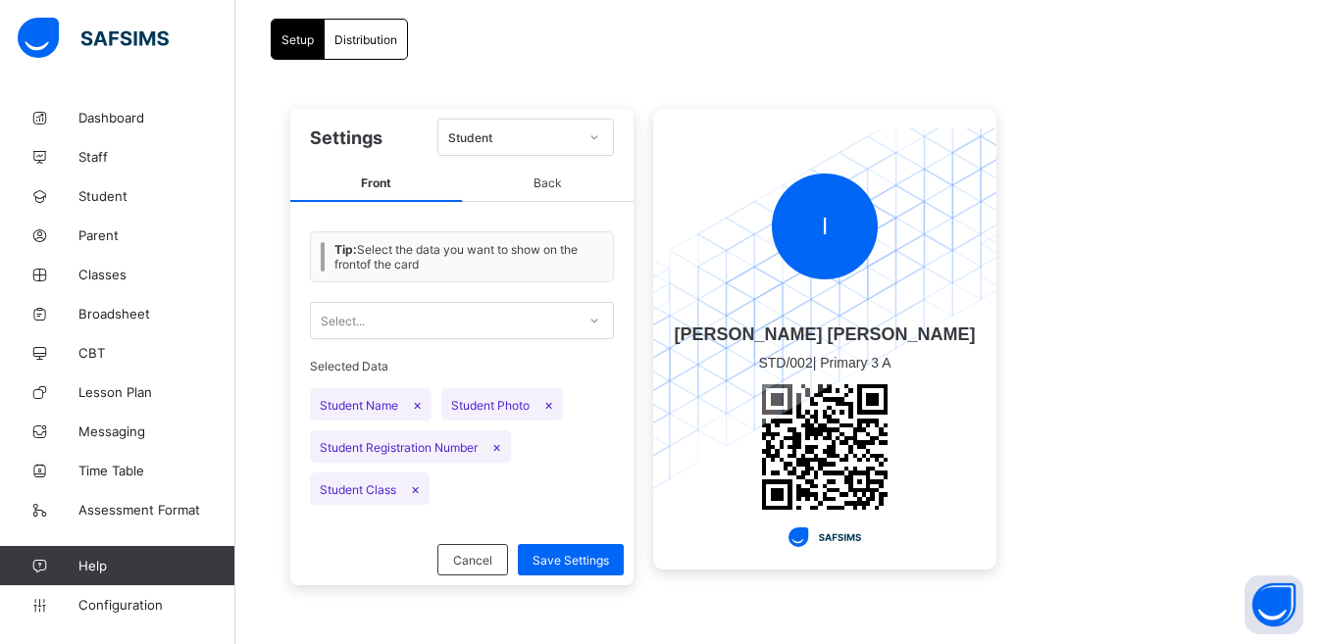
click at [404, 406] on span "Student Name ×" at bounding box center [371, 404] width 122 height 32
click at [391, 404] on span "Student Name ×" at bounding box center [371, 404] width 122 height 32
click at [417, 409] on span "×" at bounding box center [417, 404] width 9 height 17
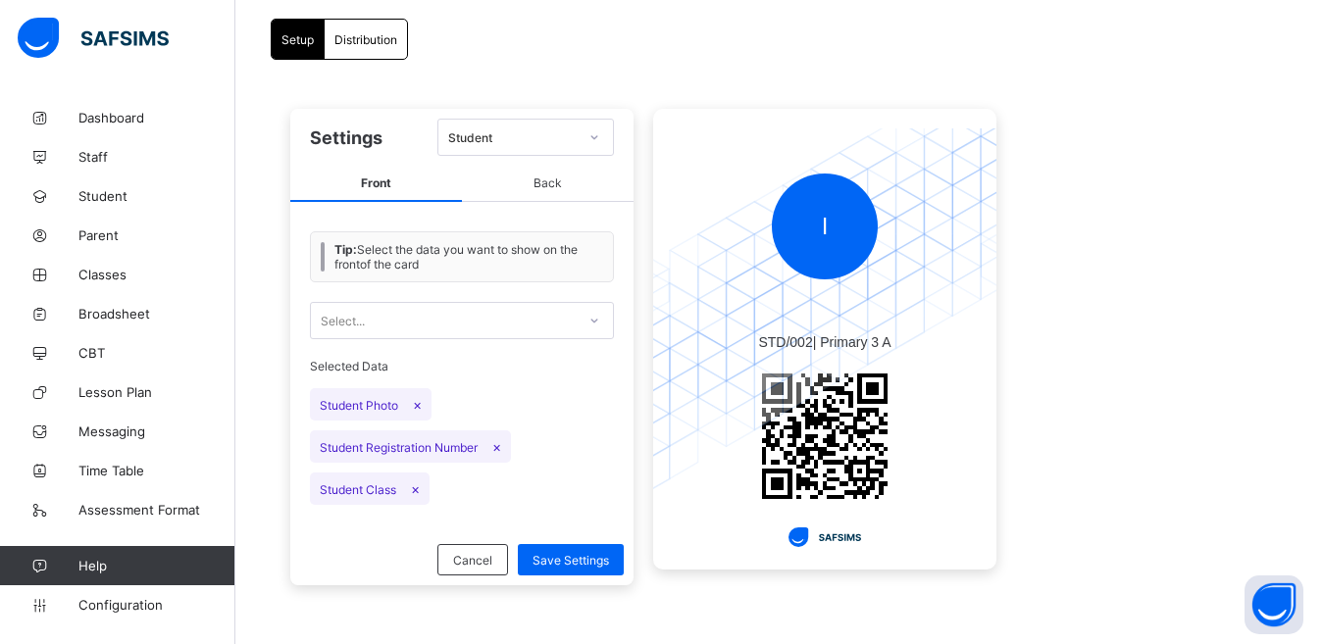
click at [418, 409] on span "×" at bounding box center [417, 404] width 9 height 17
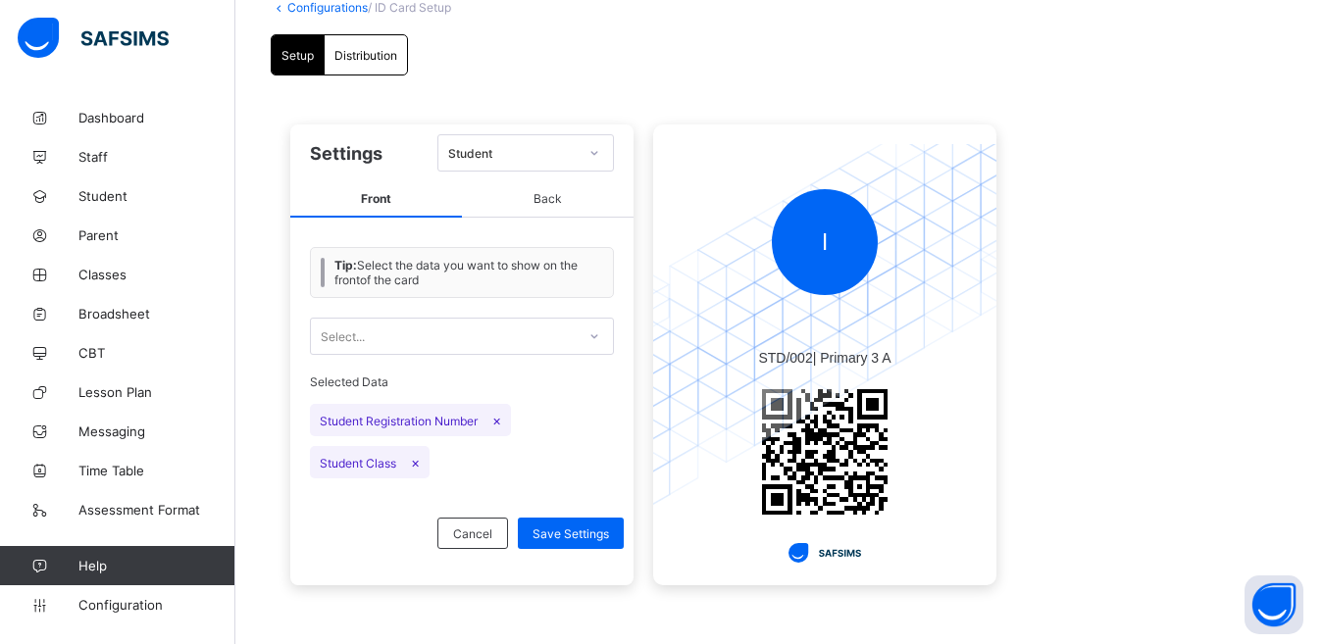
scroll to position [128, 0]
click at [473, 538] on span "Cancel" at bounding box center [472, 534] width 39 height 15
click at [473, 529] on span "Cancel" at bounding box center [472, 534] width 39 height 15
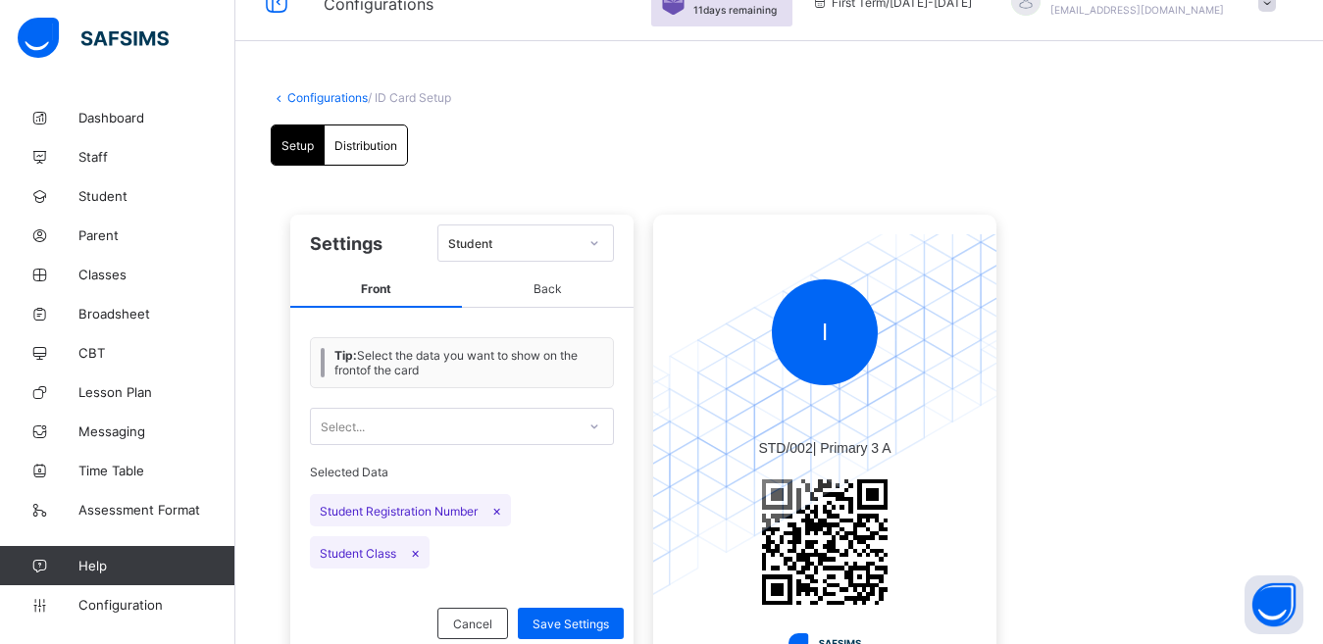
scroll to position [0, 0]
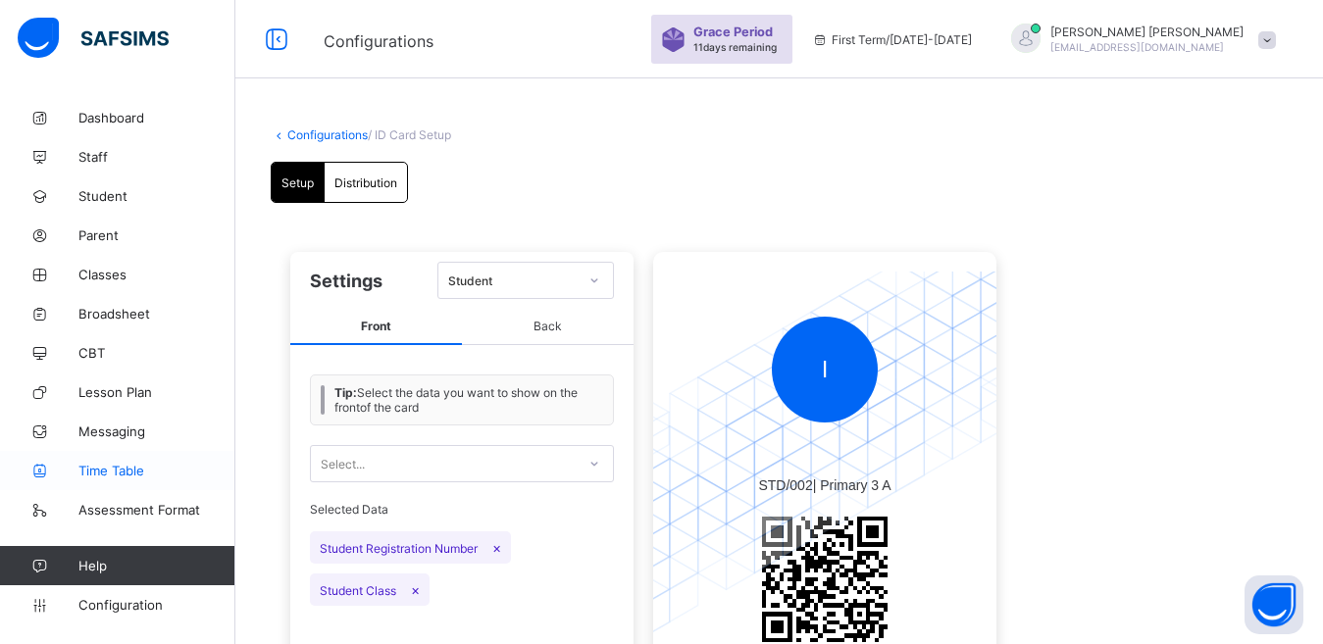
click at [130, 471] on span "Time Table" at bounding box center [156, 471] width 157 height 16
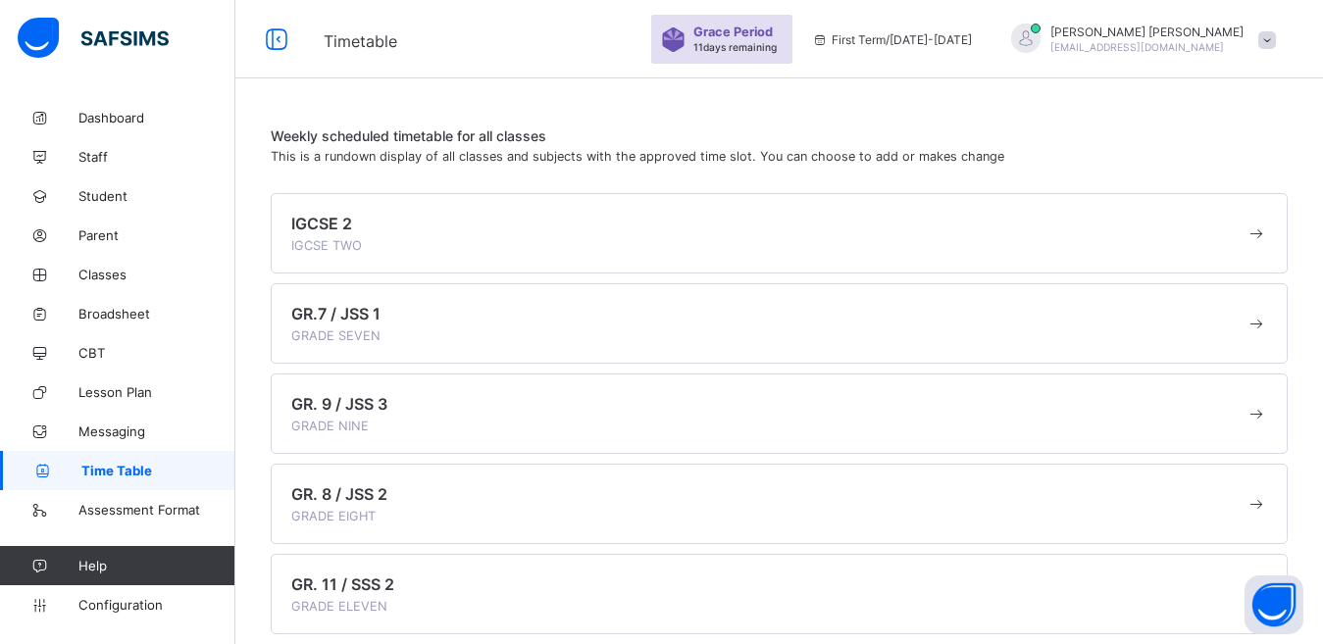
click at [321, 225] on span "IGCSE 2" at bounding box center [321, 224] width 61 height 20
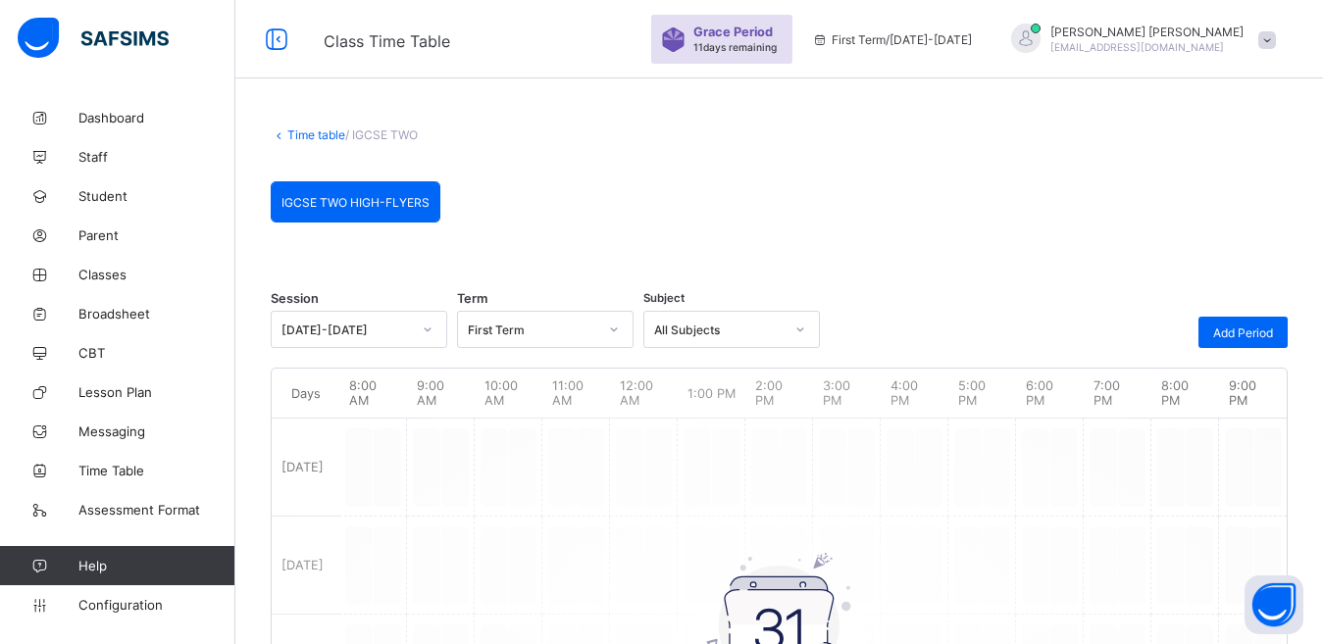
click at [321, 224] on div "IGCSE TWO HIGH-FLYERS IGCSE TWO HIGH-FLYERS Session 2025-2026 Term First Term S…" at bounding box center [779, 648] width 1017 height 935
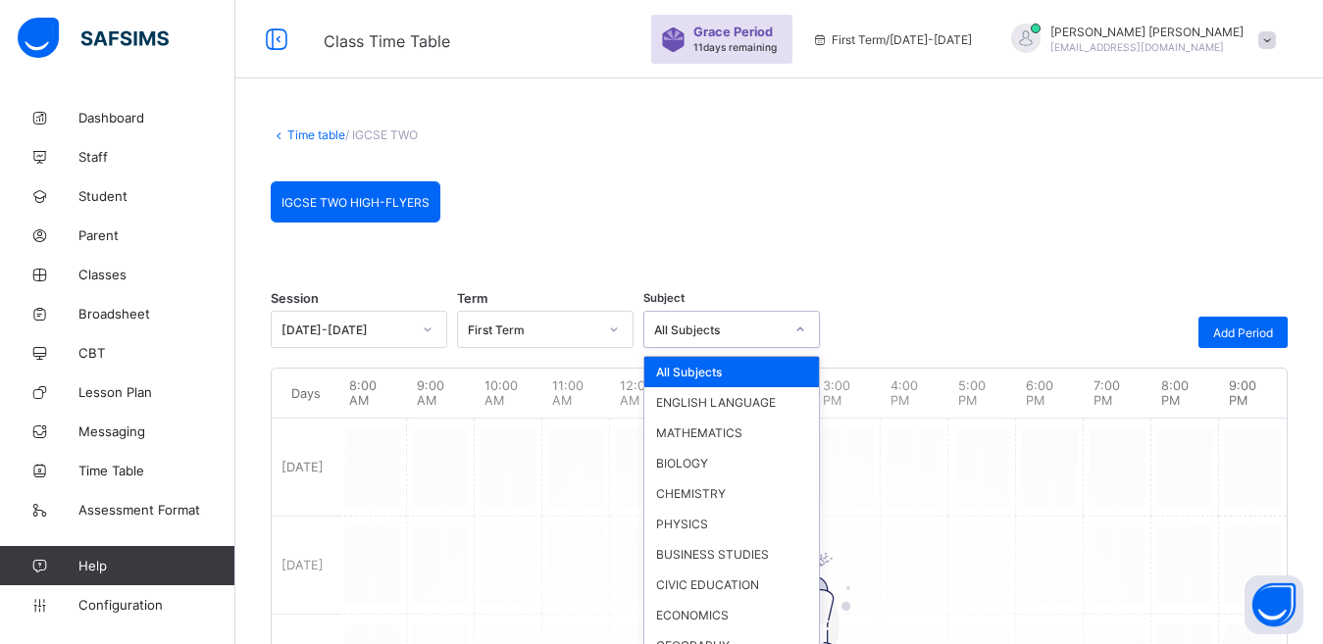
click at [804, 323] on icon at bounding box center [800, 330] width 12 height 20
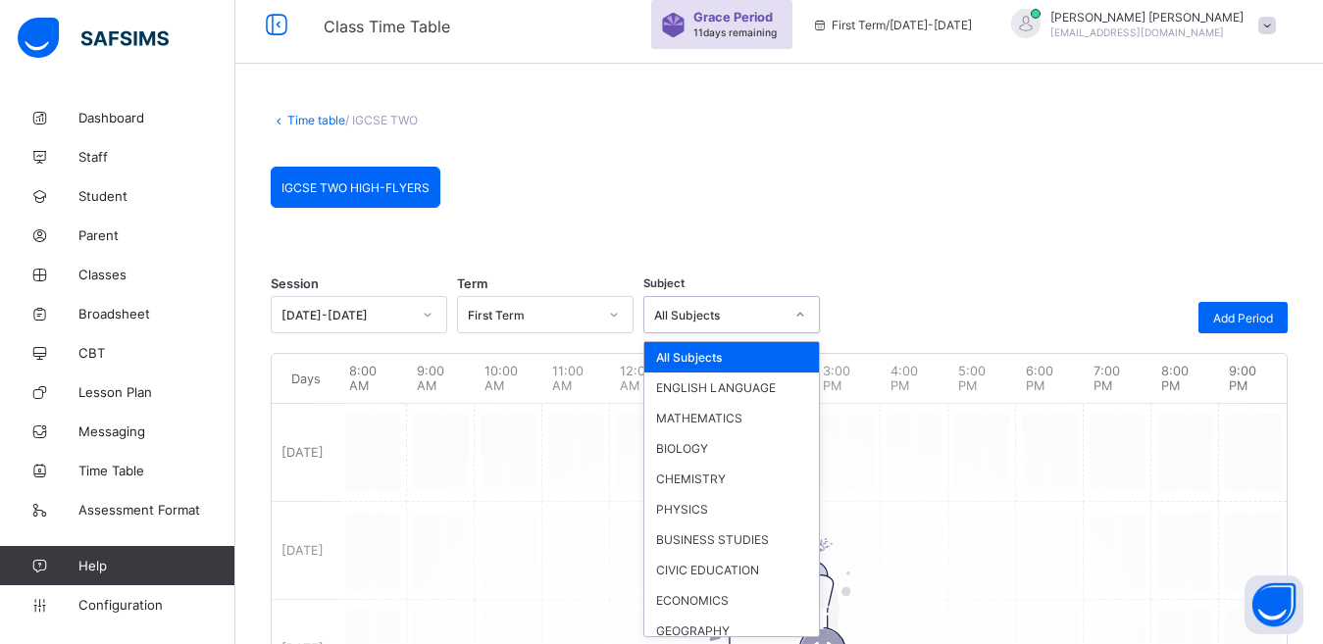
scroll to position [16, 0]
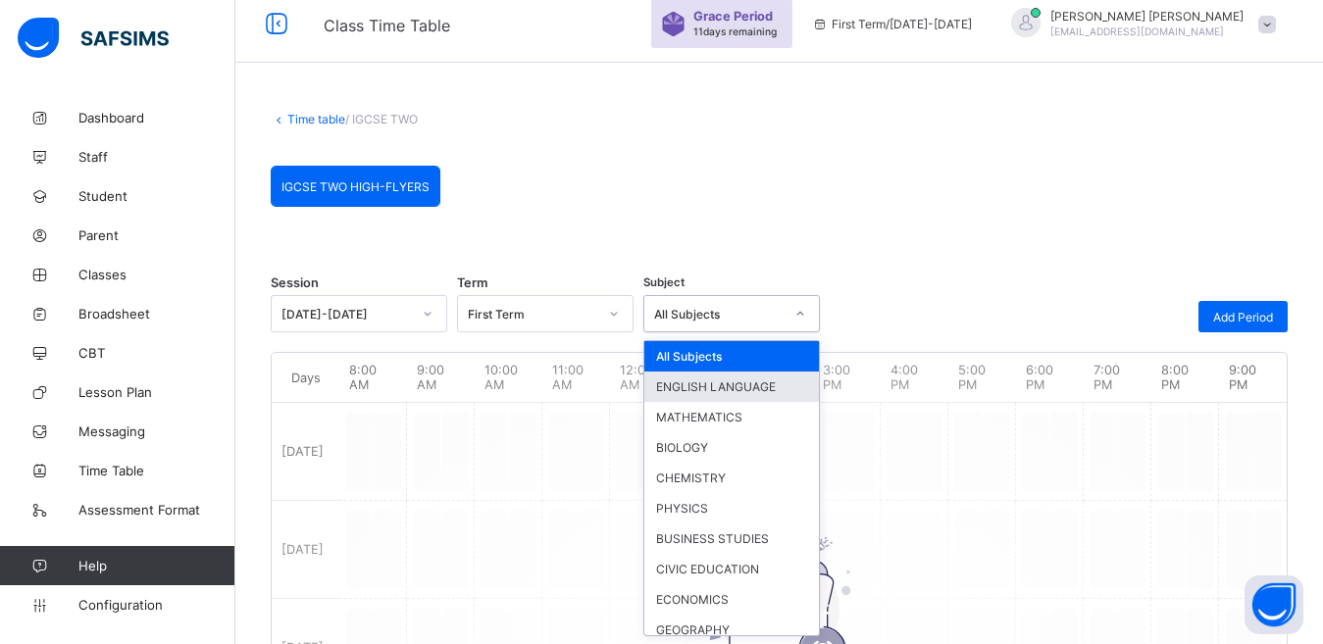
click at [768, 384] on div "ENGLISH LANGUAGE" at bounding box center [731, 387] width 175 height 30
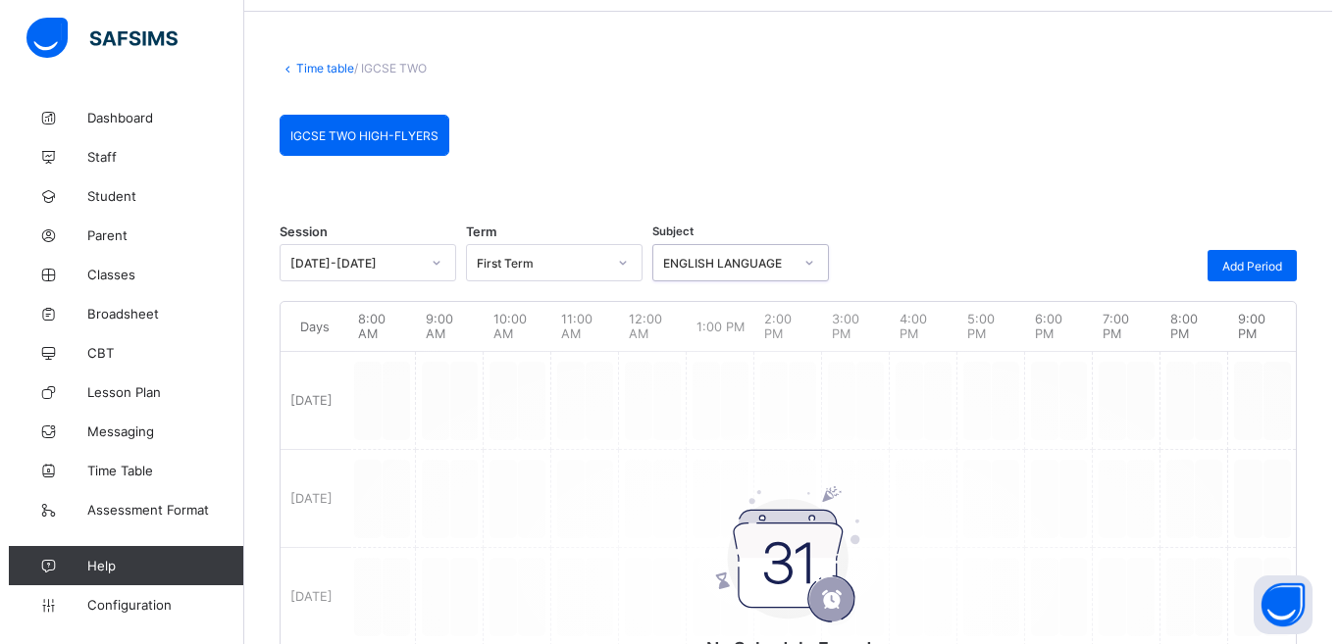
scroll to position [64, 0]
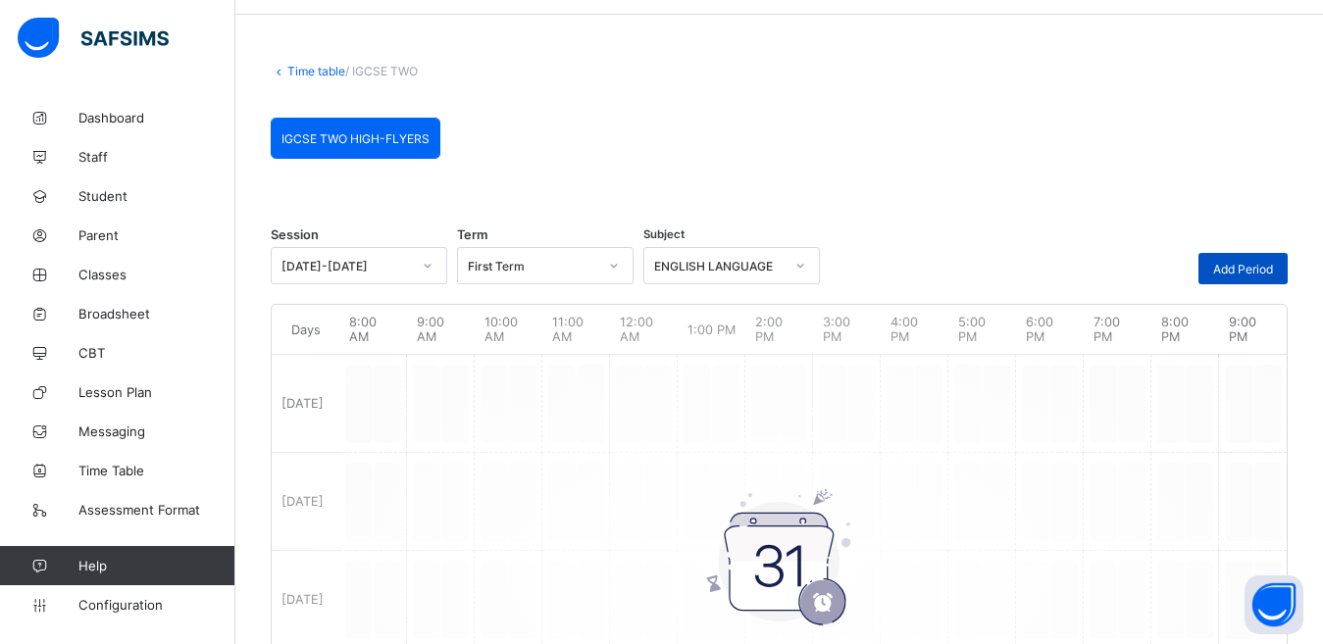
click at [1264, 268] on span "Add Period" at bounding box center [1243, 269] width 60 height 15
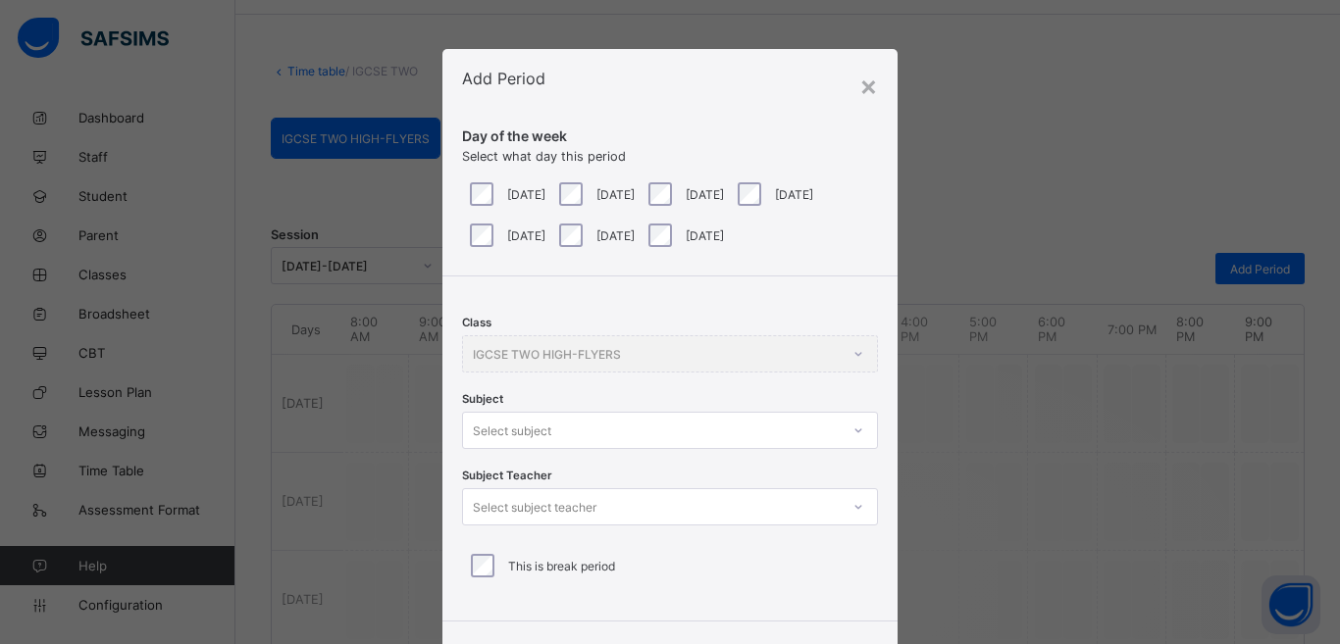
click at [515, 439] on div "Select subject" at bounding box center [670, 430] width 416 height 37
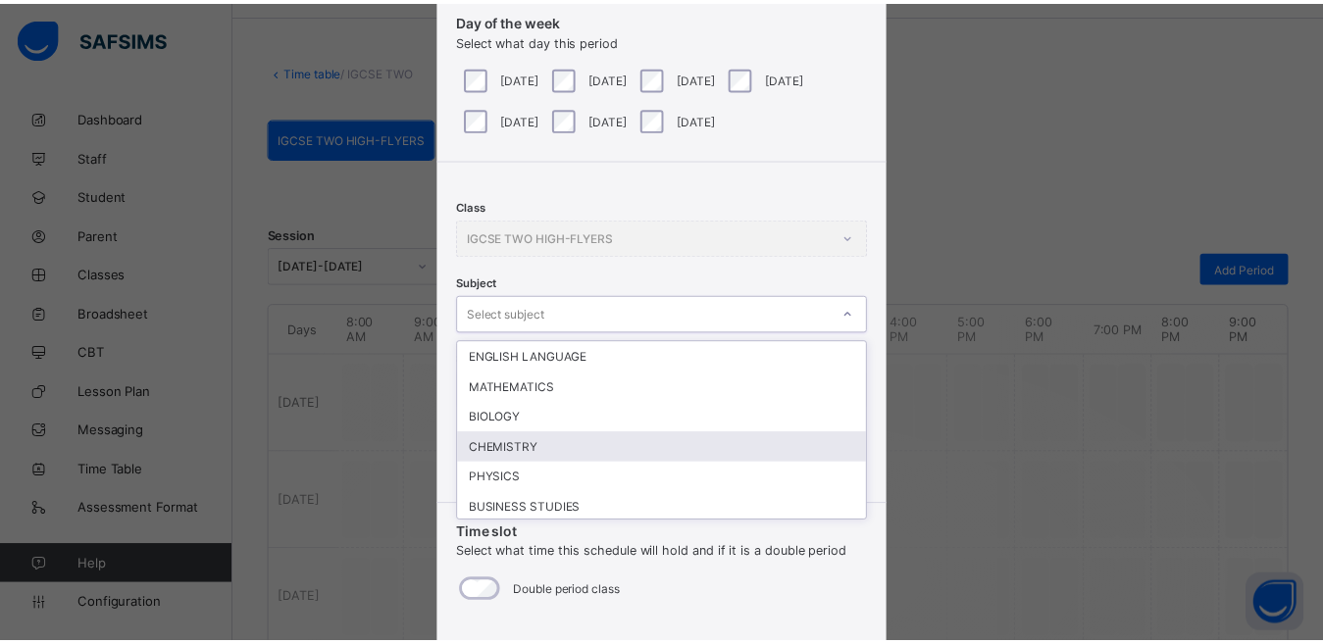
scroll to position [117, 0]
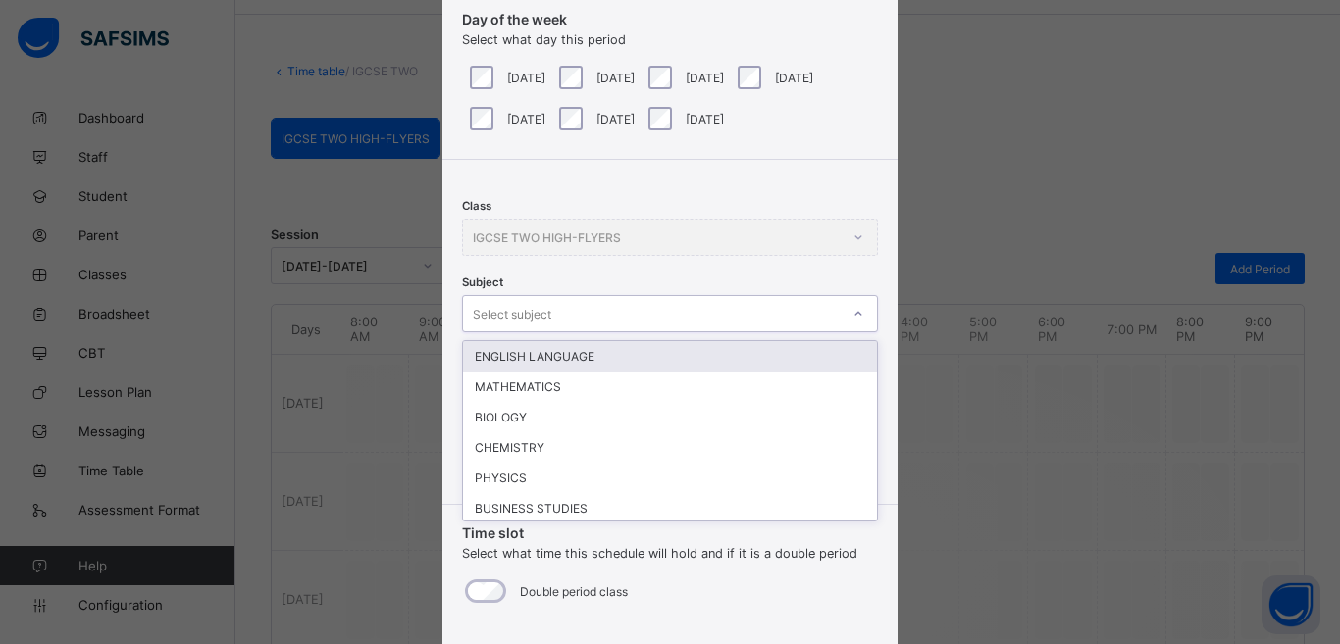
click at [550, 358] on div "ENGLISH LANGUAGE" at bounding box center [670, 356] width 414 height 30
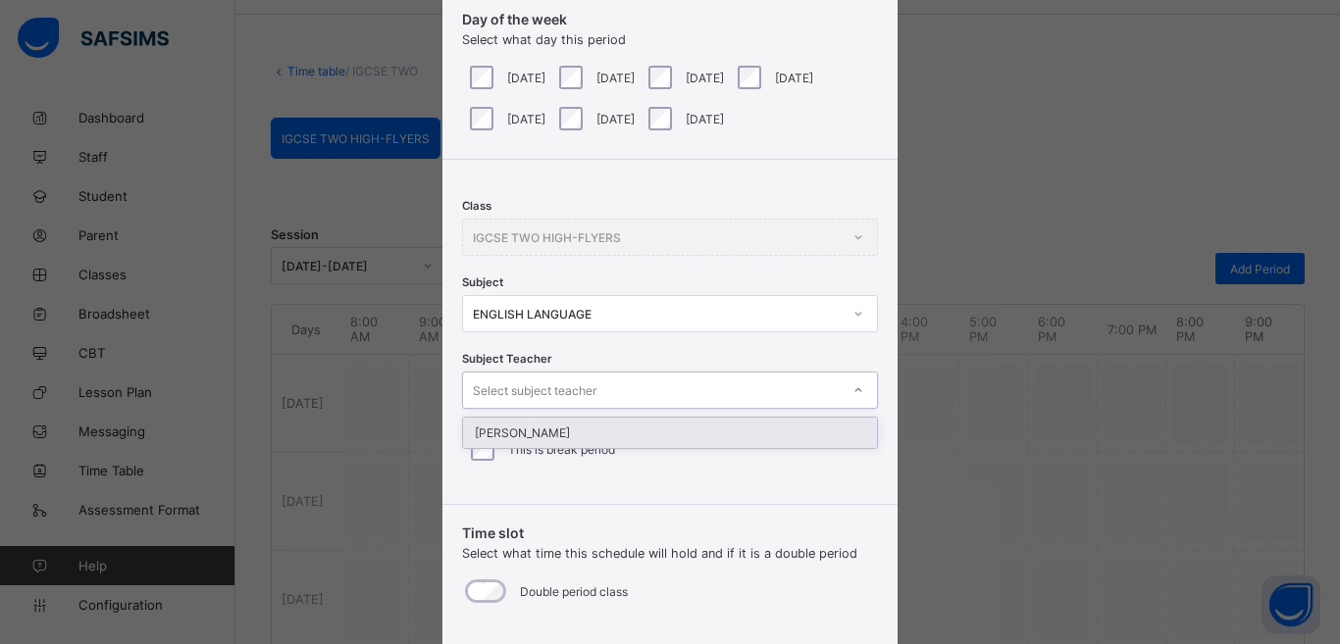
click at [538, 396] on div "Select subject teacher" at bounding box center [535, 390] width 124 height 37
click at [528, 435] on div "Adeniyi Awofuye" at bounding box center [670, 433] width 414 height 30
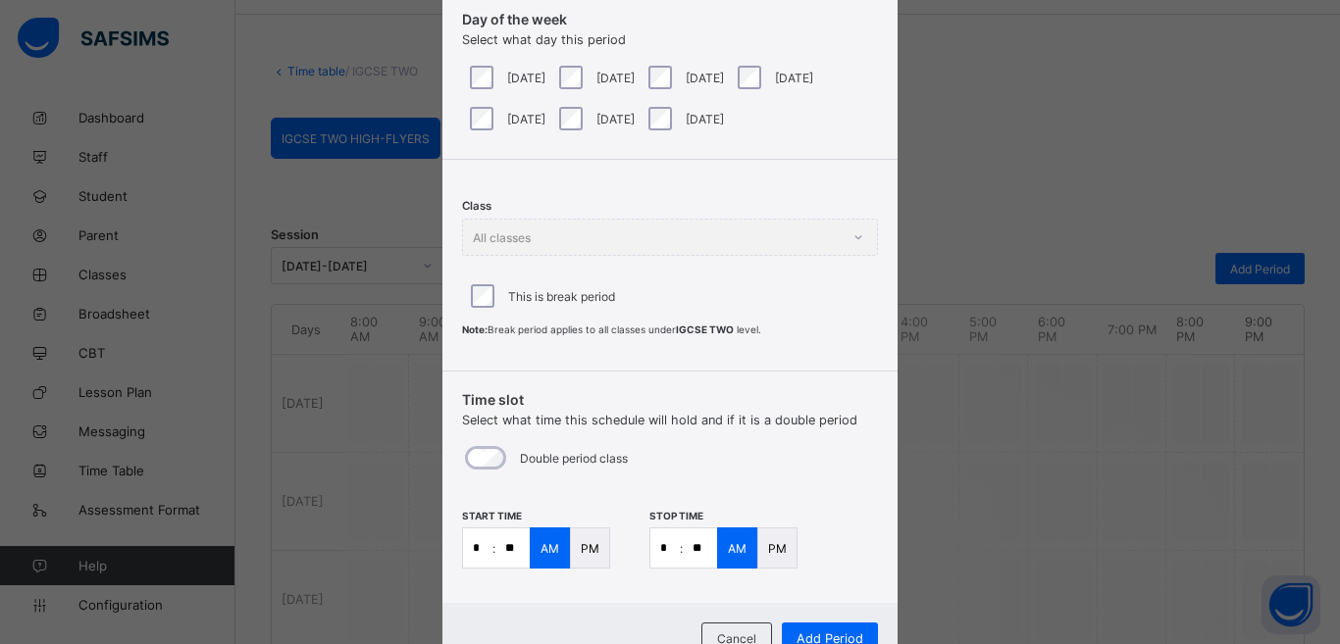
click at [475, 549] on input "*" at bounding box center [477, 548] width 29 height 39
type input "**"
click at [508, 547] on input "**" at bounding box center [512, 548] width 34 height 39
click at [719, 633] on span "Cancel" at bounding box center [736, 639] width 39 height 15
